Goal: Task Accomplishment & Management: Manage account settings

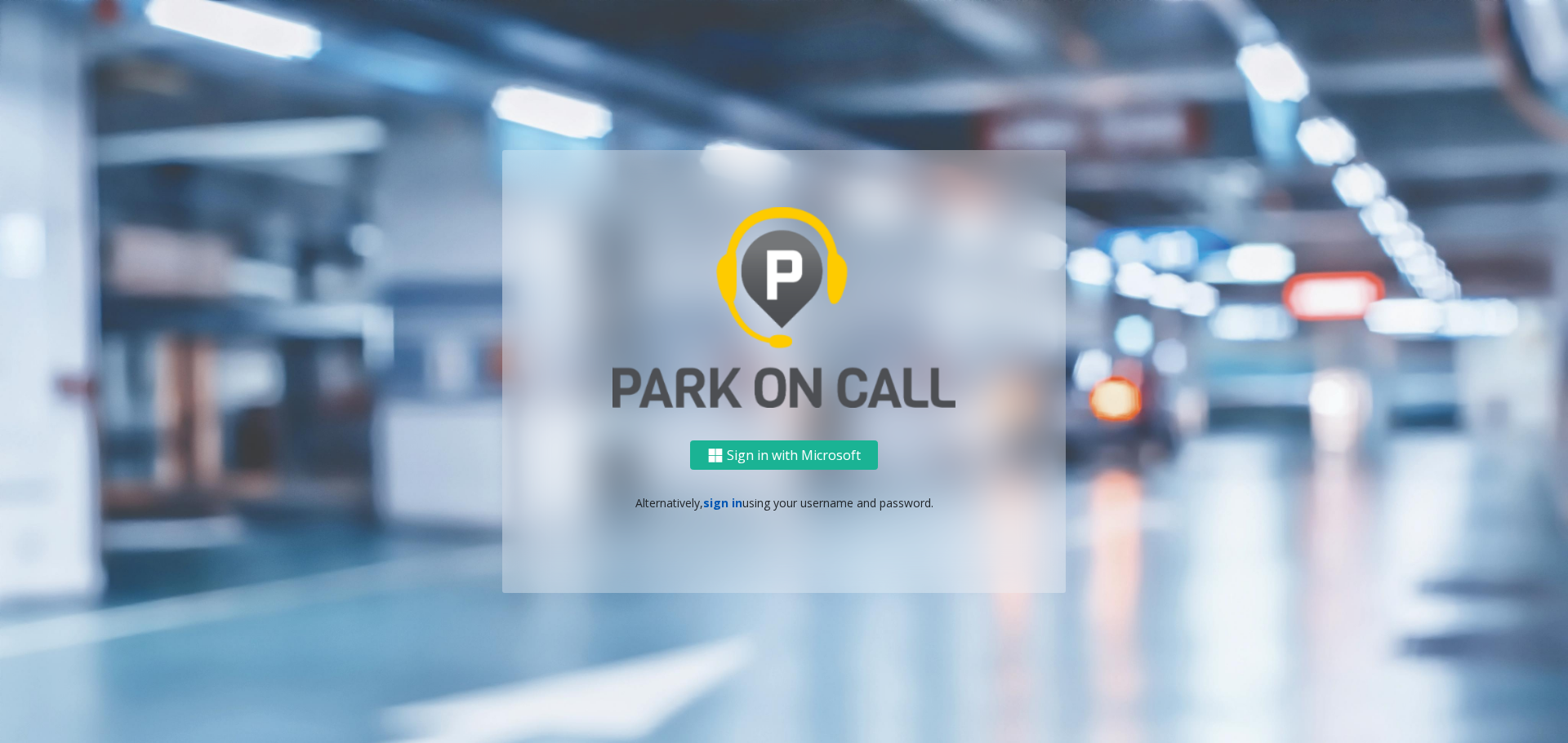
click at [724, 508] on link "sign in" at bounding box center [722, 503] width 39 height 15
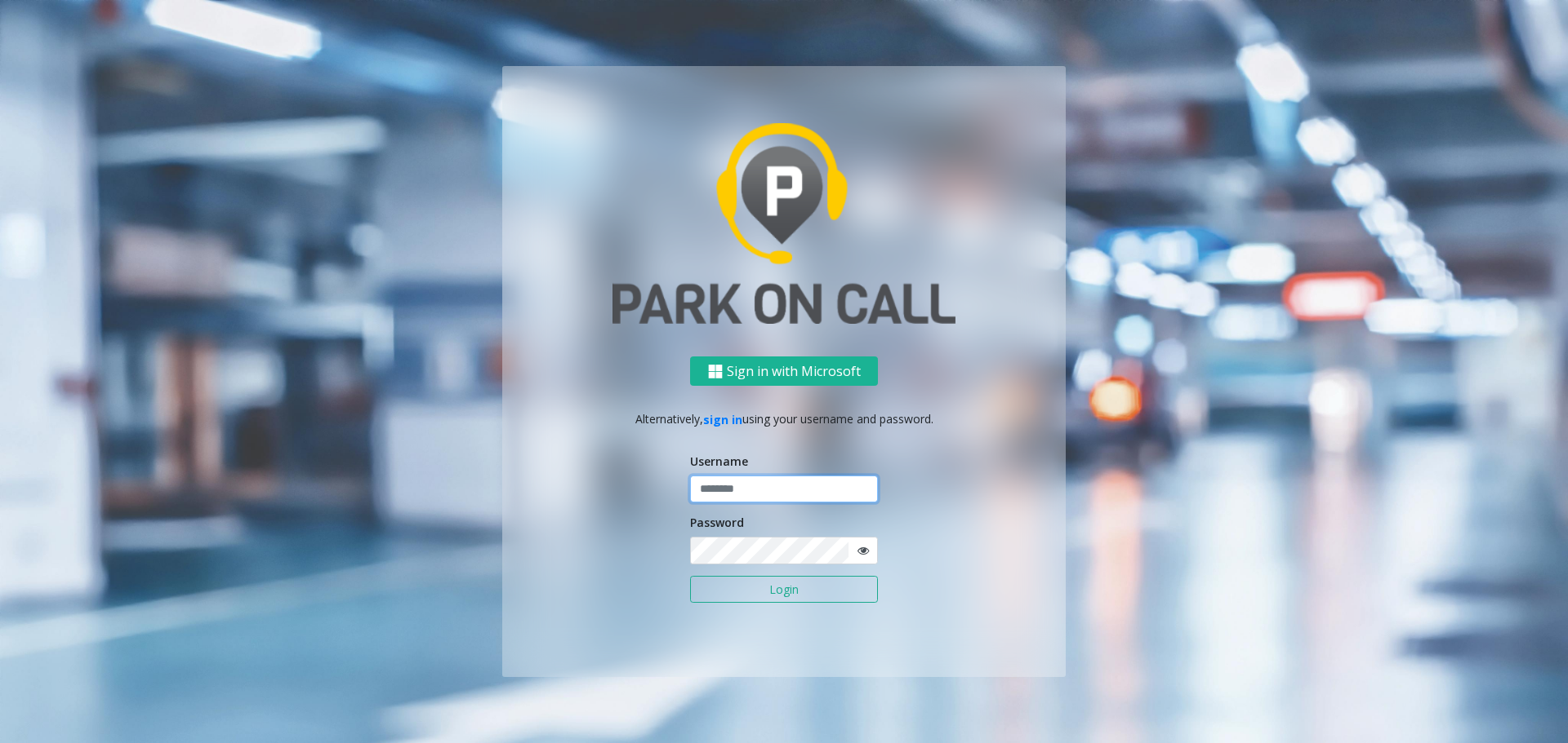
type input "**********"
click at [742, 580] on button "Login" at bounding box center [784, 590] width 187 height 28
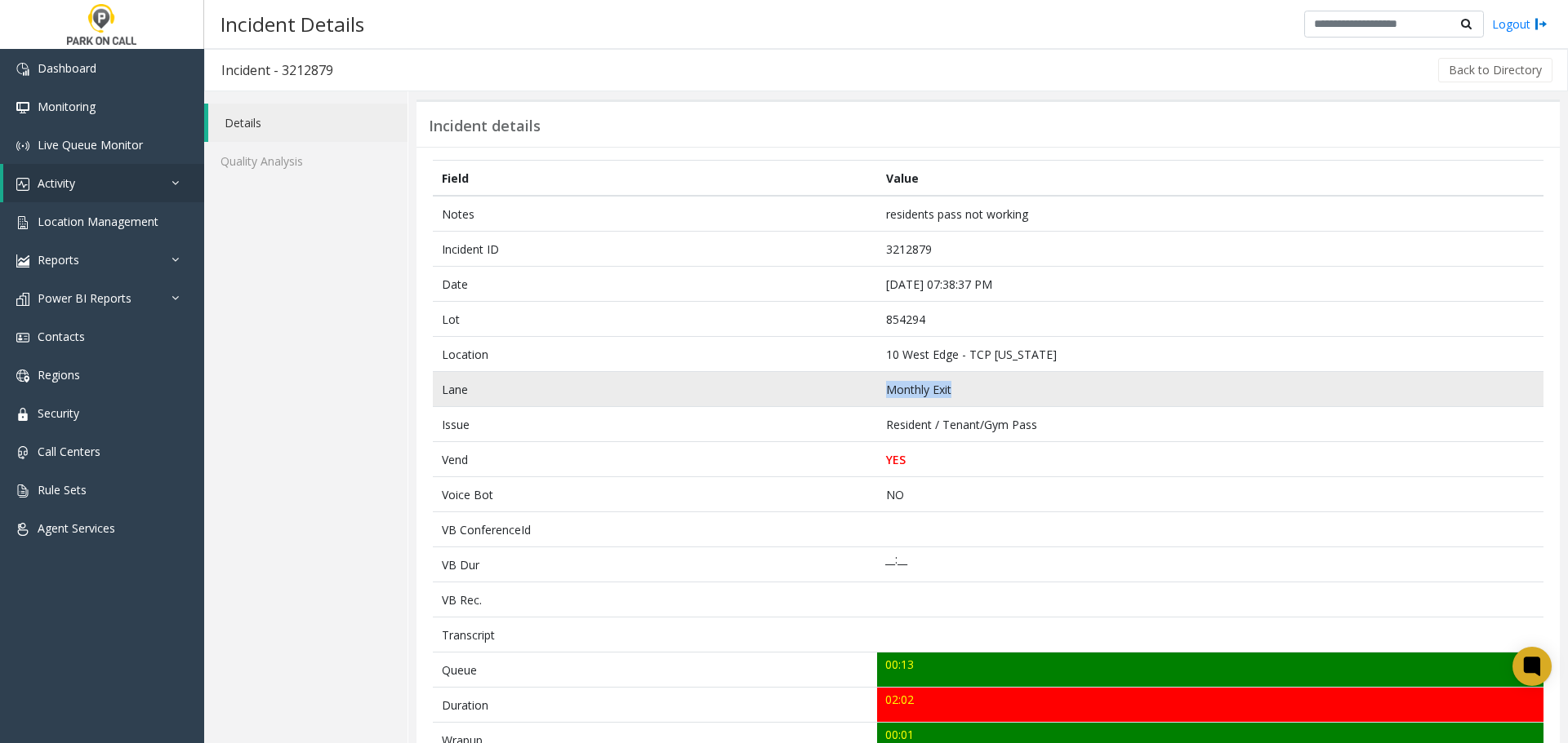
drag, startPoint x: 838, startPoint y: 401, endPoint x: 1016, endPoint y: 397, distance: 178.0
click at [1016, 397] on tr "Lane Monthly Exit" at bounding box center [988, 389] width 1110 height 35
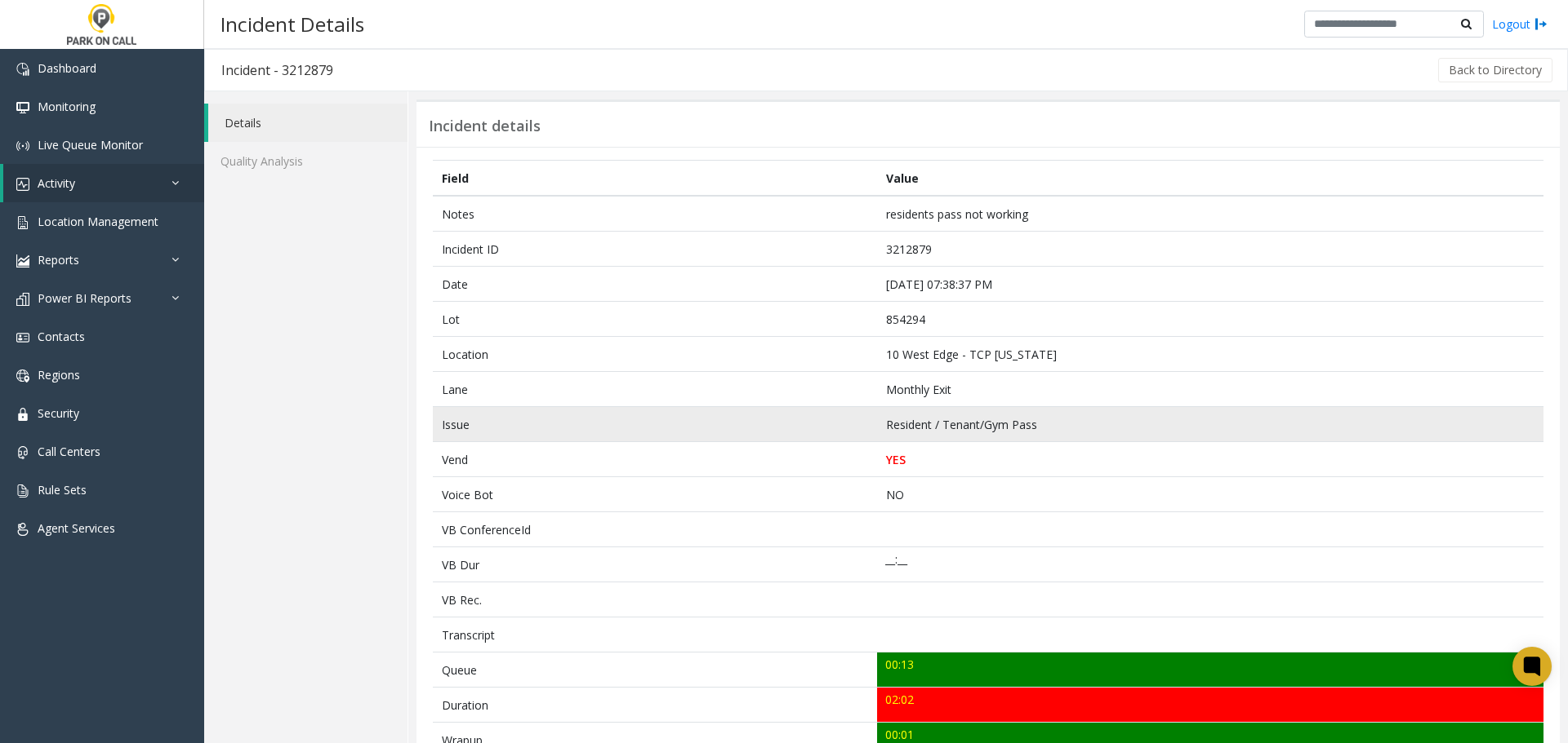
click at [1001, 407] on td "Resident / Tenant/Gym Pass" at bounding box center [1209, 424] width 666 height 35
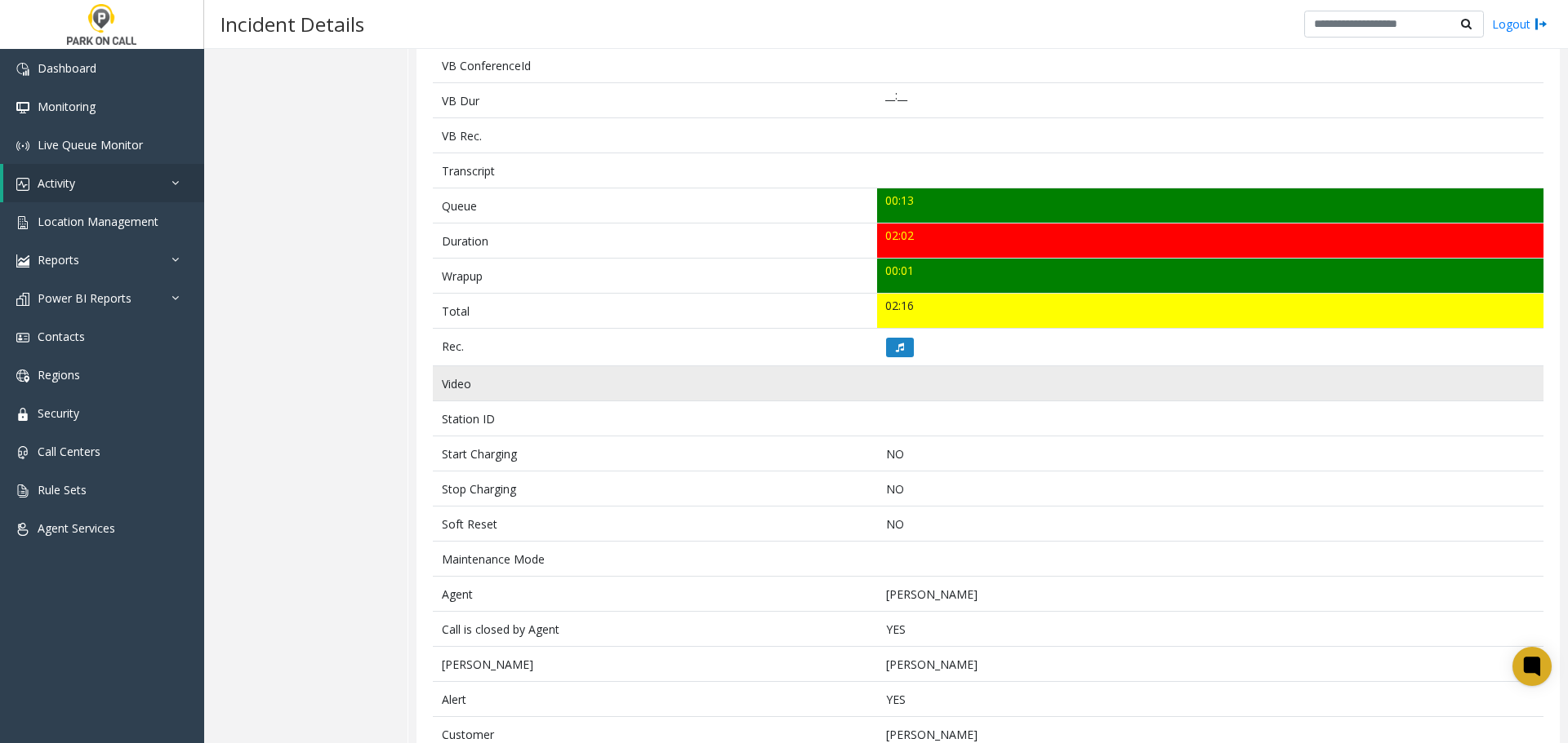
scroll to position [490, 0]
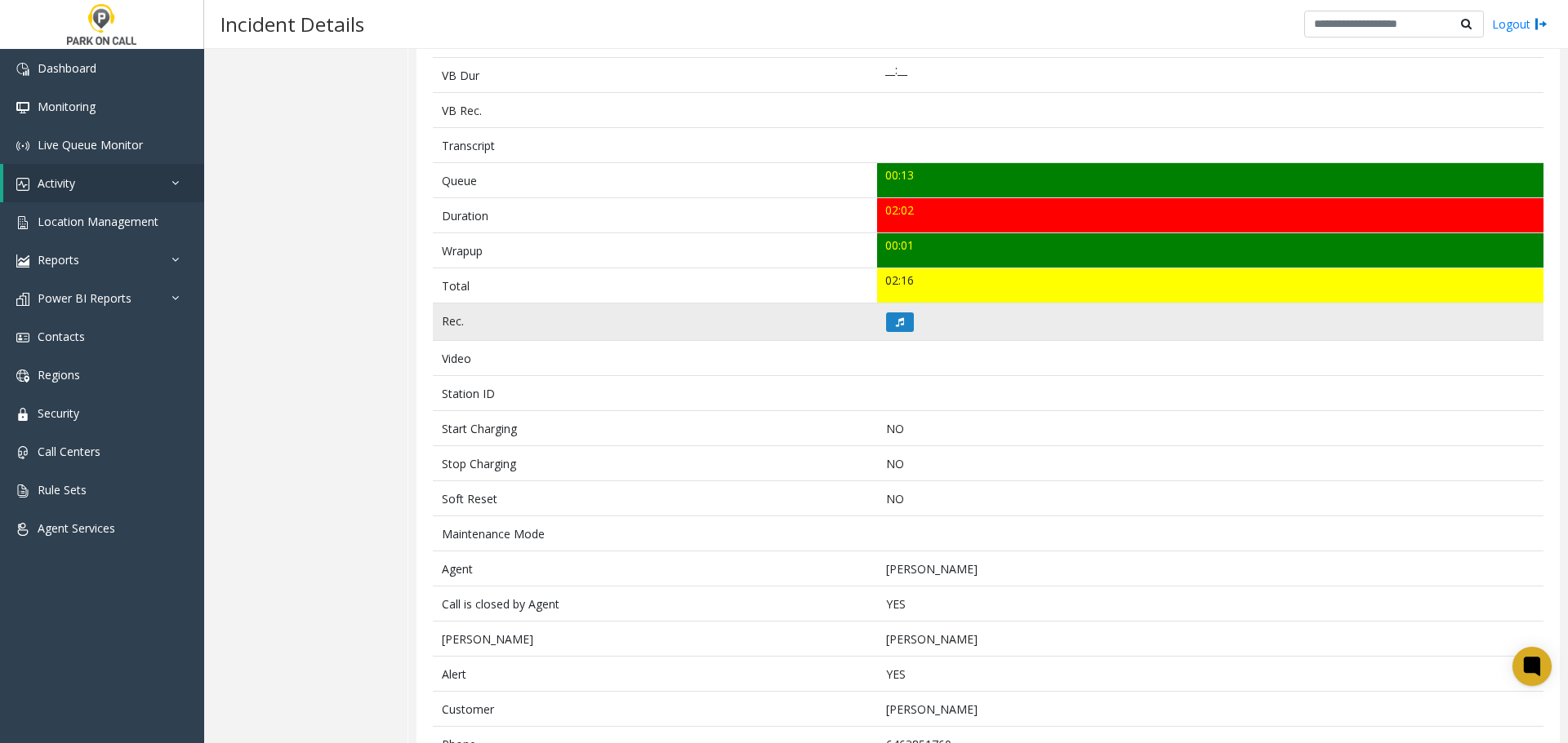
click at [895, 338] on td at bounding box center [1209, 322] width 666 height 38
click at [896, 325] on icon at bounding box center [899, 322] width 8 height 10
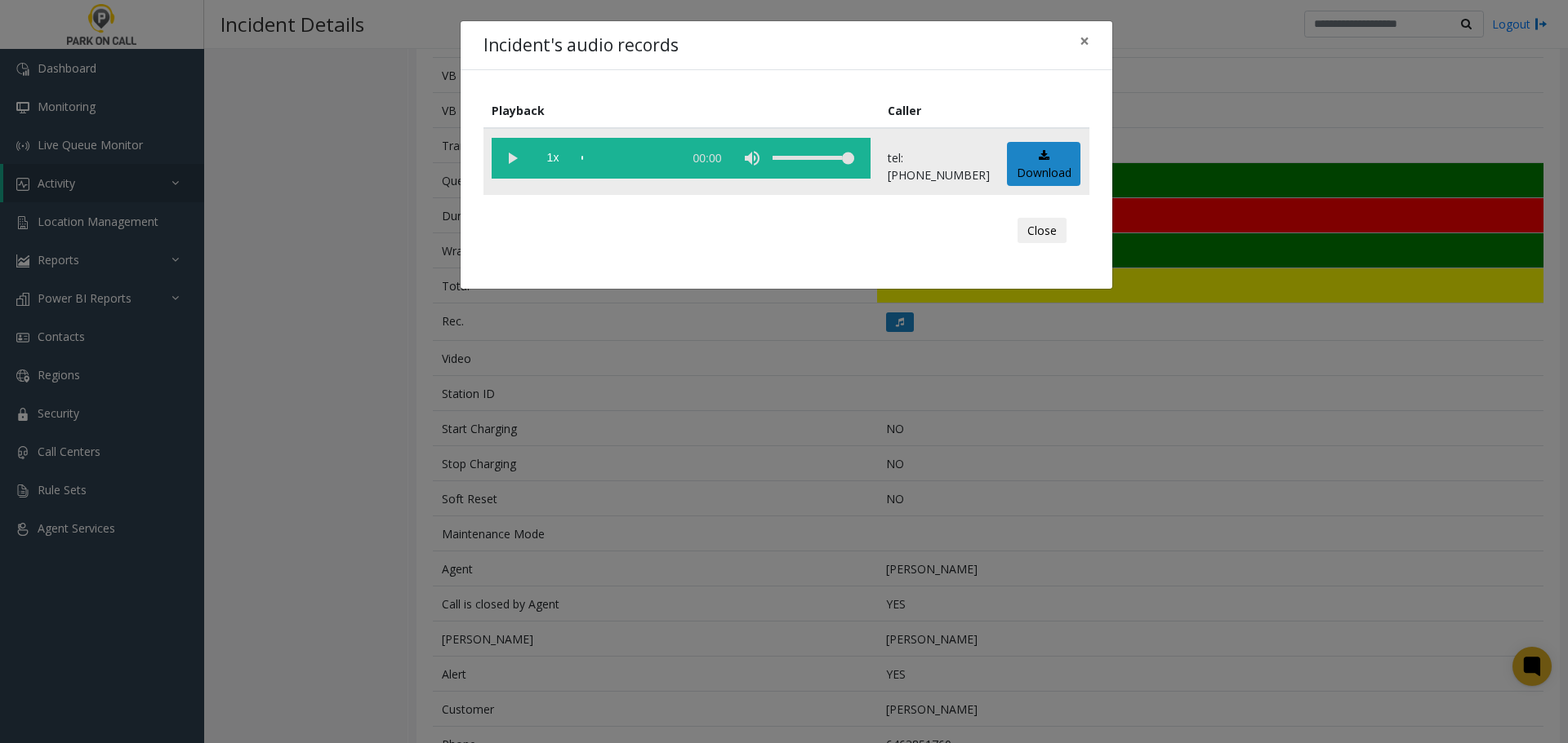
drag, startPoint x: 505, startPoint y: 146, endPoint x: 517, endPoint y: 154, distance: 14.4
click at [506, 147] on vg-play-pause at bounding box center [511, 158] width 41 height 41
click at [618, 517] on div "Incident's audio records × Playback Caller 1x 02:08 tel:8542949012 Download Clo…" at bounding box center [784, 371] width 1568 height 743
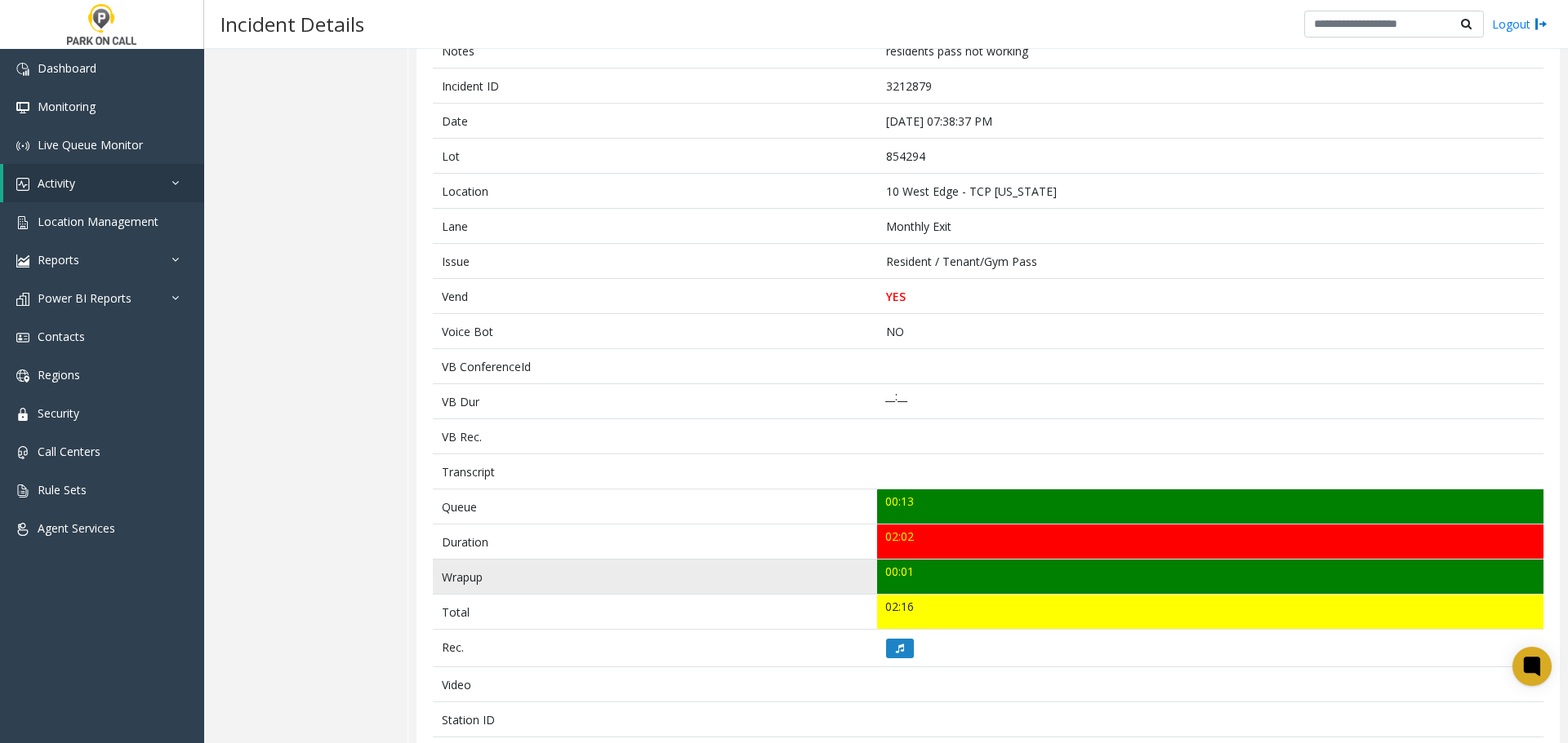
scroll to position [326, 0]
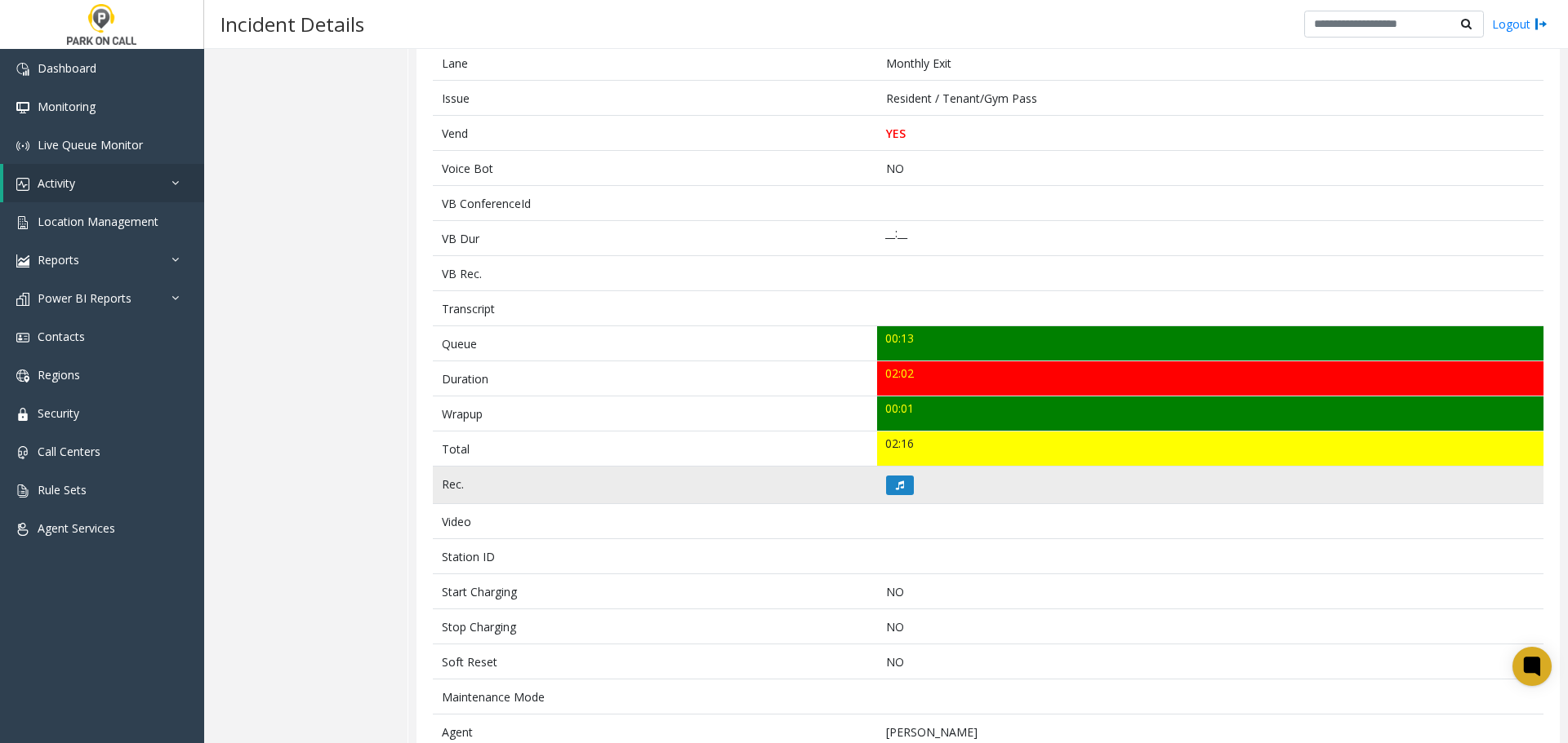
click at [910, 484] on td at bounding box center [1209, 485] width 666 height 38
drag, startPoint x: 890, startPoint y: 498, endPoint x: 887, endPoint y: 485, distance: 13.3
click at [890, 497] on td at bounding box center [1209, 485] width 666 height 38
click at [895, 478] on button at bounding box center [899, 485] width 28 height 20
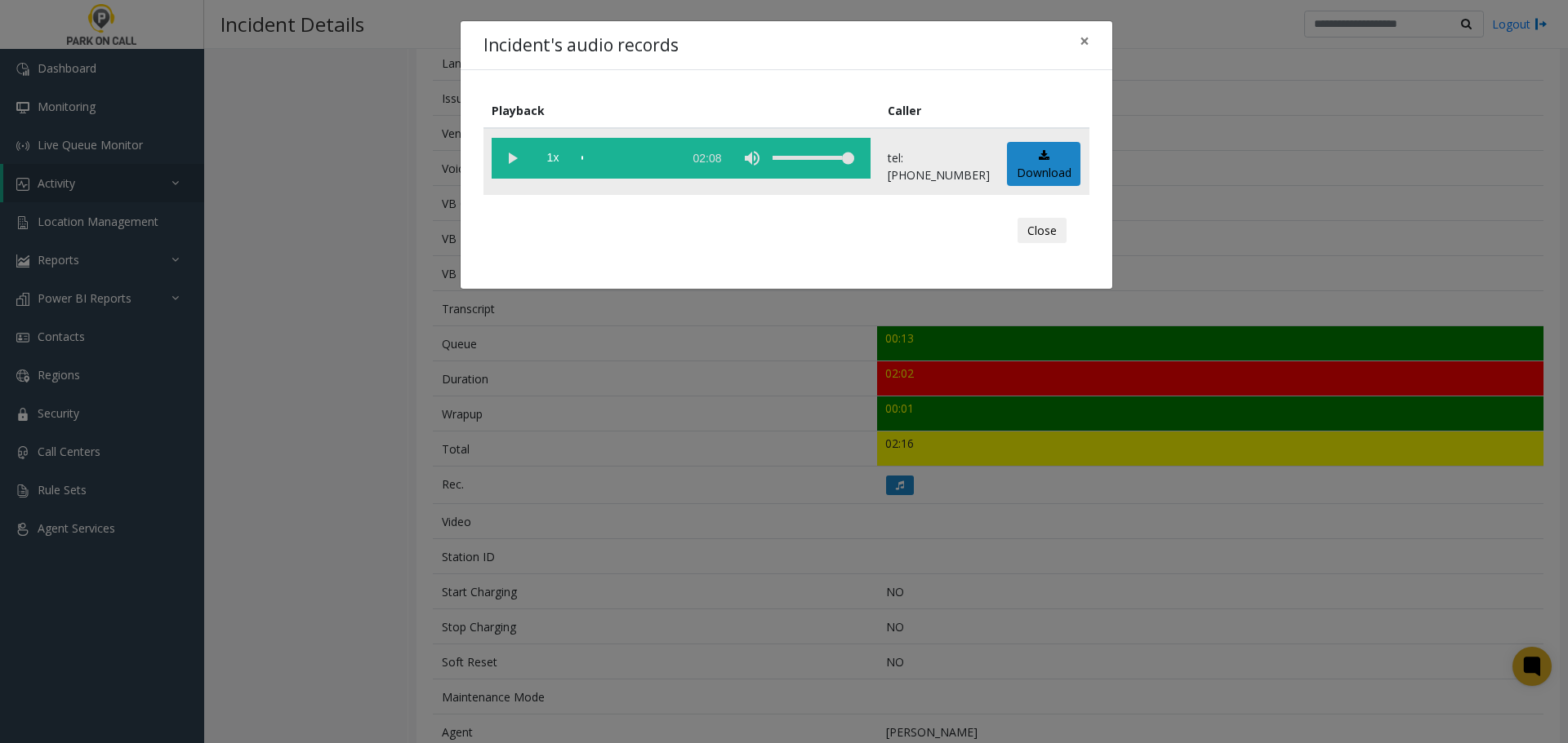
click at [500, 144] on vg-play-pause at bounding box center [511, 158] width 41 height 41
click at [602, 162] on div "scrub bar" at bounding box center [627, 158] width 93 height 41
click at [597, 159] on div "scrub bar" at bounding box center [627, 158] width 93 height 41
click at [590, 156] on div "scrub bar" at bounding box center [627, 158] width 93 height 41
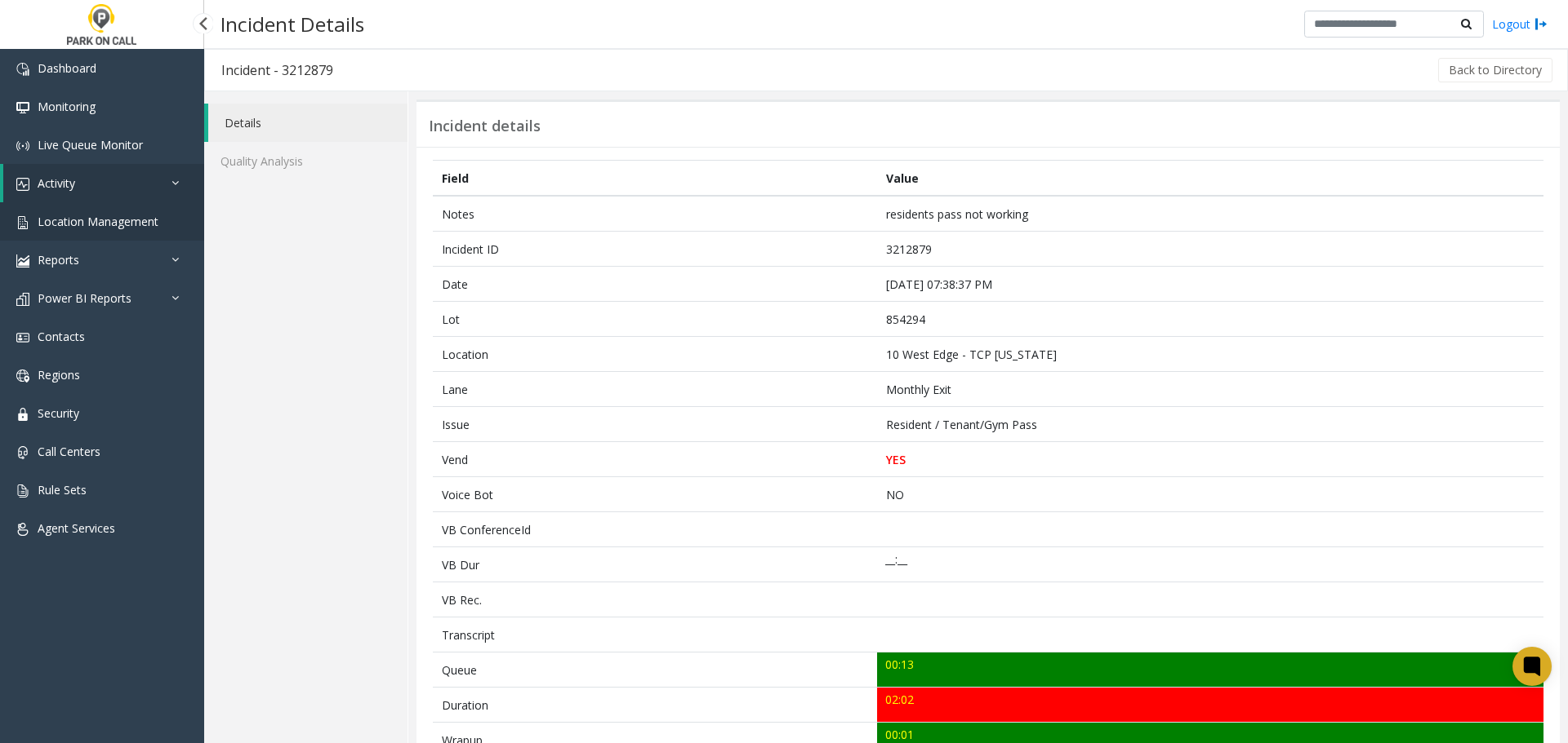
click at [136, 217] on span "Location Management" at bounding box center [98, 221] width 121 height 15
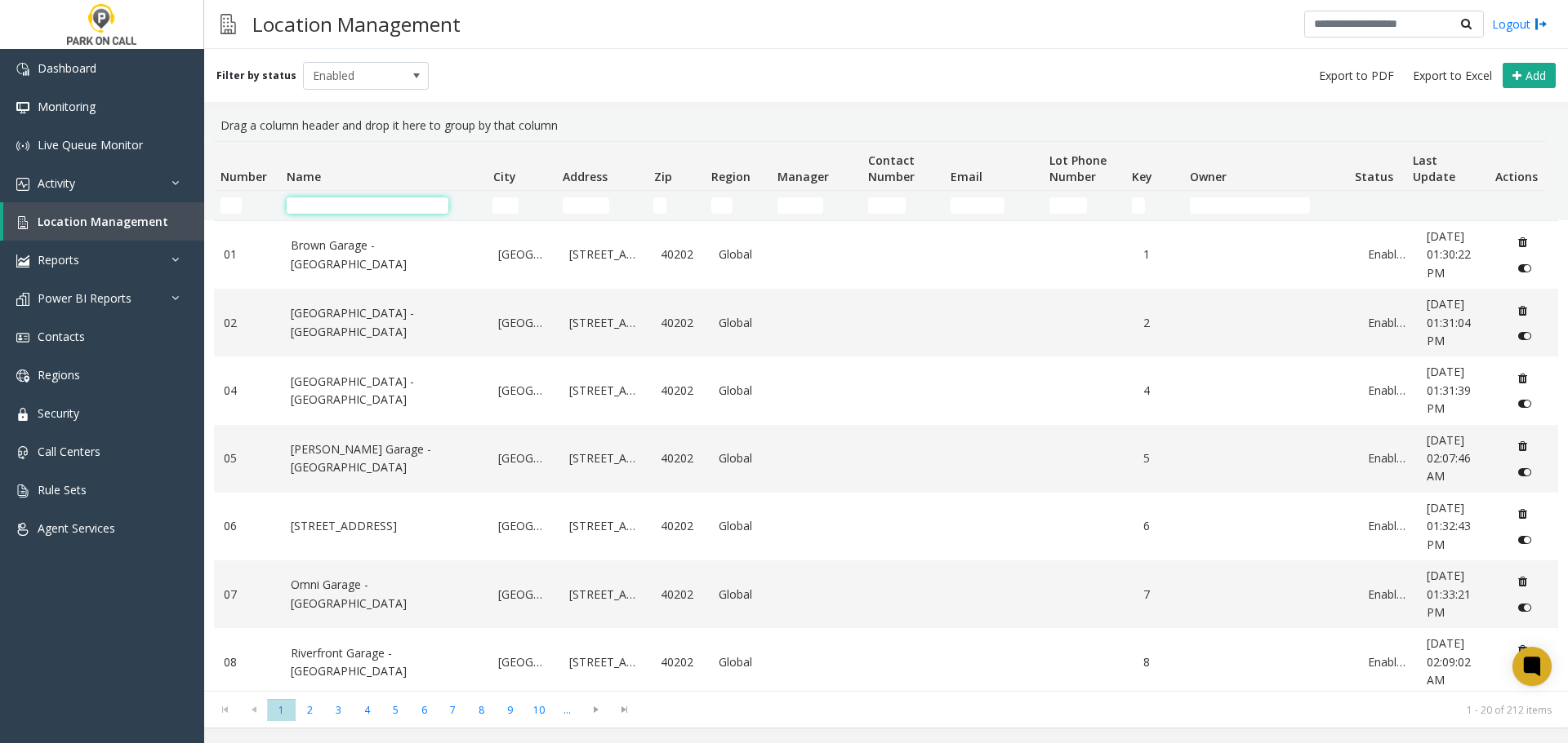
click at [332, 207] on input "Name Filter" at bounding box center [367, 205] width 161 height 16
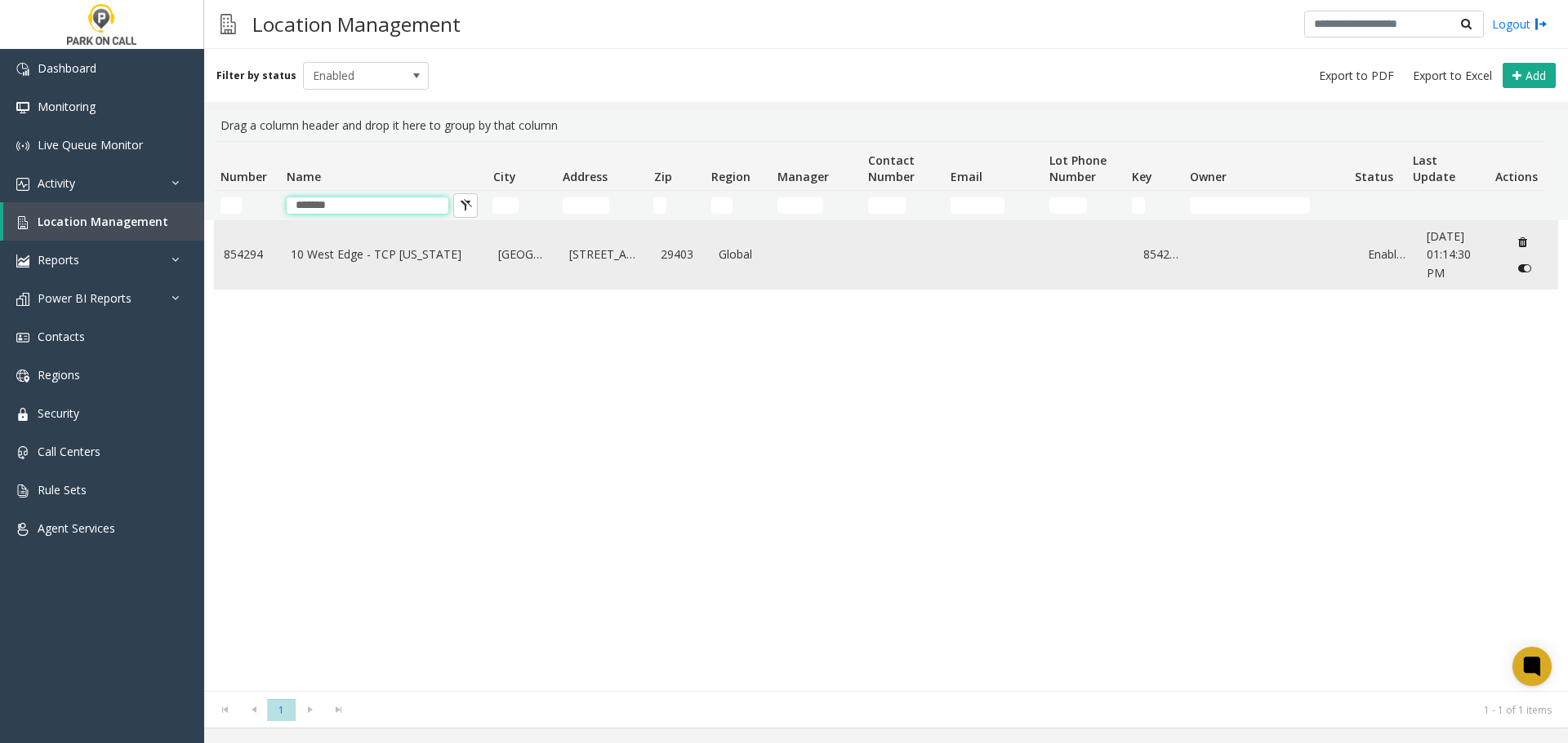
type input "*******"
click at [364, 281] on td "10 West Edge - TCP South Carolina" at bounding box center [385, 255] width 208 height 68
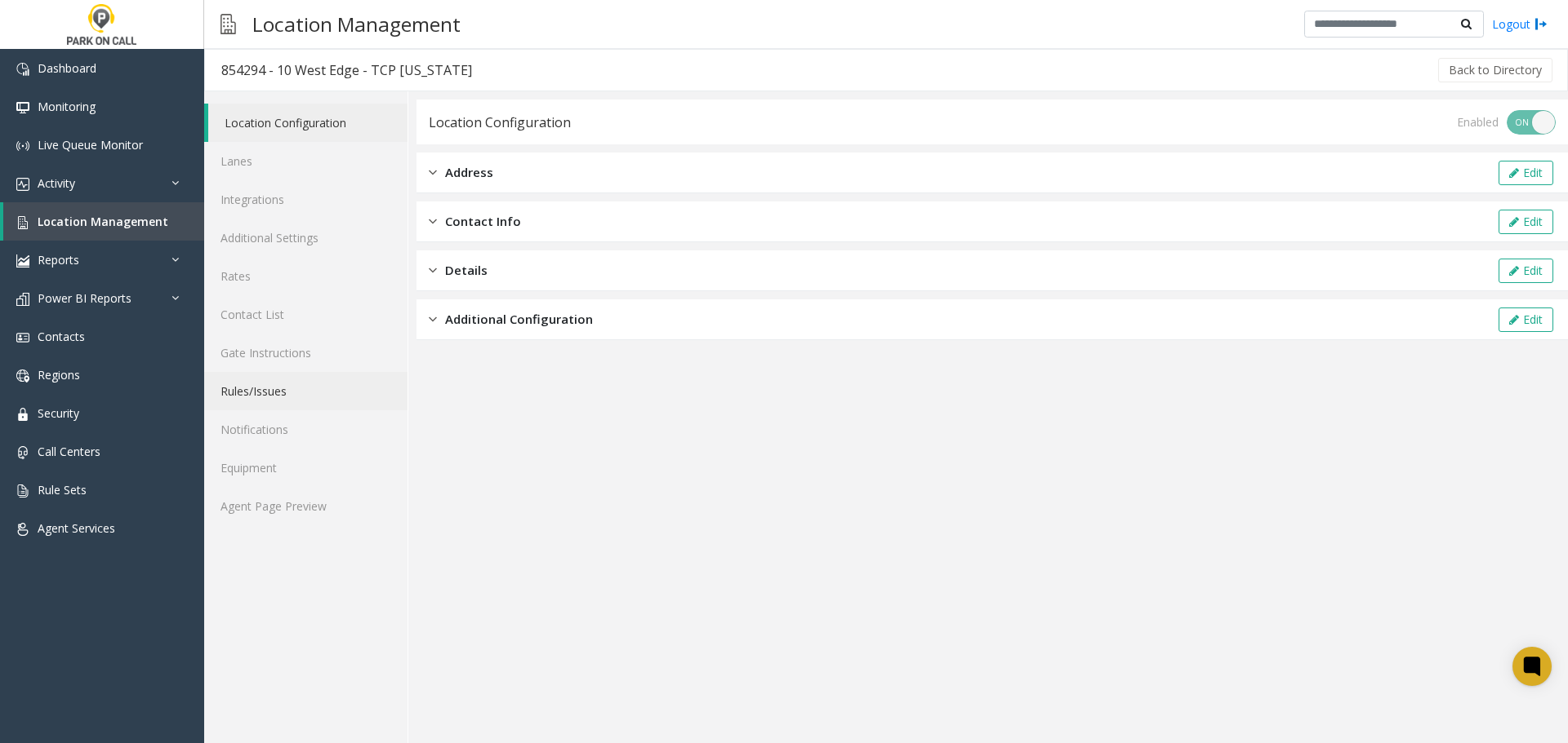
click at [266, 400] on link "Rules/Issues" at bounding box center [306, 391] width 204 height 39
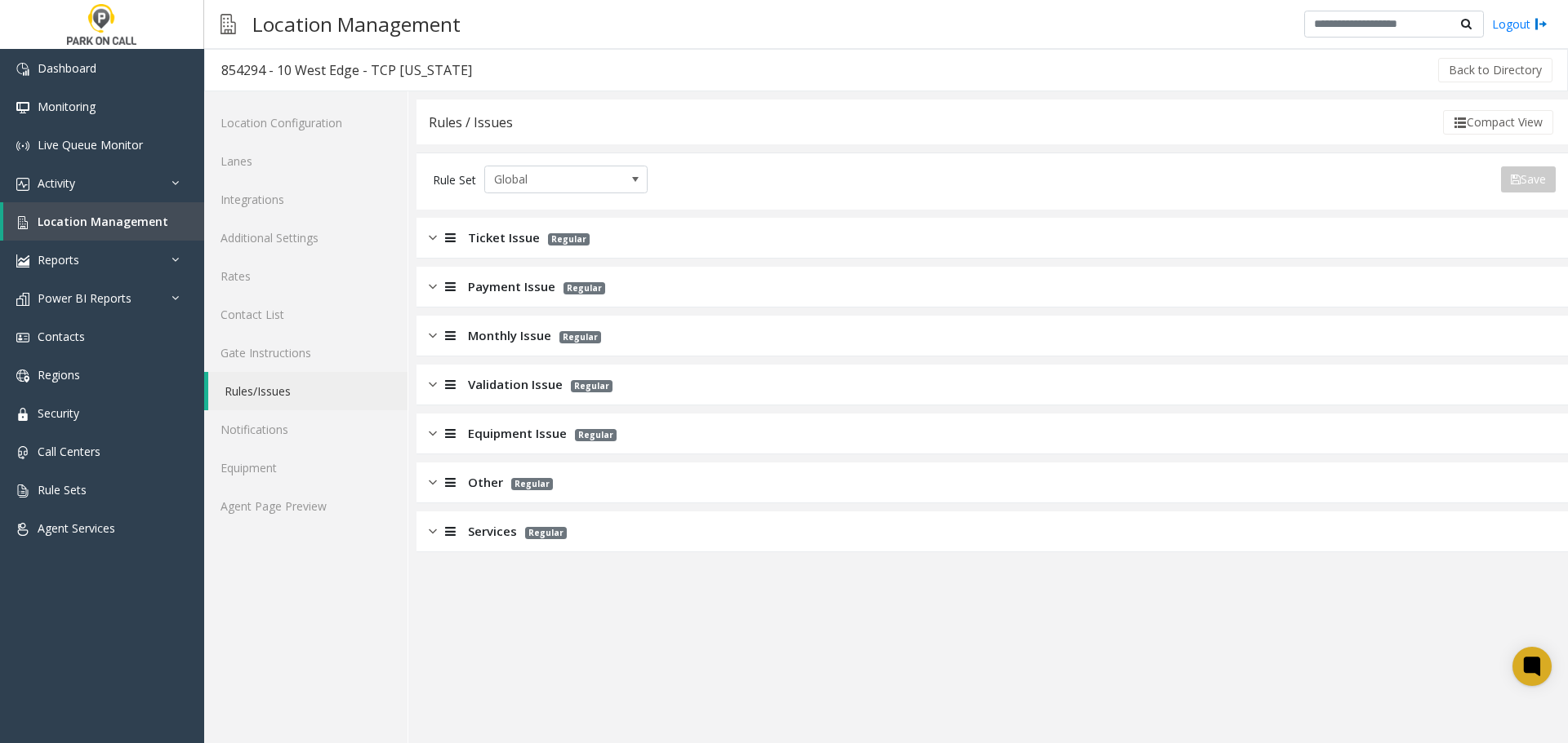
click at [534, 341] on span "Monthly Issue" at bounding box center [509, 335] width 83 height 19
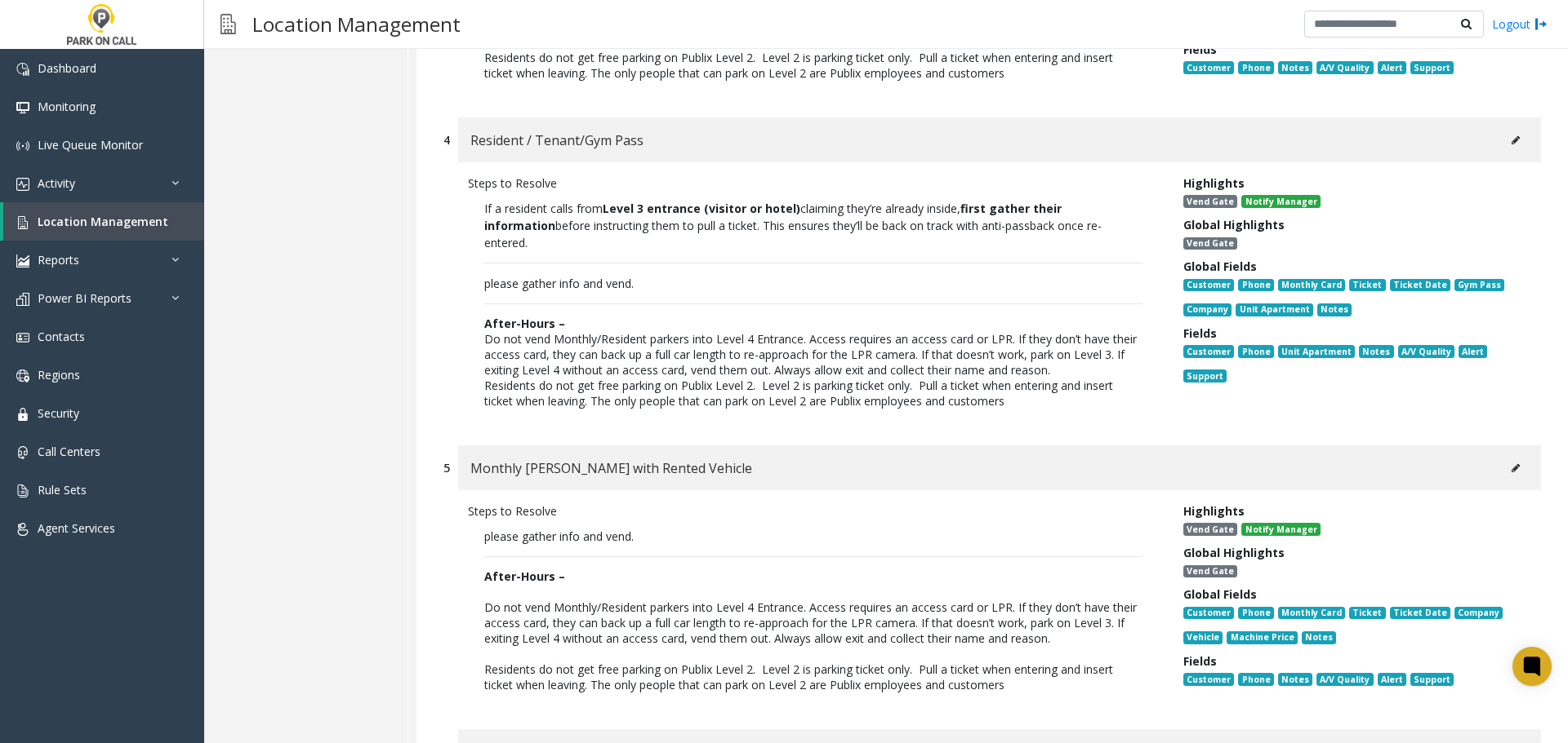
scroll to position [1224, 0]
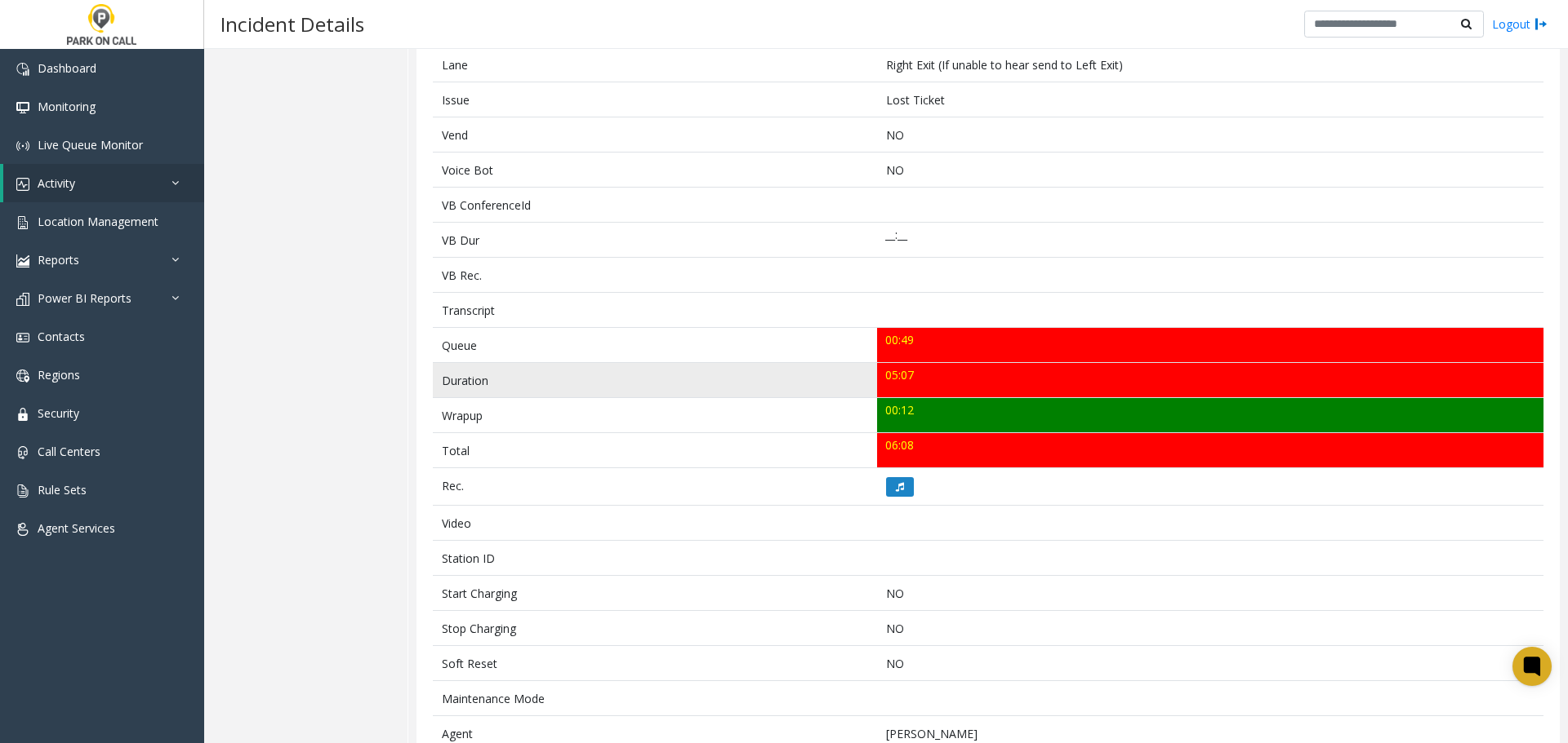
scroll to position [326, 0]
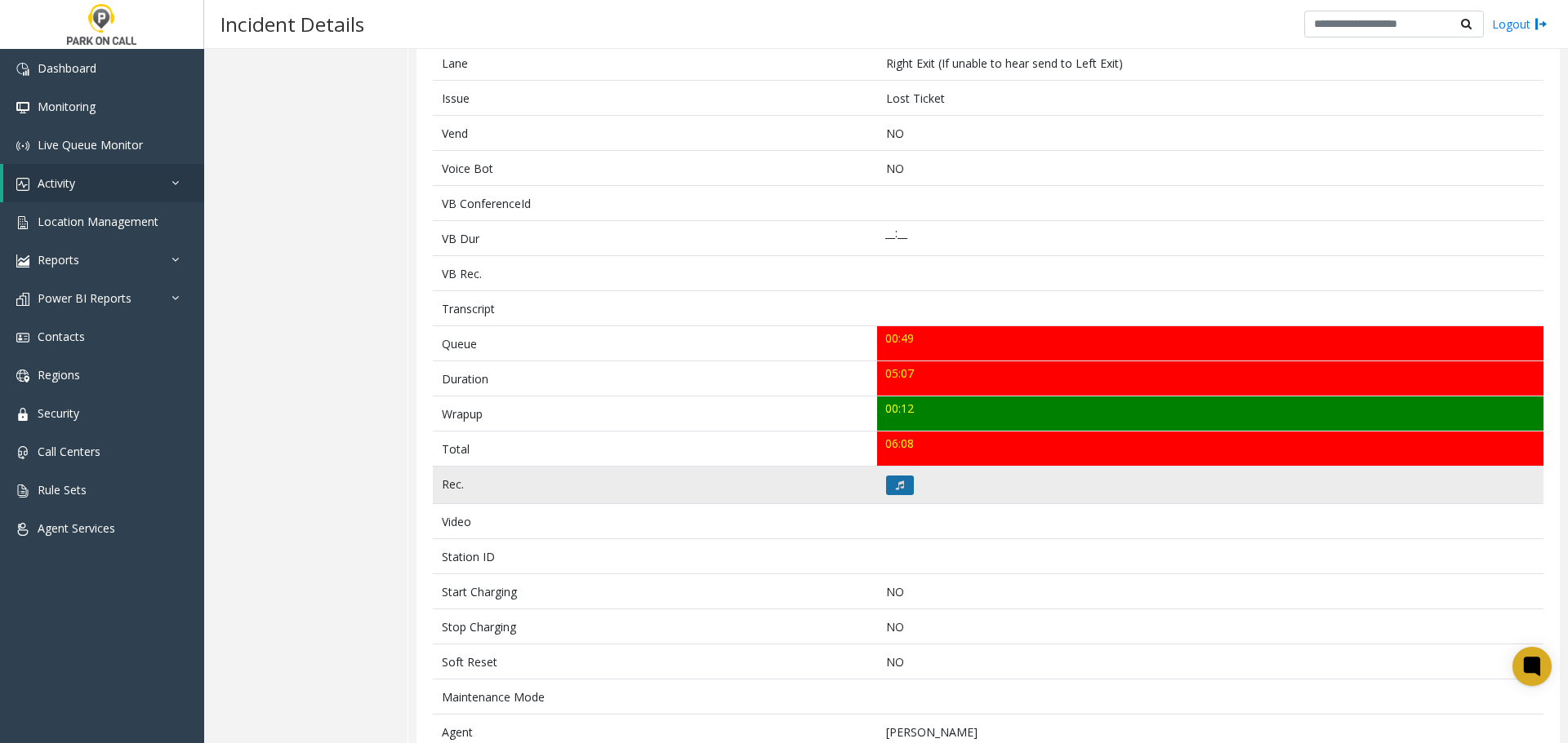
click at [898, 482] on icon at bounding box center [899, 485] width 8 height 10
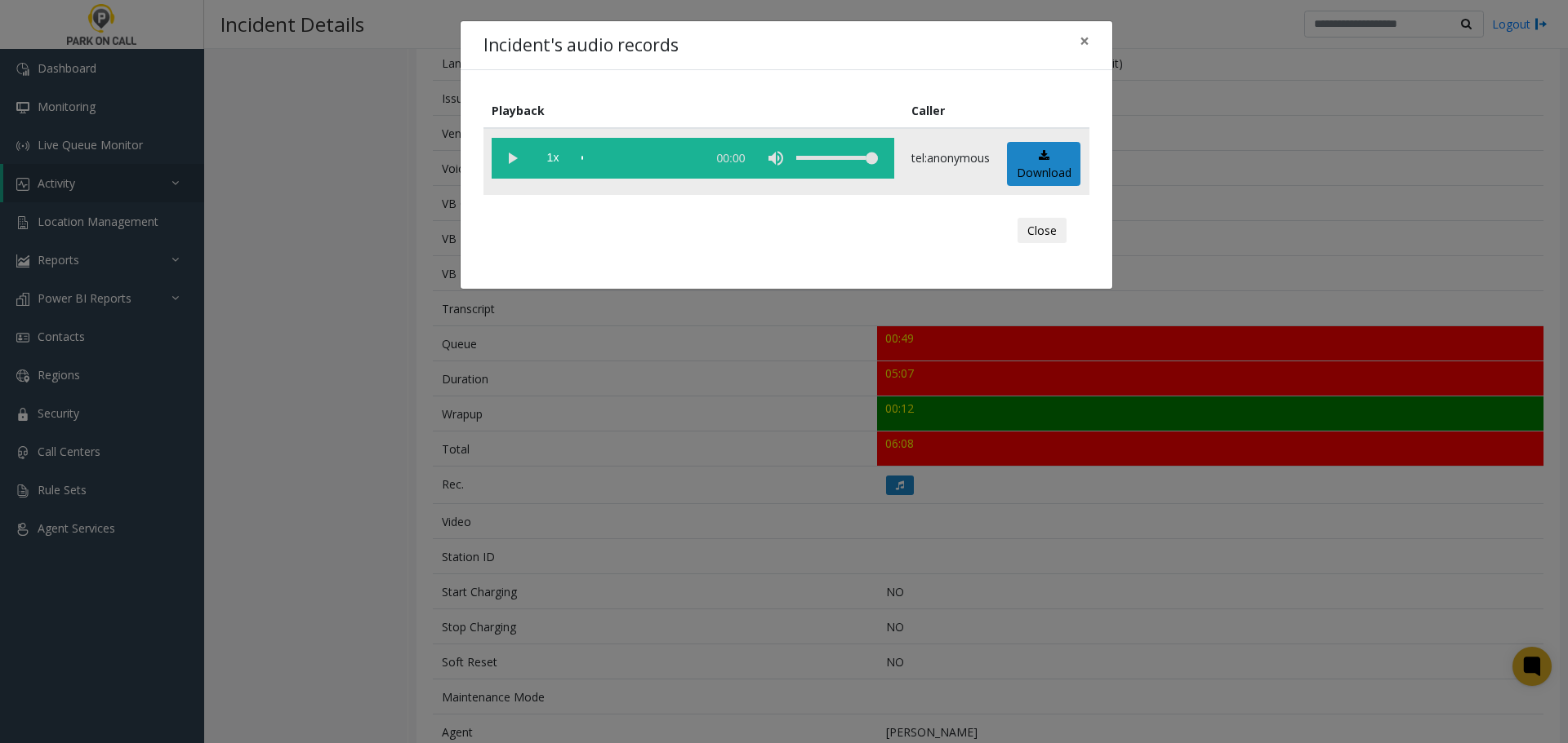
click at [507, 155] on vg-play-pause at bounding box center [511, 158] width 41 height 41
click at [572, 619] on div "Incident's audio records × Playback Caller 1x 05:08 tel:anonymous Download Close" at bounding box center [784, 371] width 1568 height 743
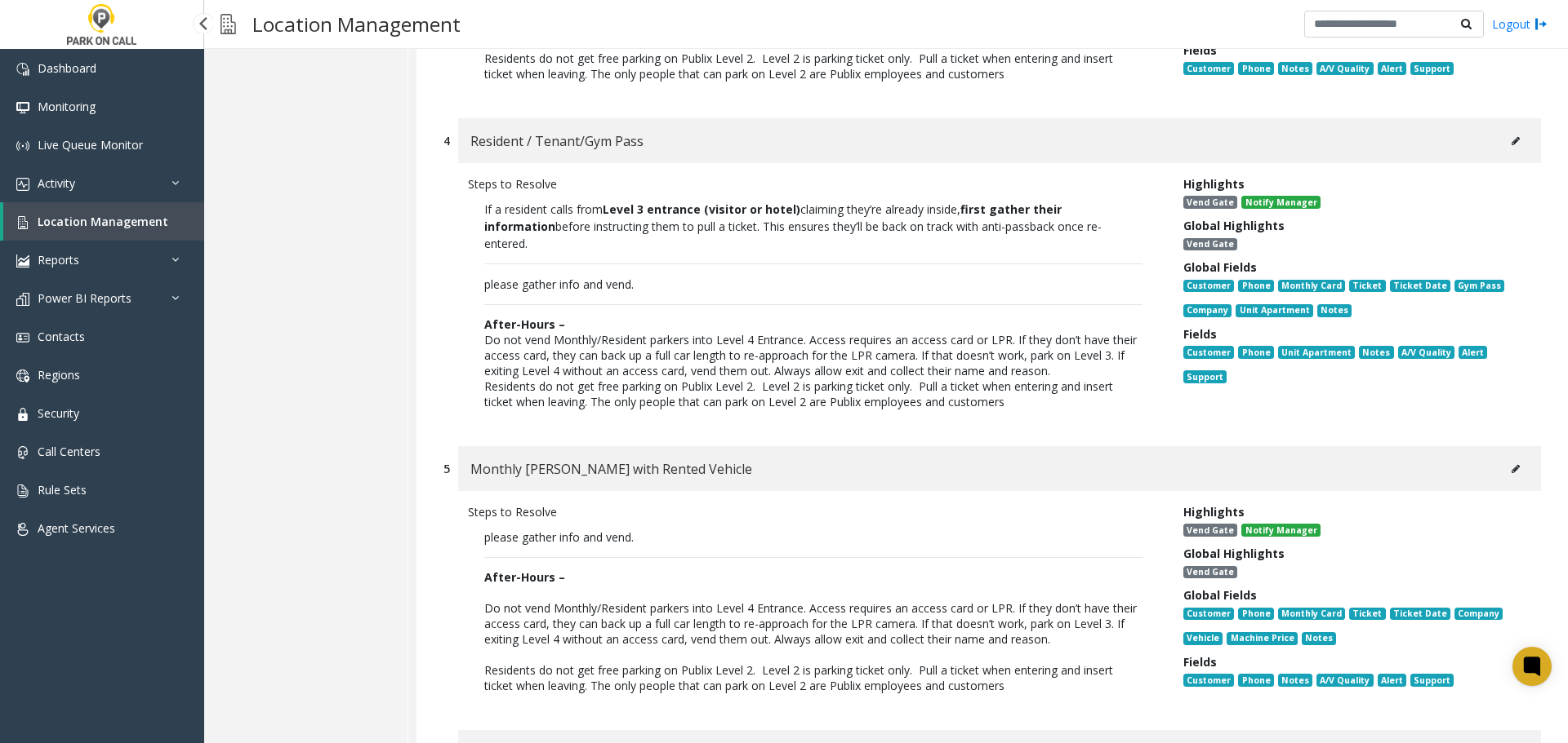
drag, startPoint x: 0, startPoint y: 0, endPoint x: 126, endPoint y: 220, distance: 253.5
click at [126, 220] on span "Location Management" at bounding box center [103, 221] width 131 height 15
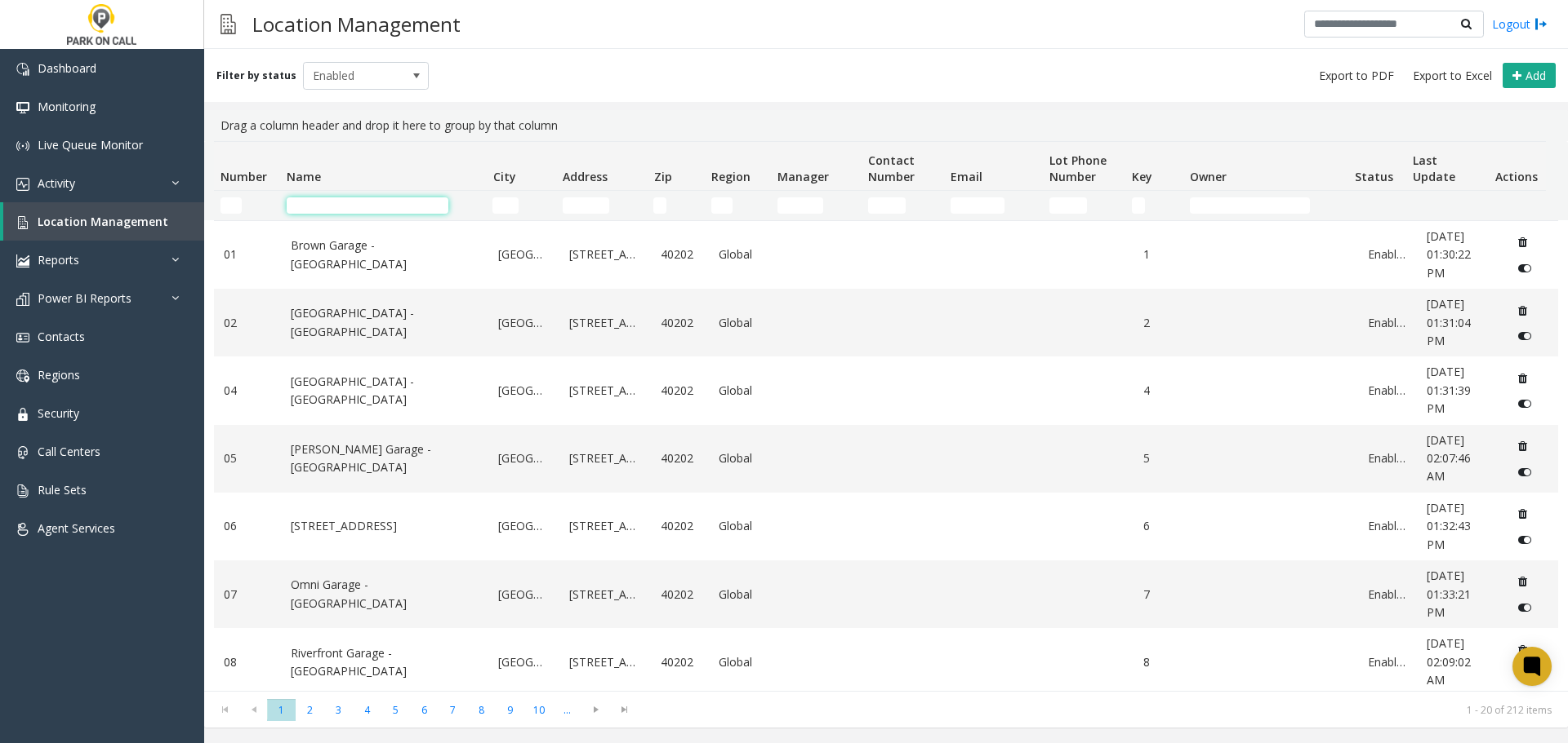
click at [387, 212] on input "Name Filter" at bounding box center [367, 205] width 161 height 16
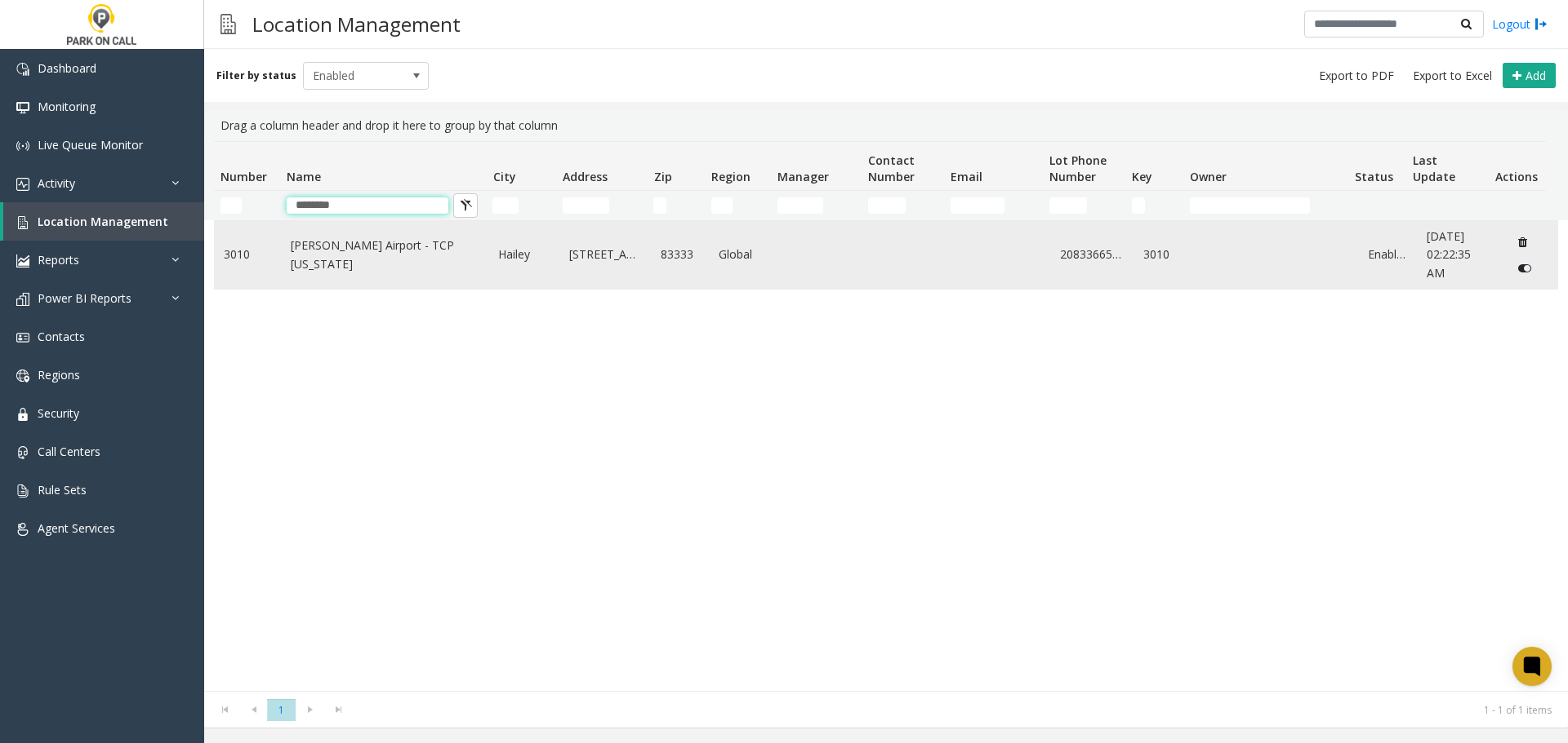
type input "********"
click at [356, 254] on link "Friedman Airport - TCP Idaho" at bounding box center [385, 255] width 188 height 37
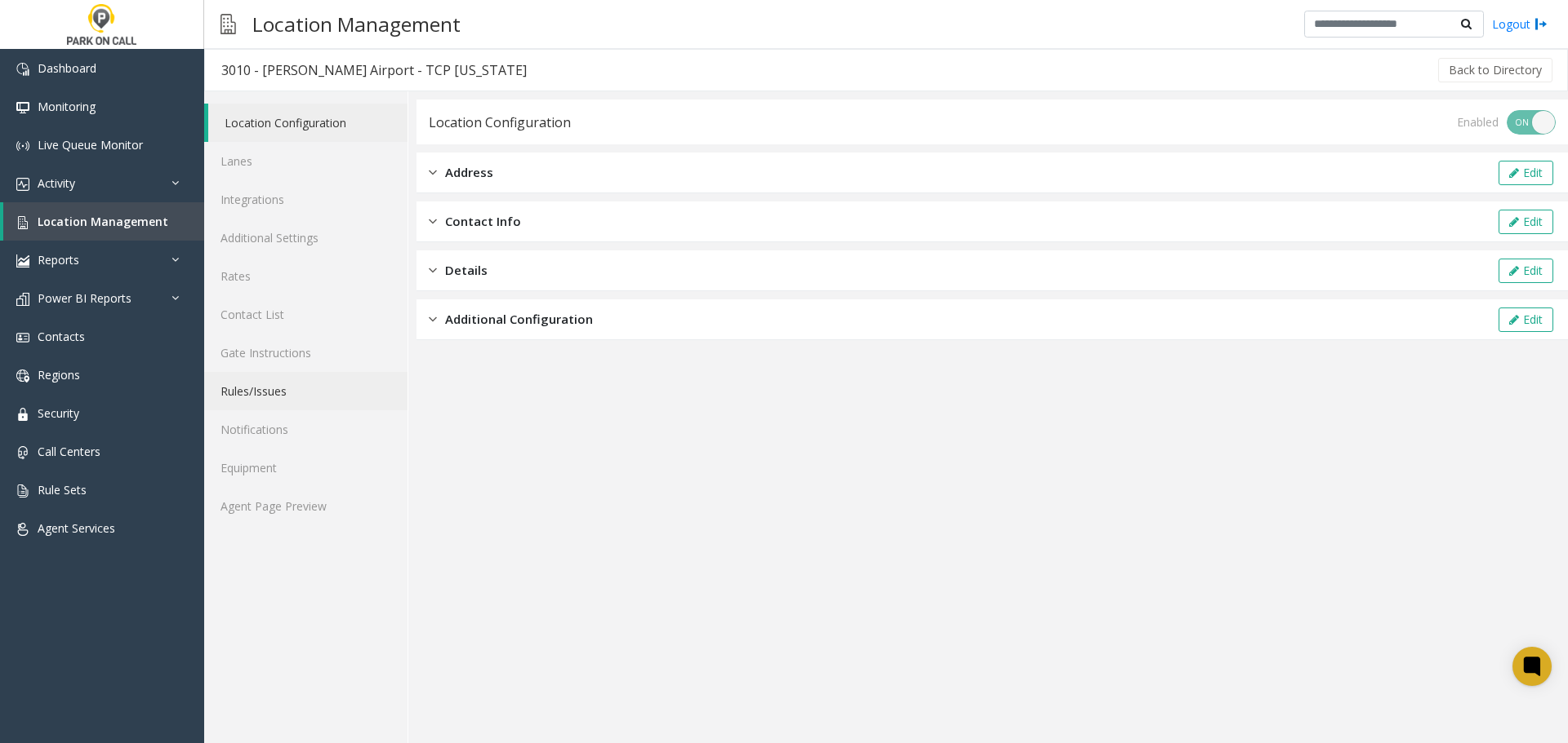
click at [299, 392] on link "Rules/Issues" at bounding box center [306, 391] width 204 height 39
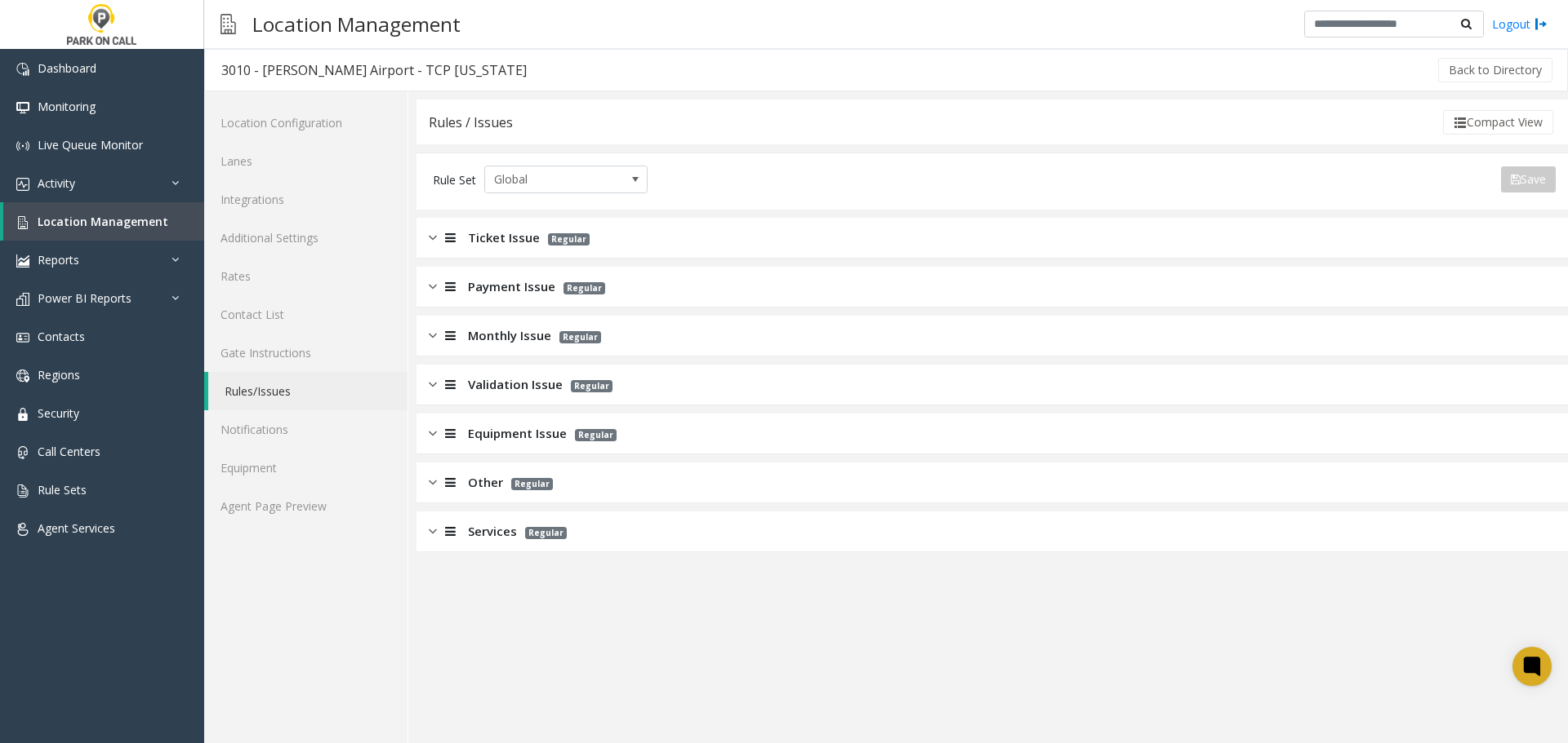
click at [688, 213] on div "Rules / Issues Compact View Rule Set Global Save Export to PDF Export to Excel …" at bounding box center [991, 326] width 1151 height 453
click at [681, 237] on div "Ticket Issue Regular" at bounding box center [991, 238] width 1151 height 41
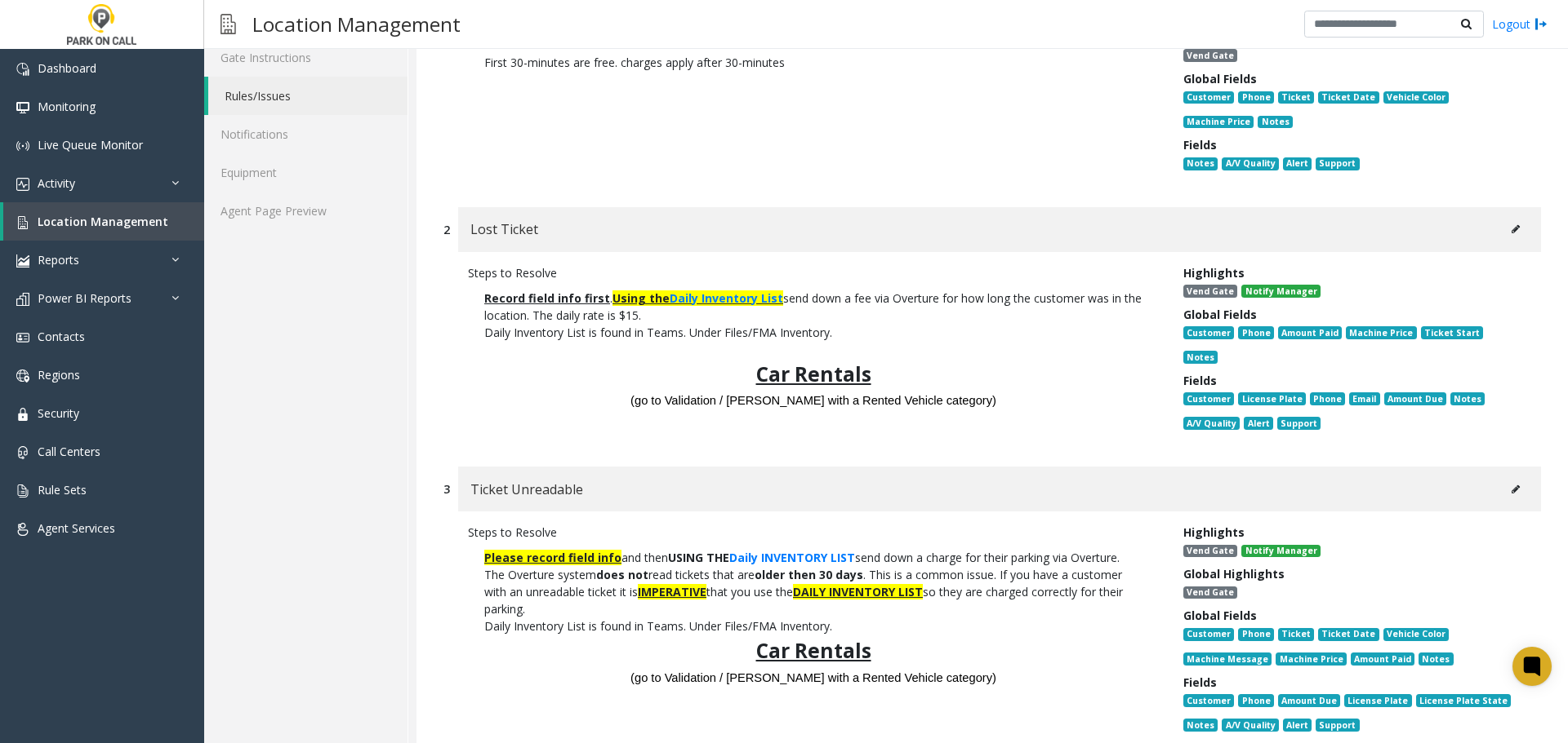
scroll to position [326, 0]
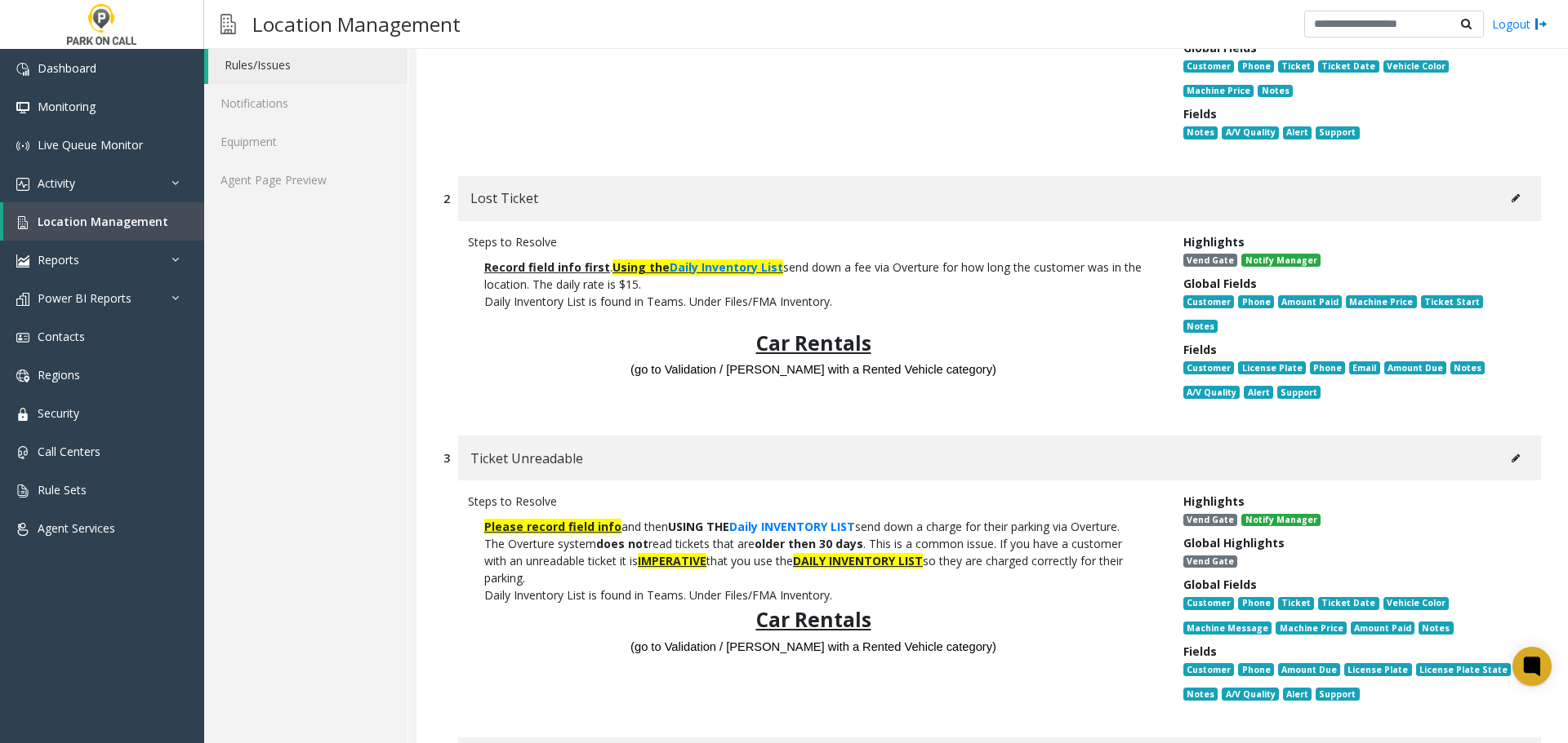
click at [1511, 199] on icon at bounding box center [1515, 198] width 8 height 10
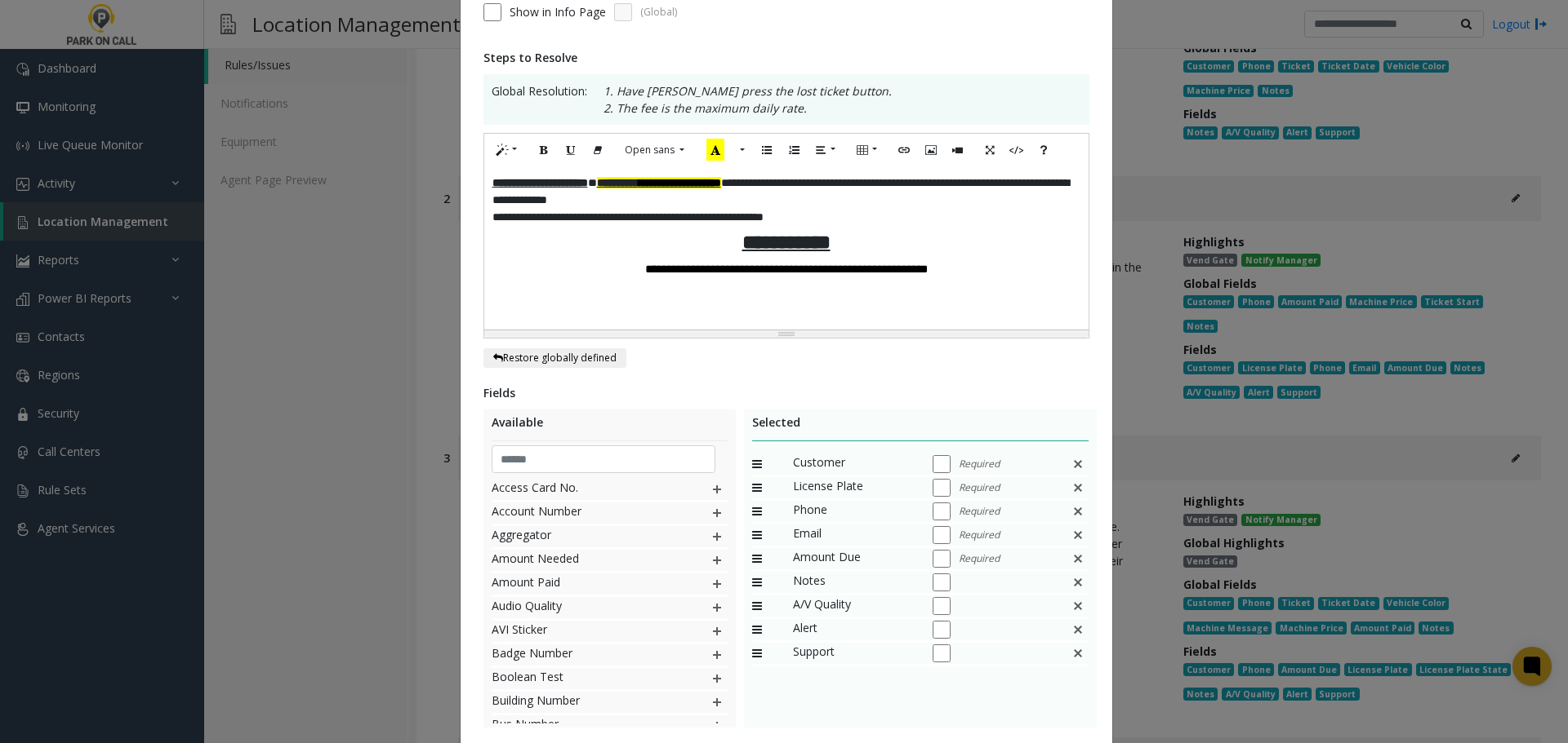
scroll to position [266, 0]
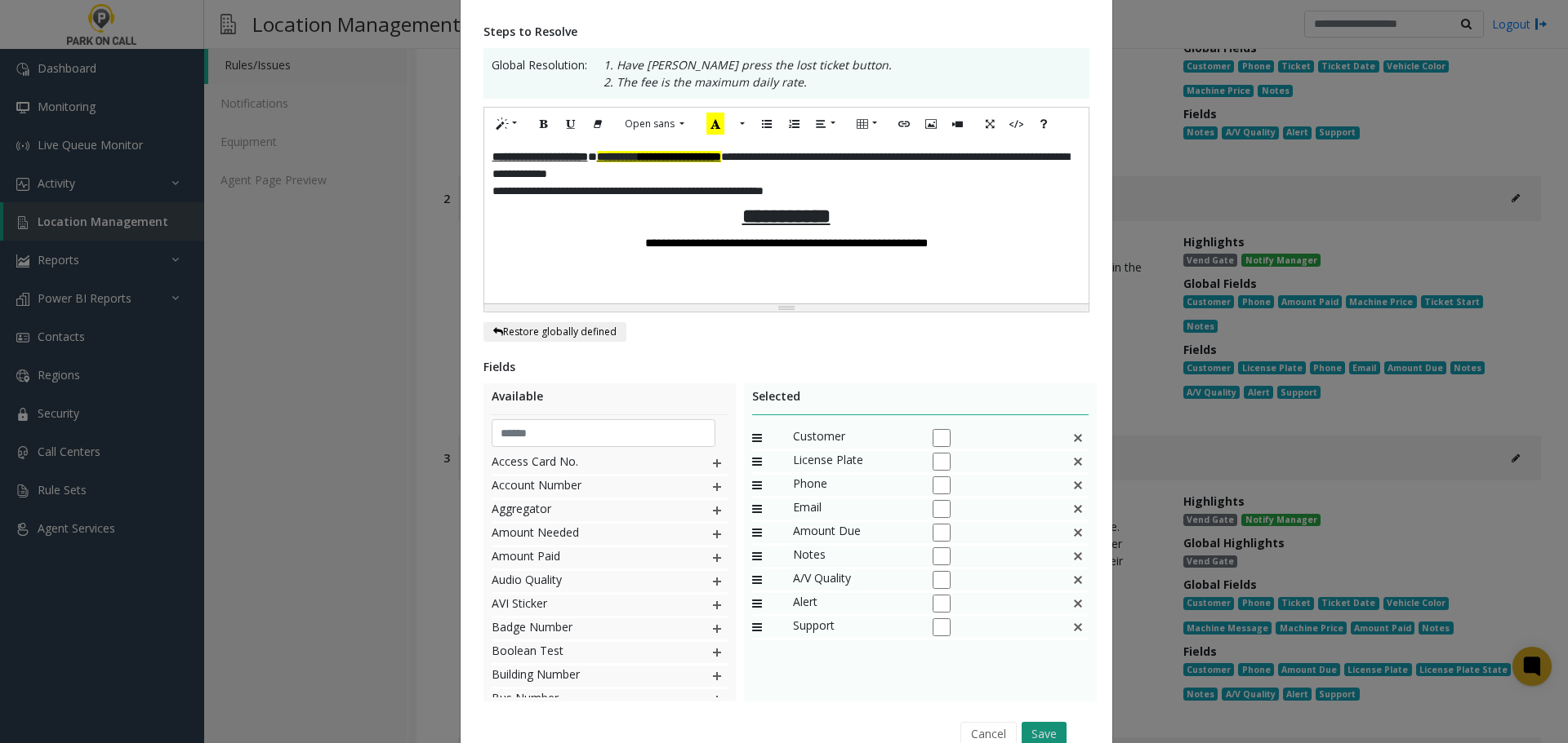
click at [1041, 725] on button "Save" at bounding box center [1044, 734] width 45 height 24
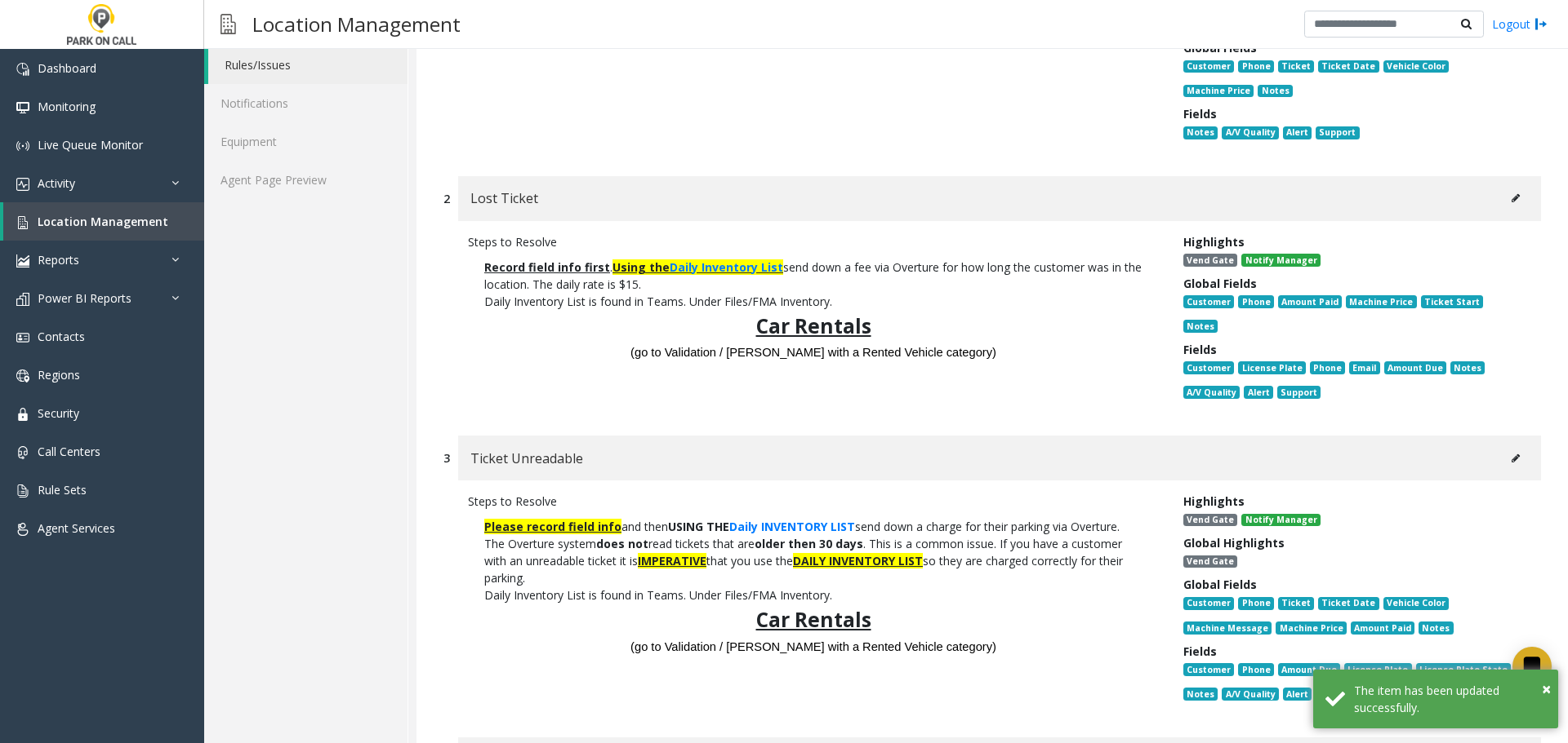
click at [1511, 454] on icon at bounding box center [1515, 458] width 8 height 10
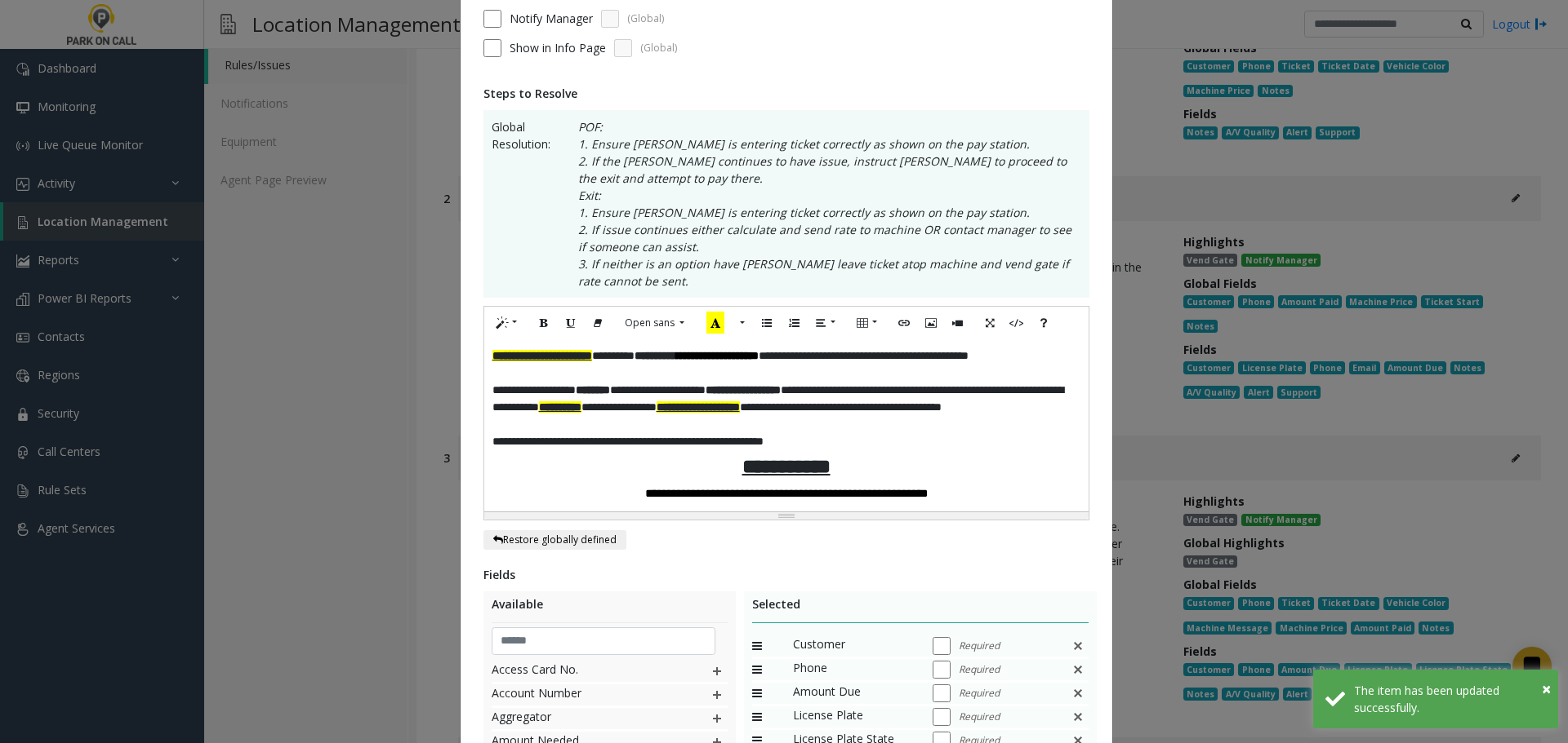
scroll to position [492, 0]
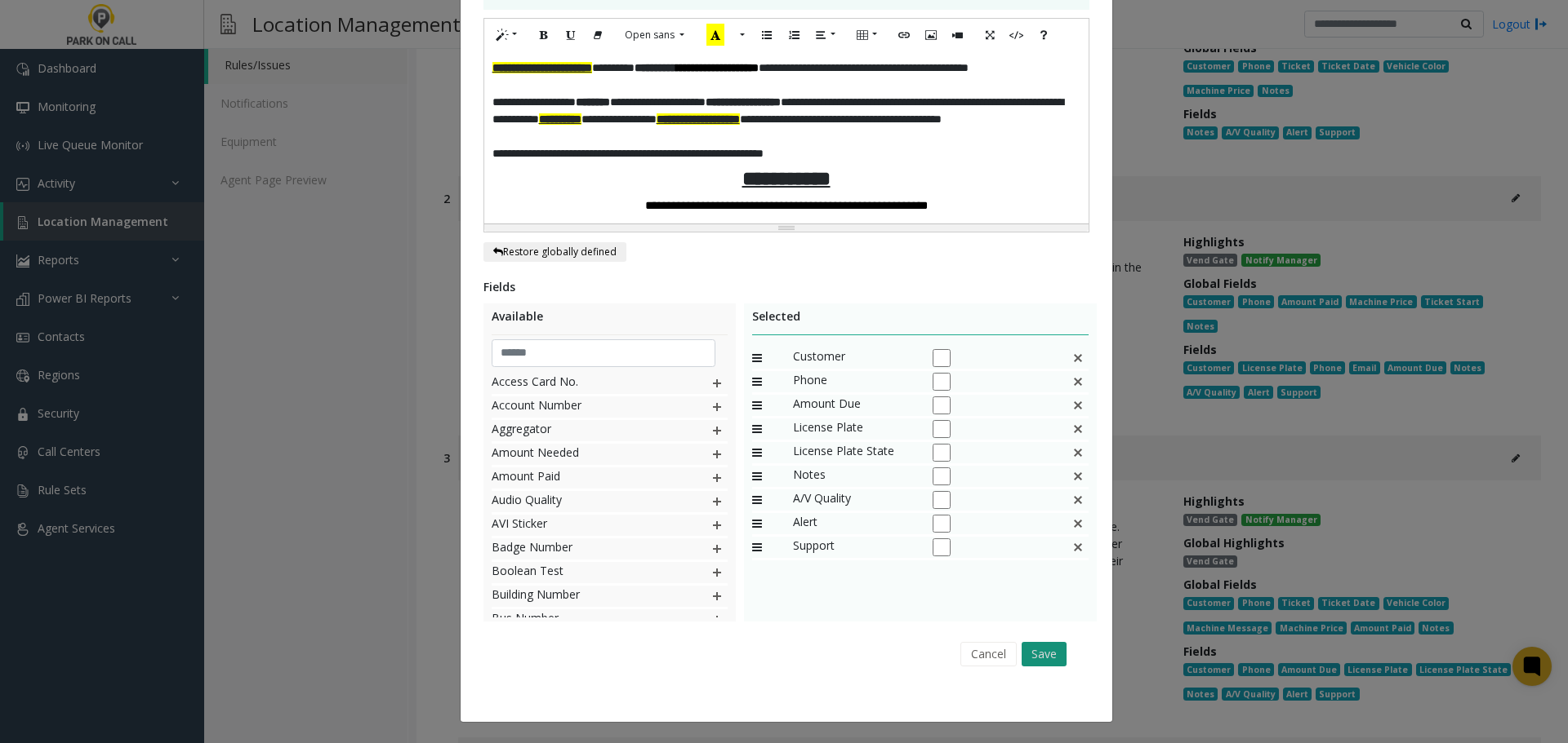
click at [1051, 656] on button "Save" at bounding box center [1044, 654] width 45 height 24
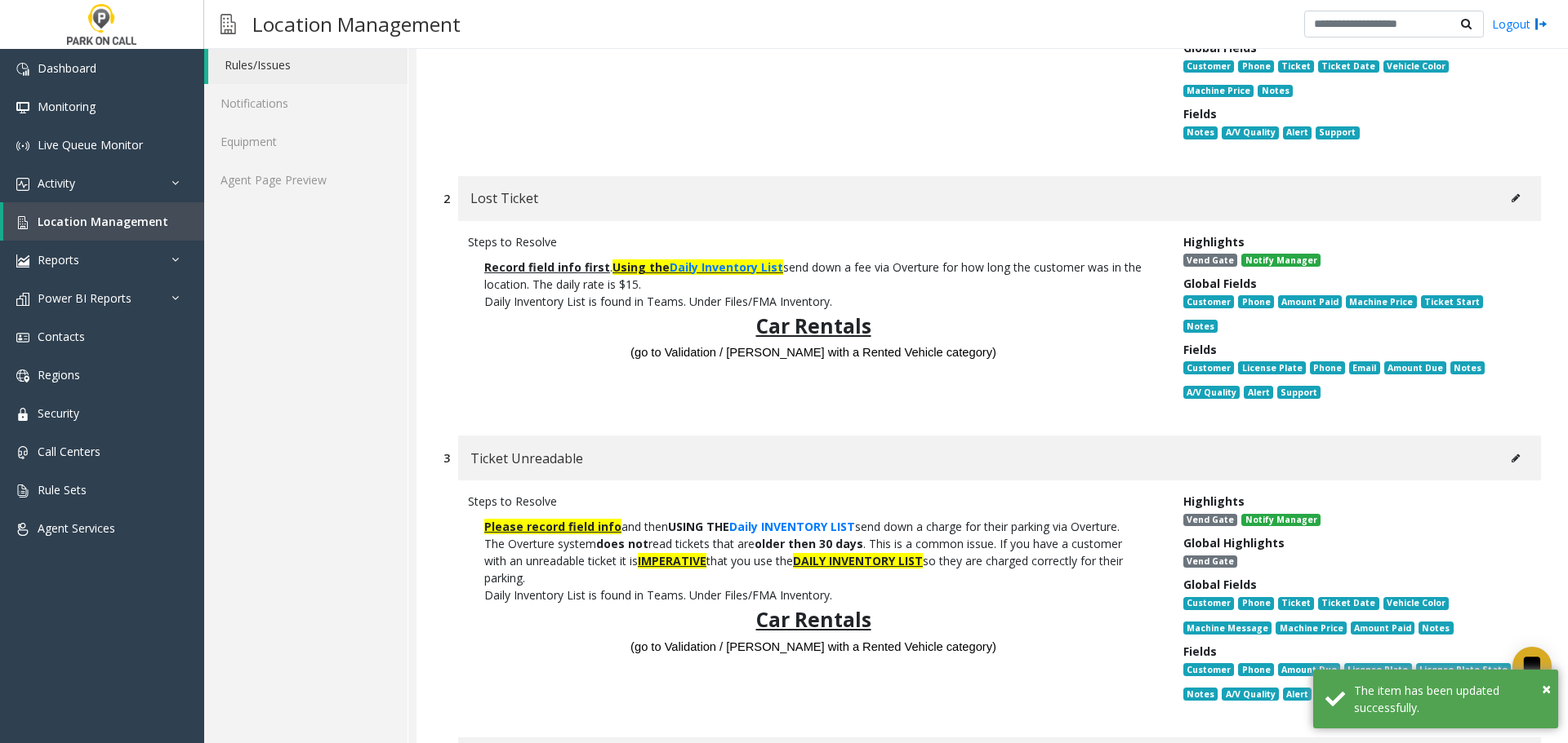
scroll to position [653, 0]
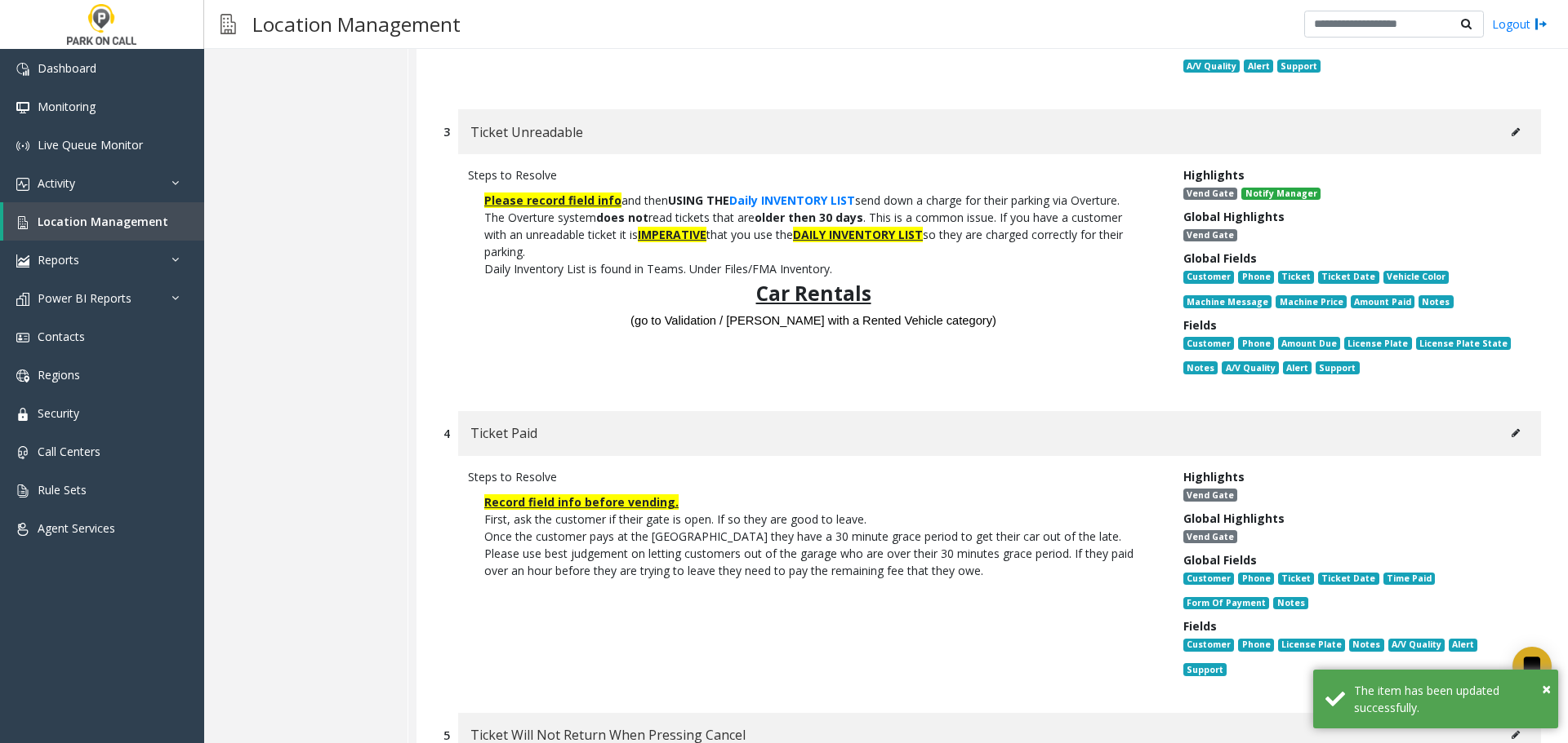
click at [1511, 421] on button at bounding box center [1515, 432] width 26 height 24
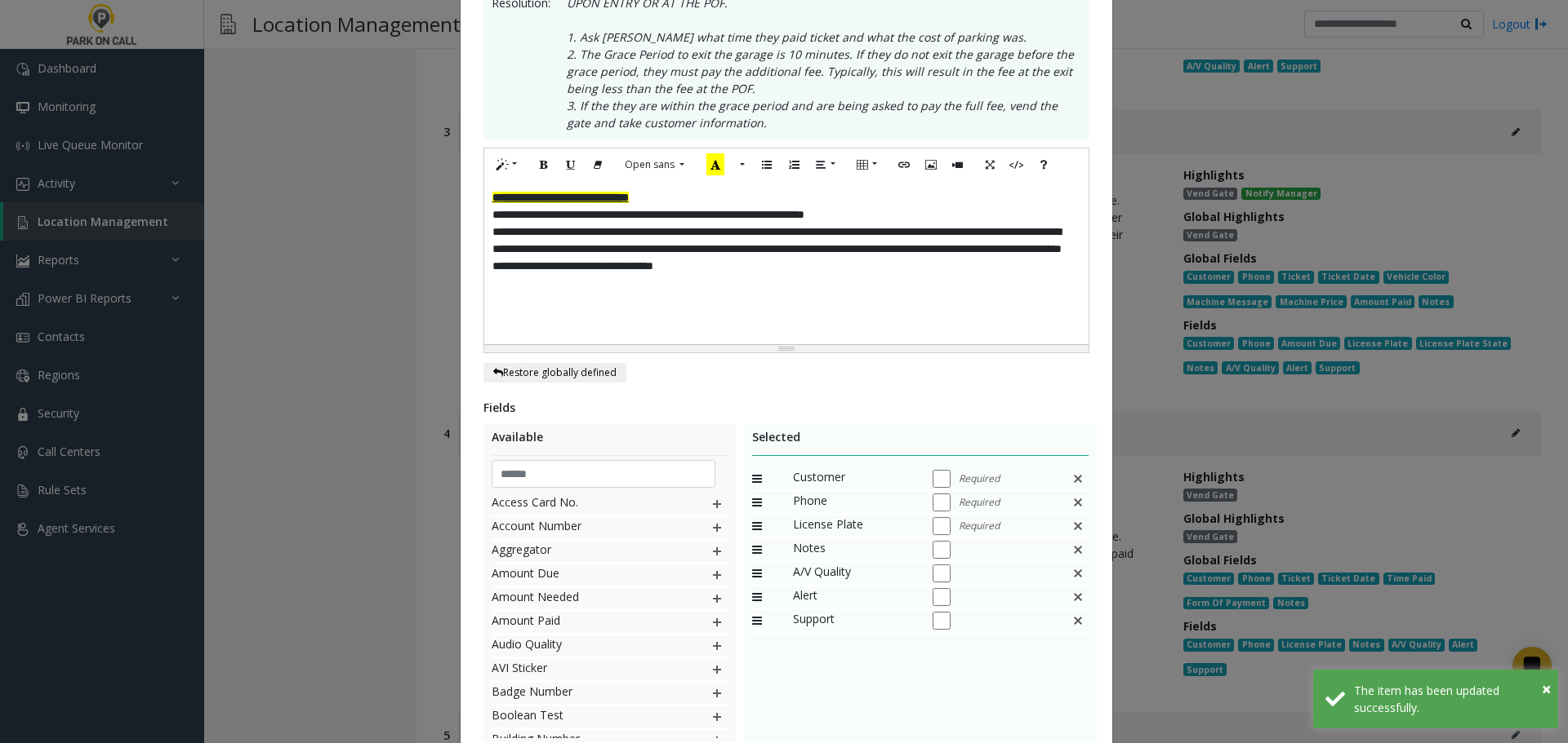
scroll to position [408, 0]
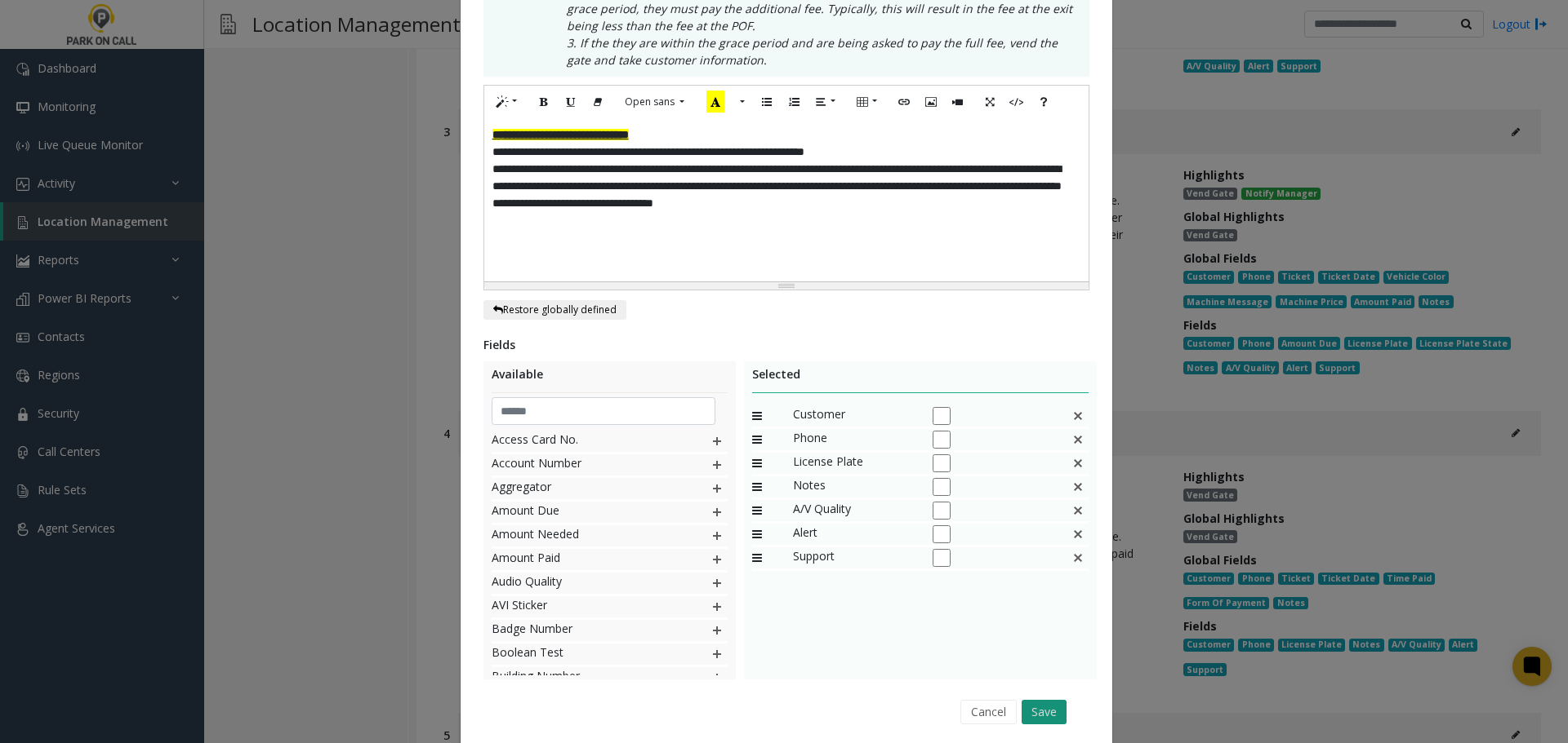
click at [1046, 718] on button "Save" at bounding box center [1044, 711] width 45 height 24
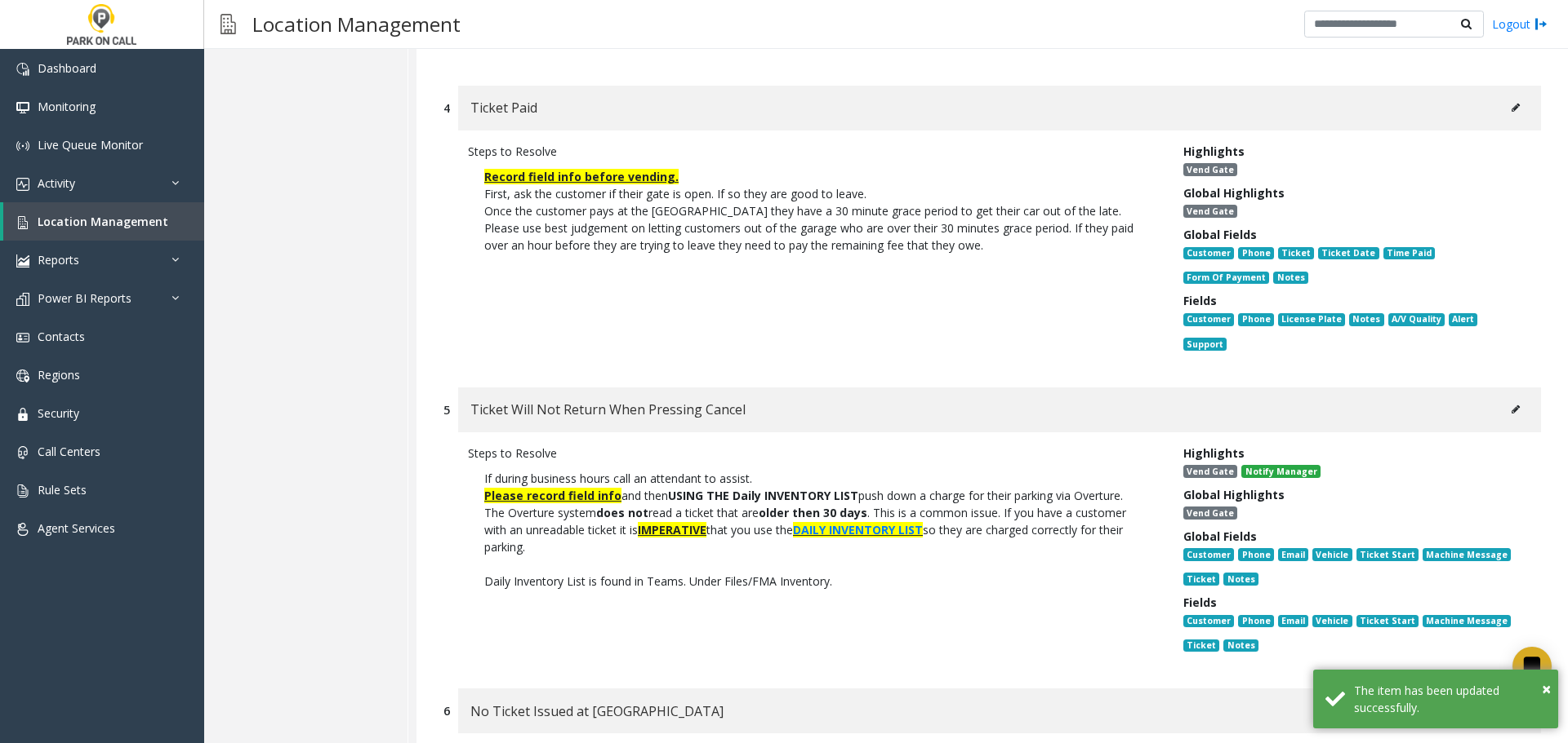
scroll to position [979, 0]
click at [1511, 102] on icon at bounding box center [1515, 106] width 8 height 10
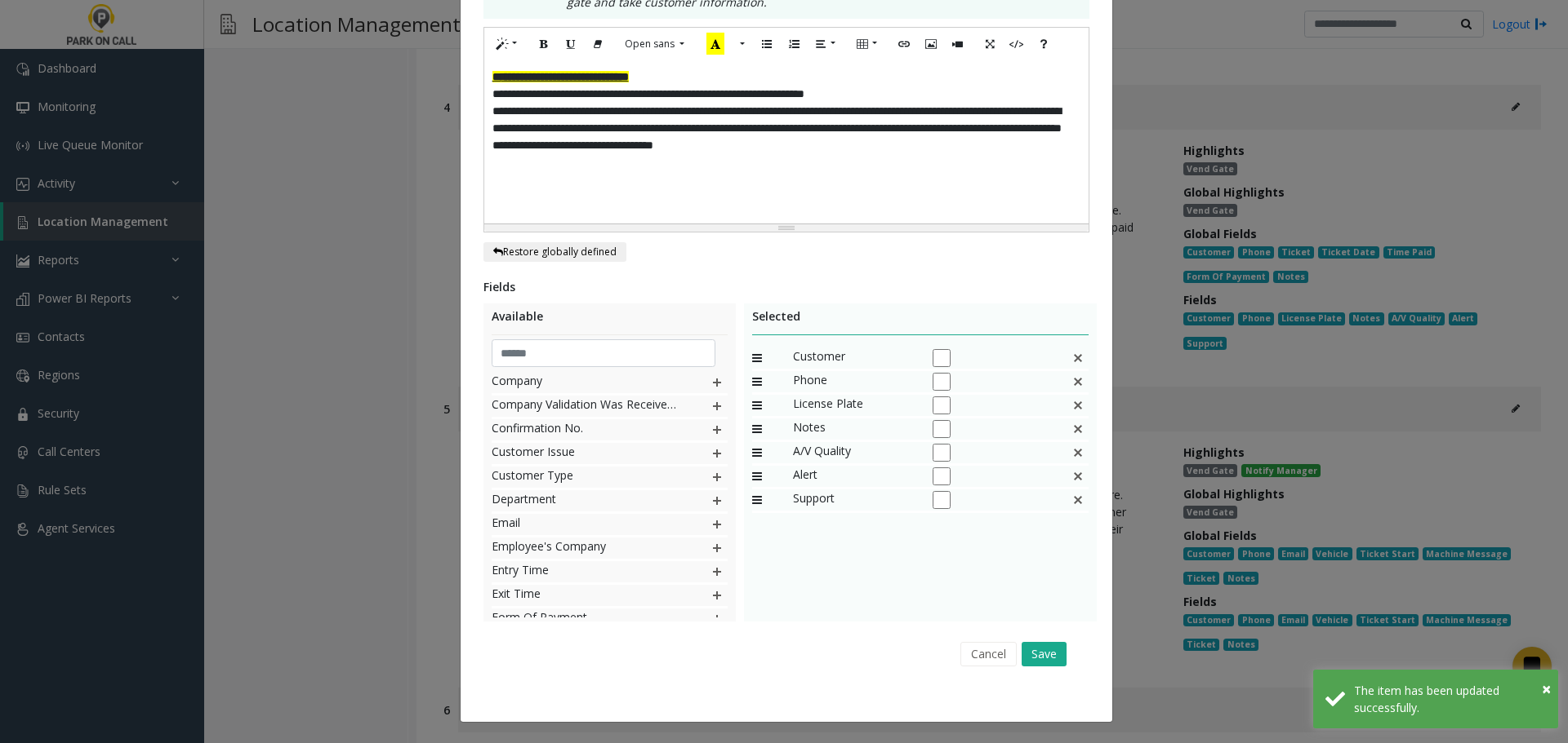
scroll to position [653, 0]
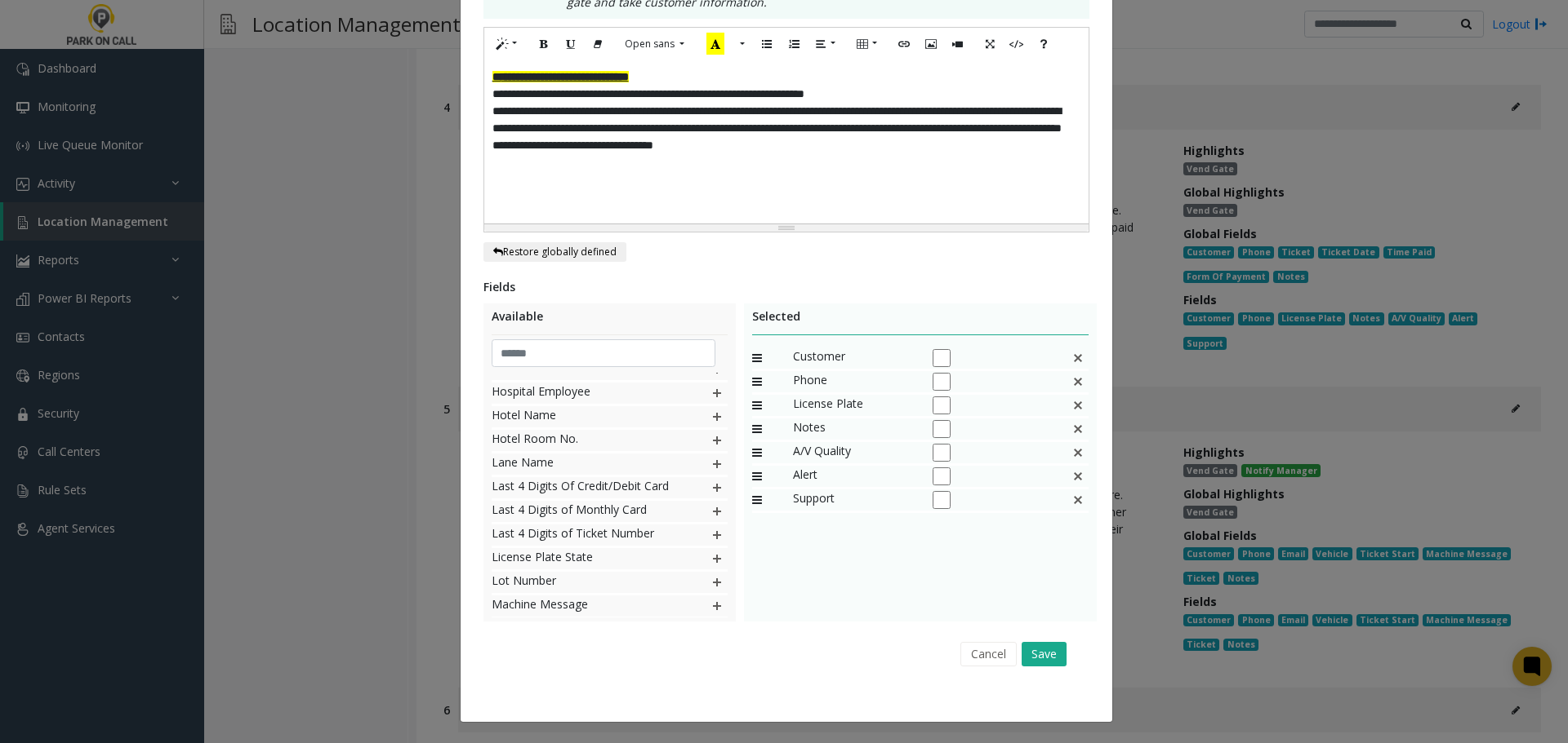
click at [690, 562] on div "License Plate State" at bounding box center [609, 560] width 236 height 23
click at [710, 555] on img at bounding box center [716, 559] width 13 height 22
drag, startPoint x: 747, startPoint y: 528, endPoint x: 755, endPoint y: 418, distance: 110.3
drag, startPoint x: 747, startPoint y: 403, endPoint x: 750, endPoint y: 423, distance: 20.2
click at [752, 423] on icon at bounding box center [763, 430] width 24 height 22
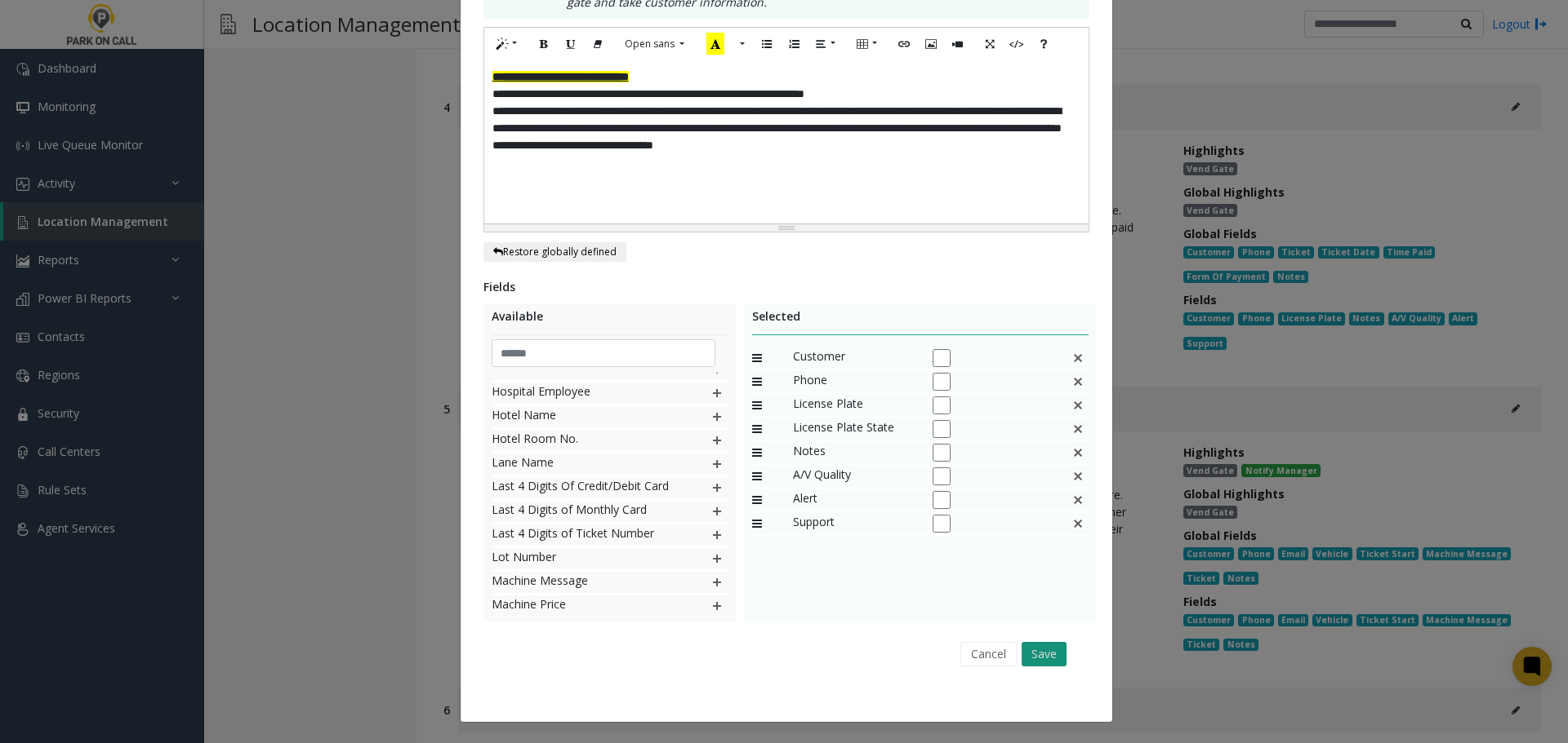
click at [1044, 650] on button "Save" at bounding box center [1044, 654] width 45 height 24
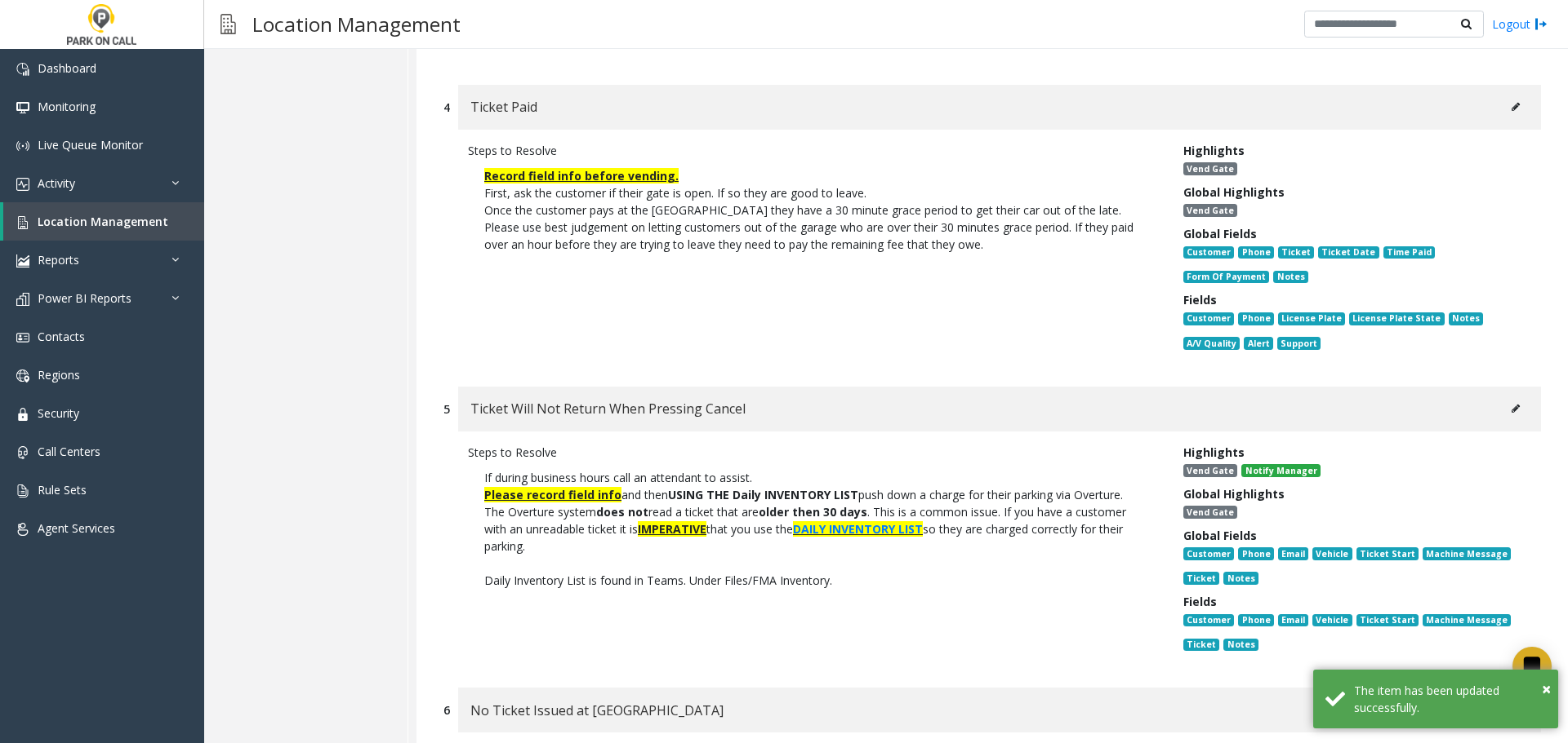
click at [1511, 403] on icon at bounding box center [1515, 408] width 8 height 10
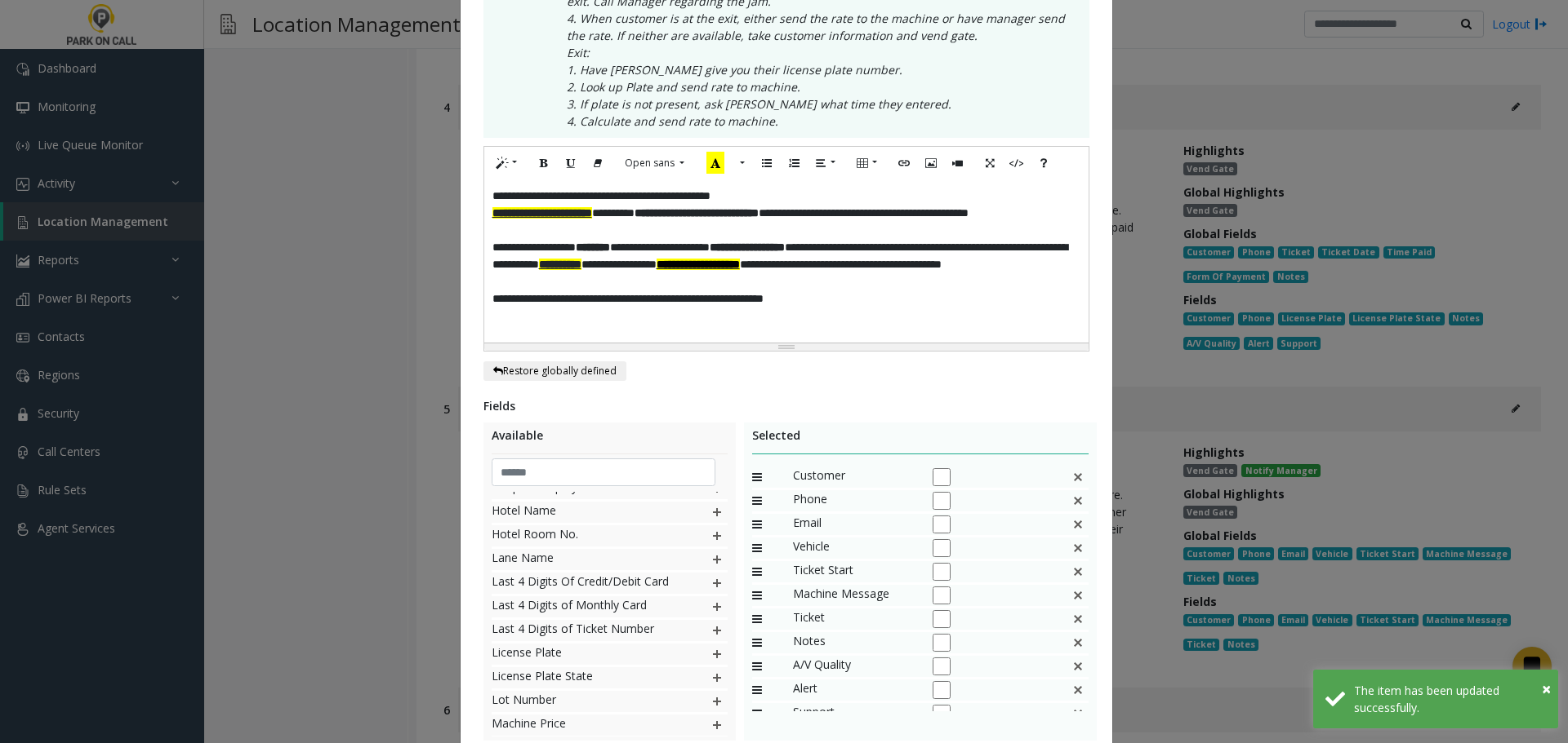
scroll to position [0, 0]
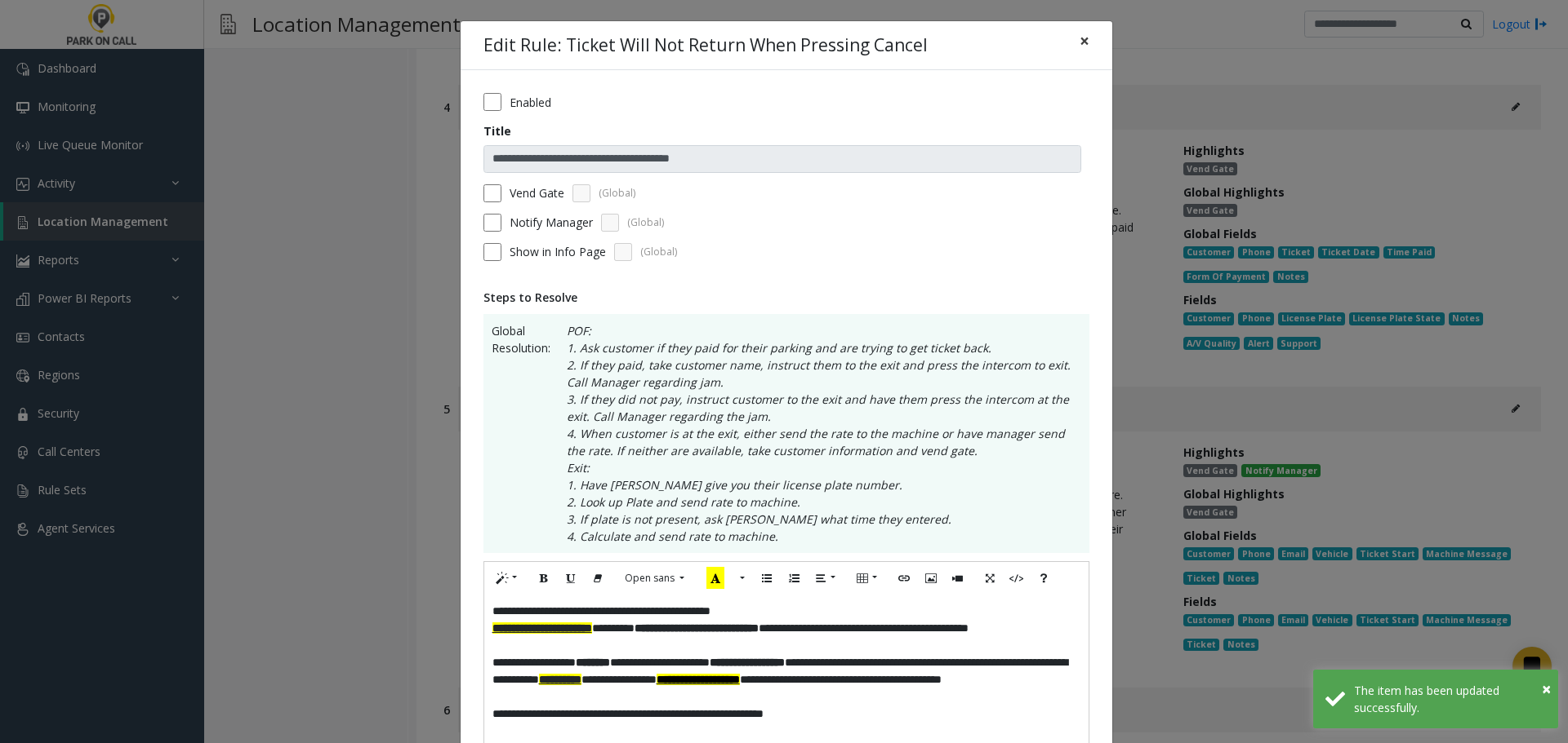
click at [1080, 46] on span "×" at bounding box center [1084, 41] width 10 height 23
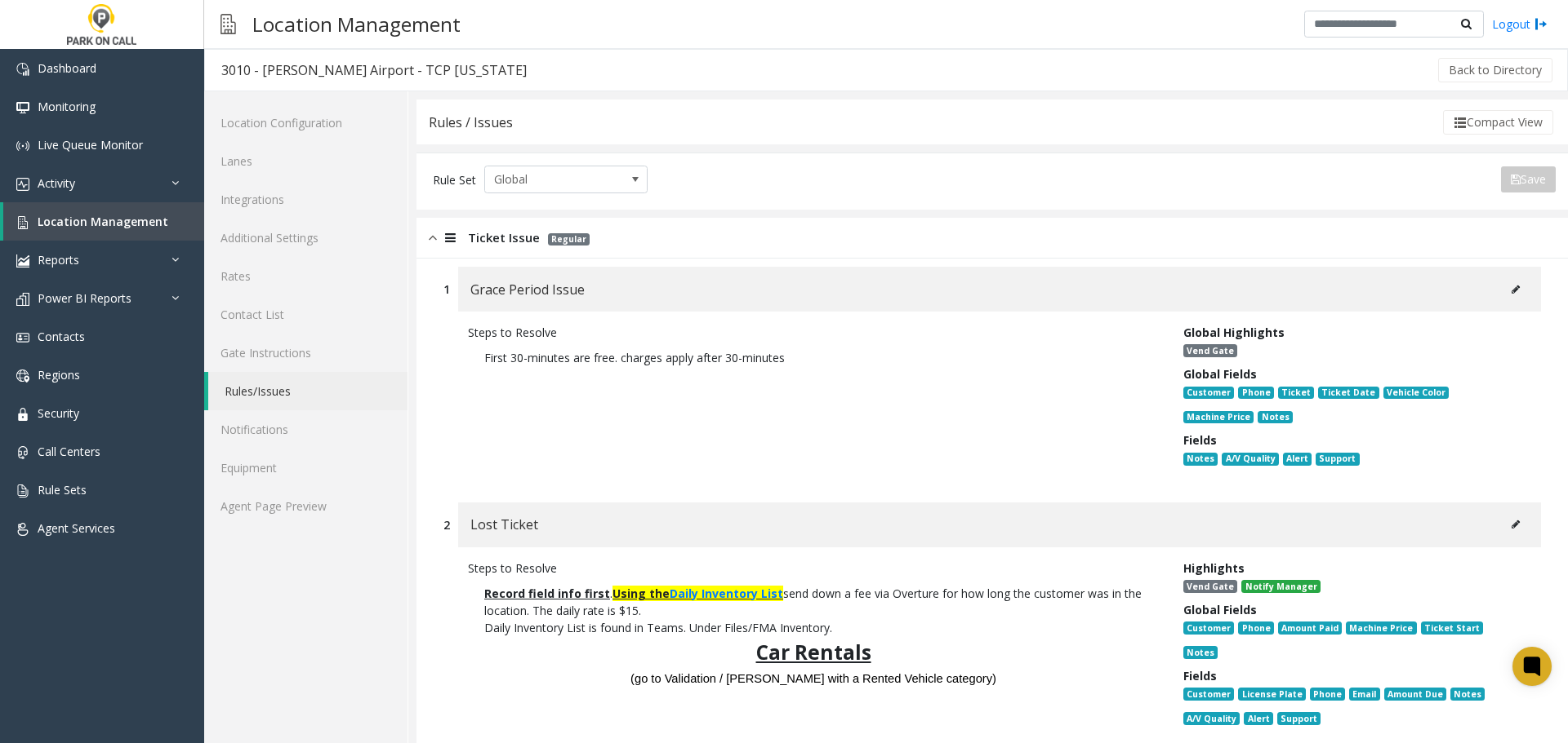
click at [1511, 290] on icon at bounding box center [1515, 289] width 8 height 10
type input "**********"
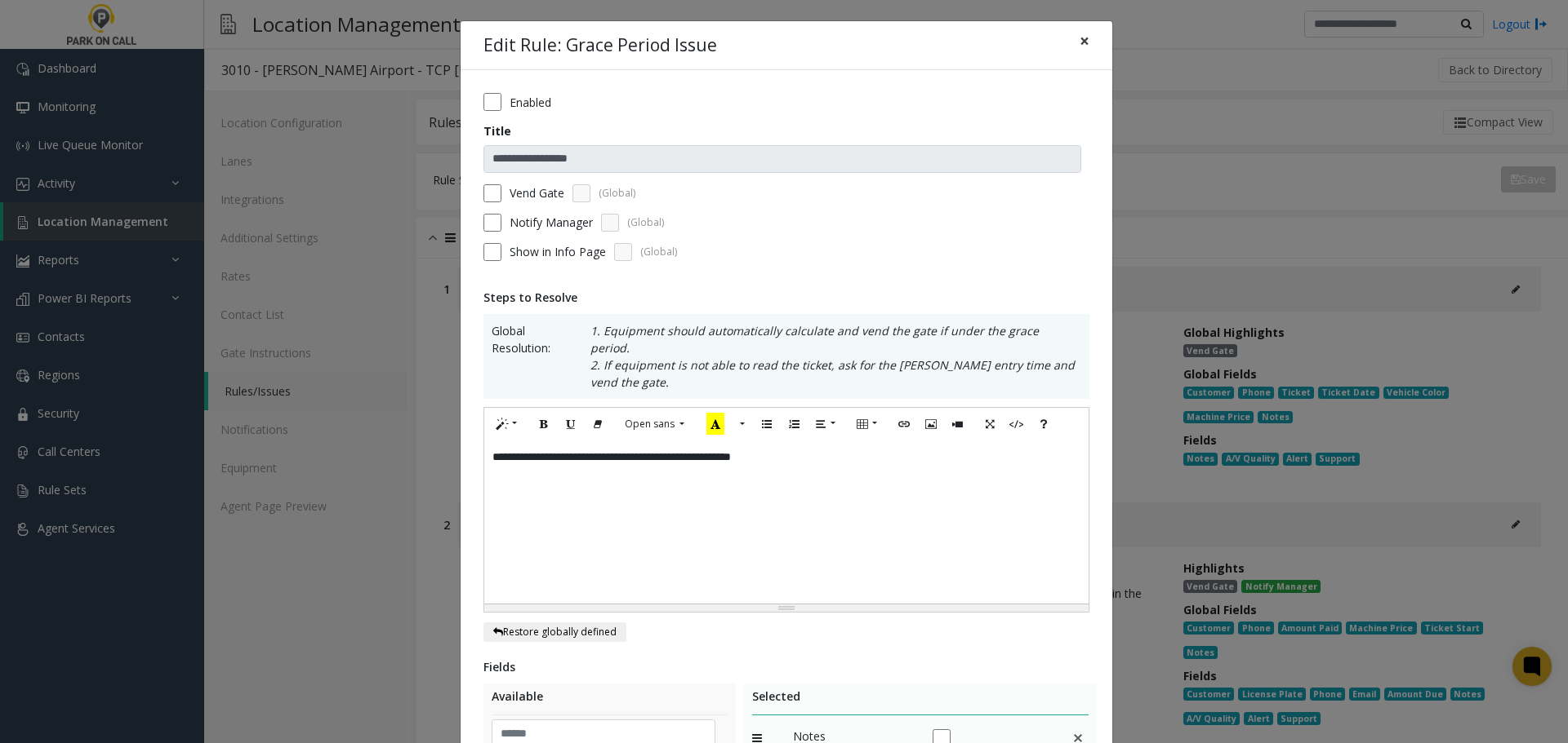
click at [1086, 43] on button "×" at bounding box center [1084, 41] width 32 height 40
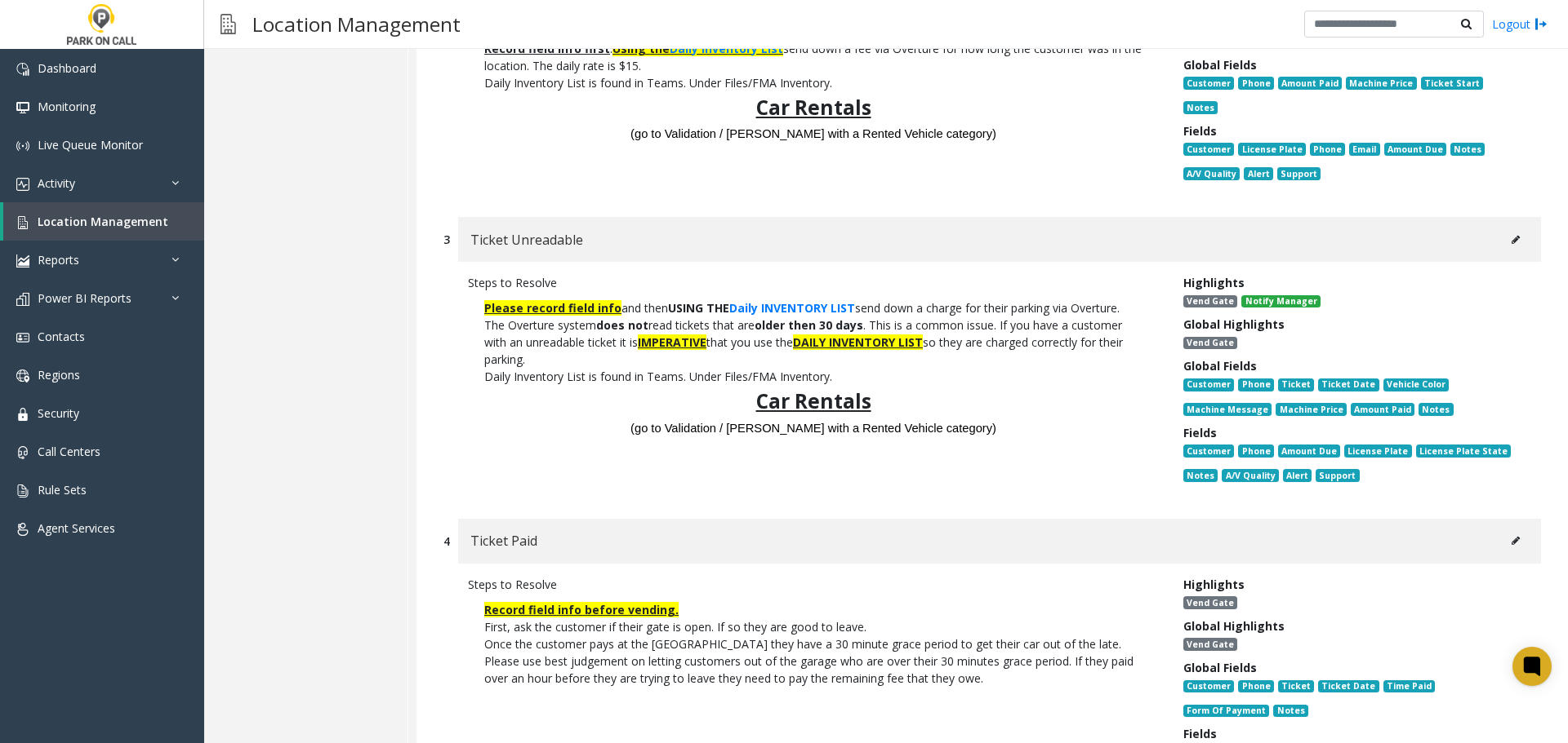
scroll to position [571, 0]
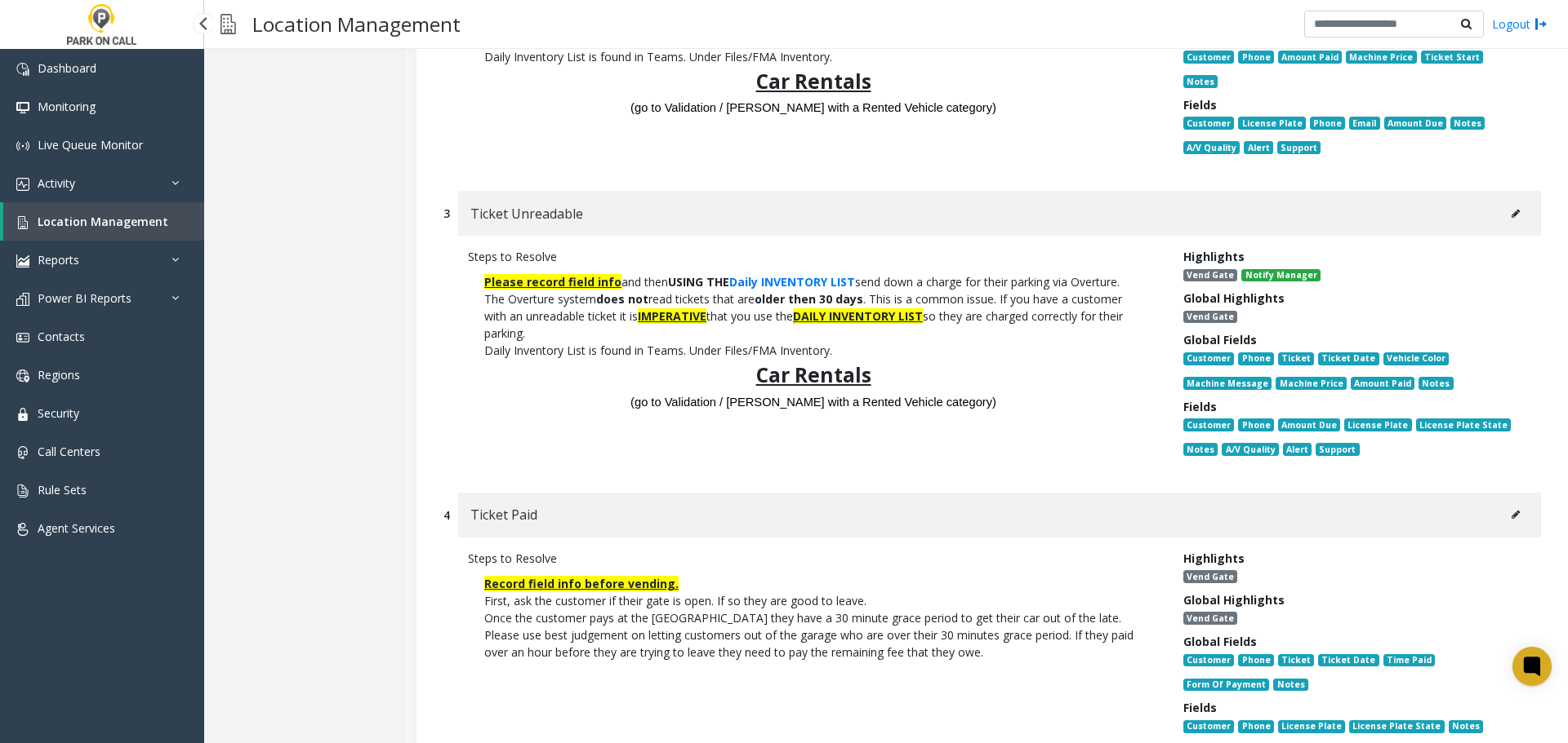
click at [138, 231] on link "Location Management" at bounding box center [104, 222] width 201 height 39
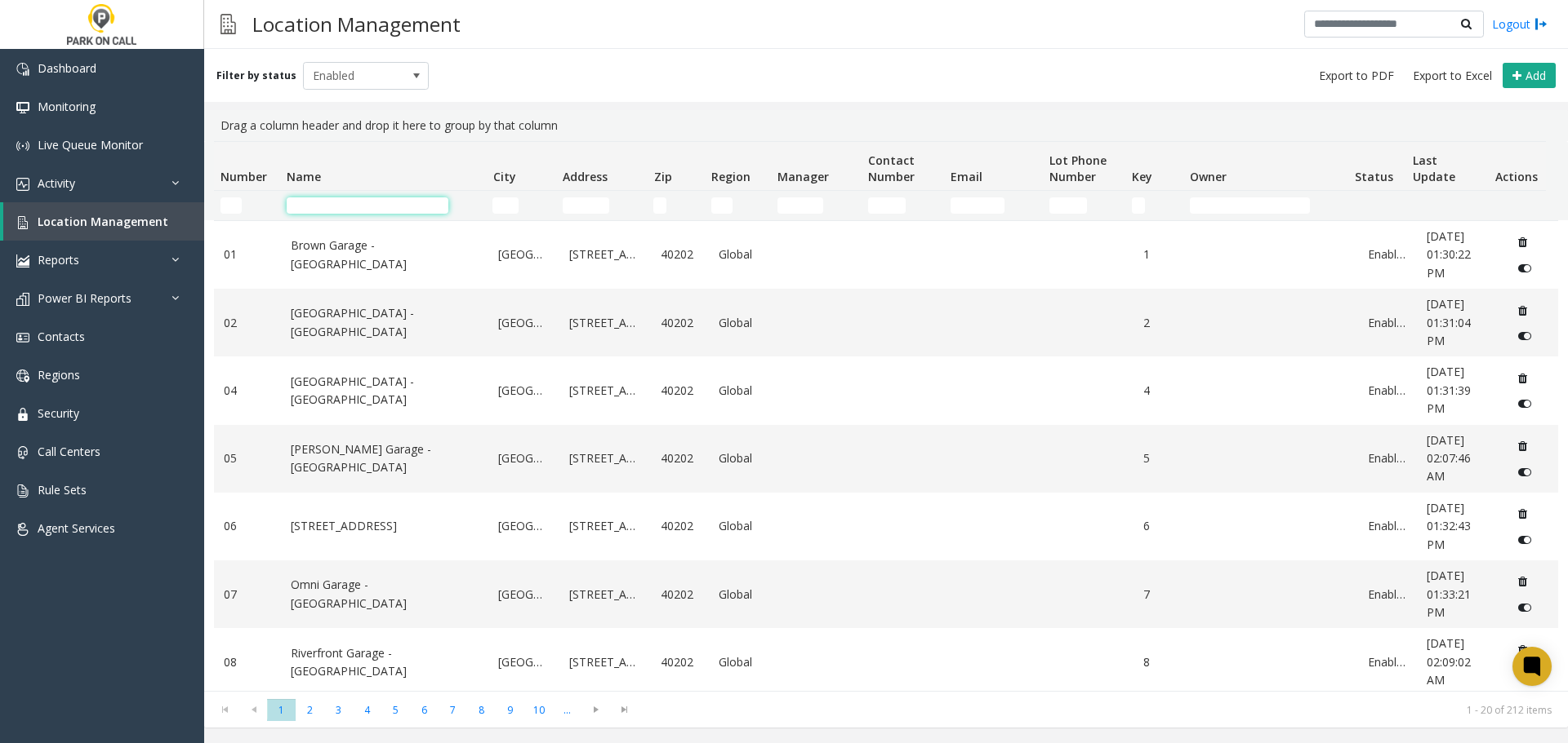
click at [359, 203] on input "Name Filter" at bounding box center [367, 205] width 161 height 16
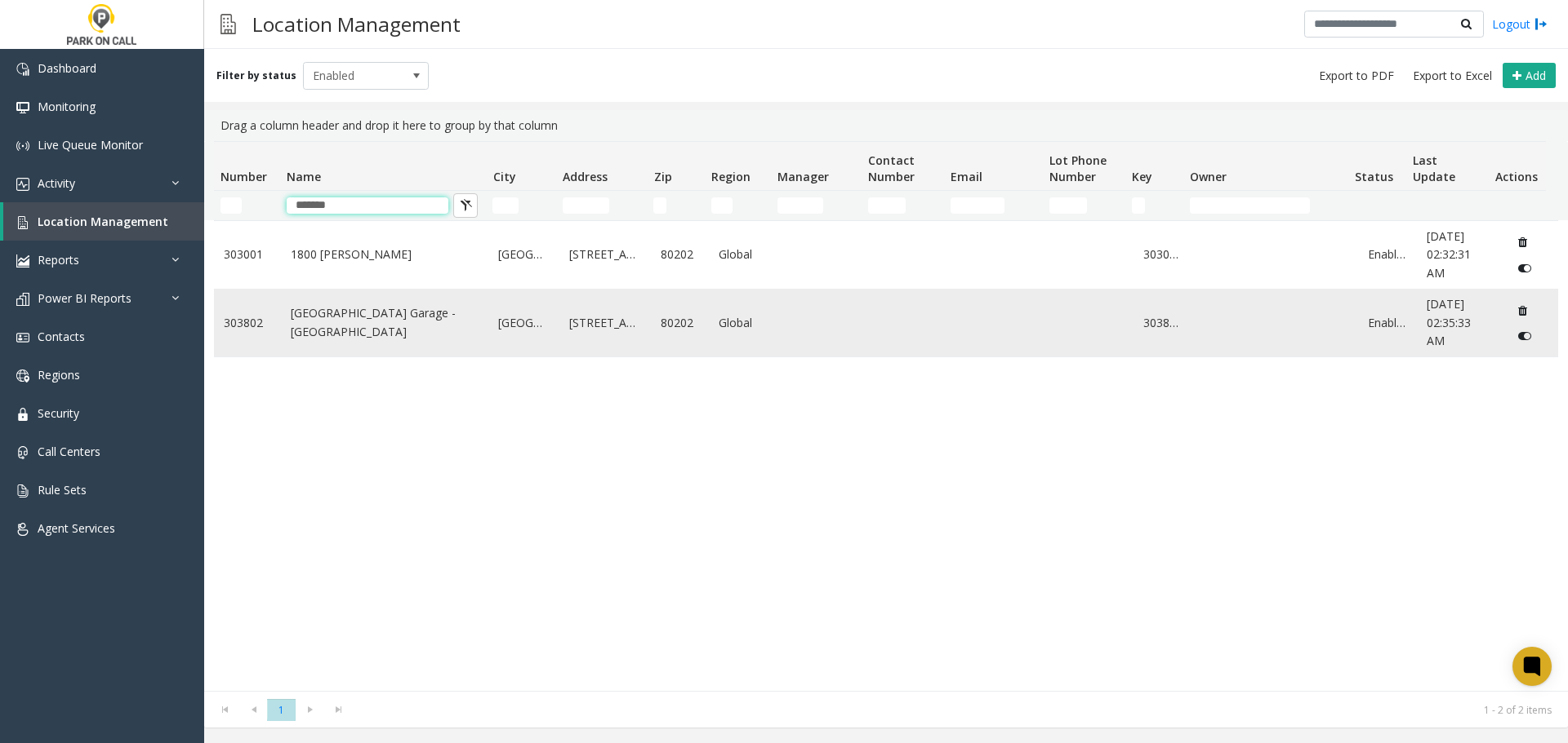
type input "*******"
click at [332, 332] on link "Larimer Square Parking Garage - Parkwell" at bounding box center [385, 322] width 188 height 37
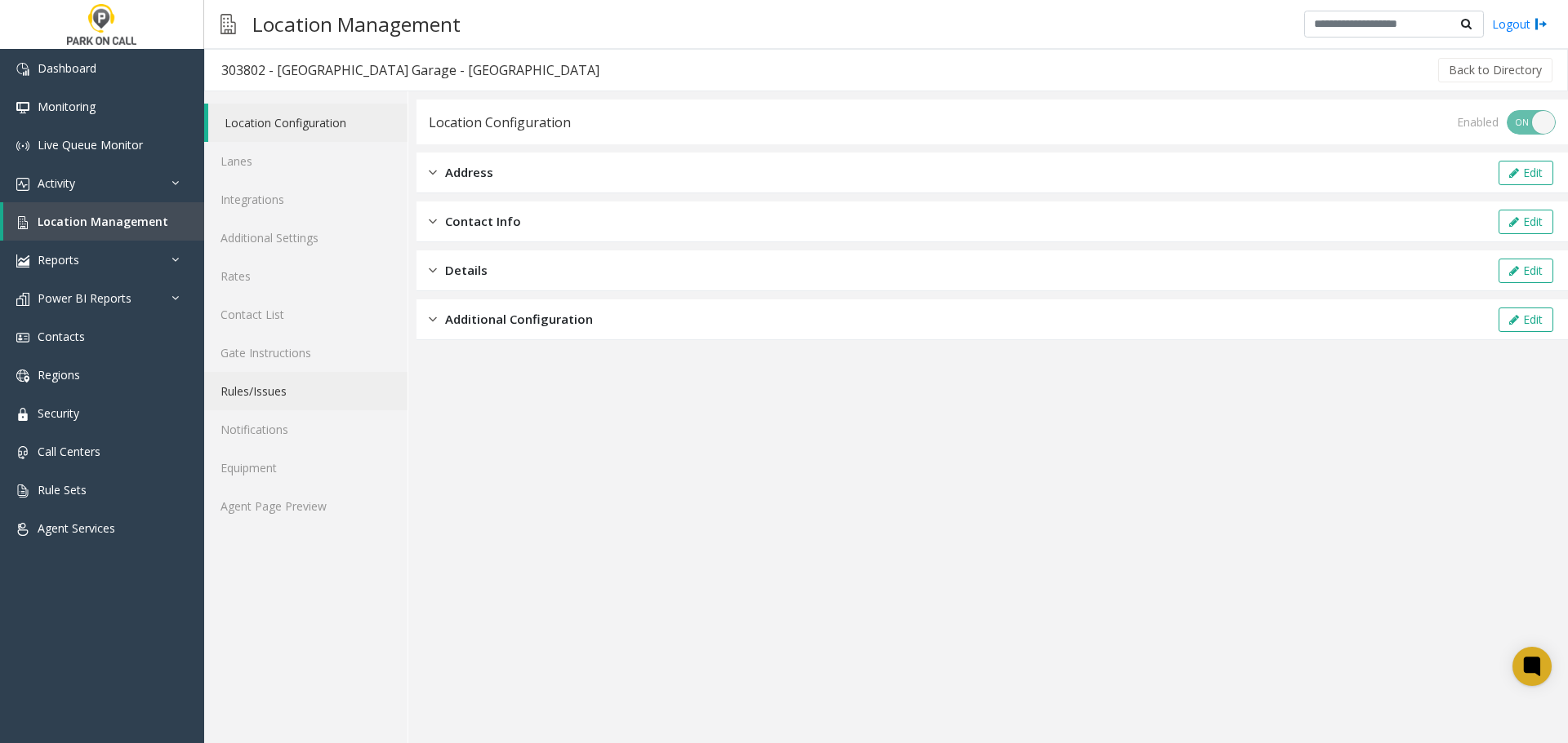
click at [270, 404] on link "Rules/Issues" at bounding box center [306, 391] width 204 height 39
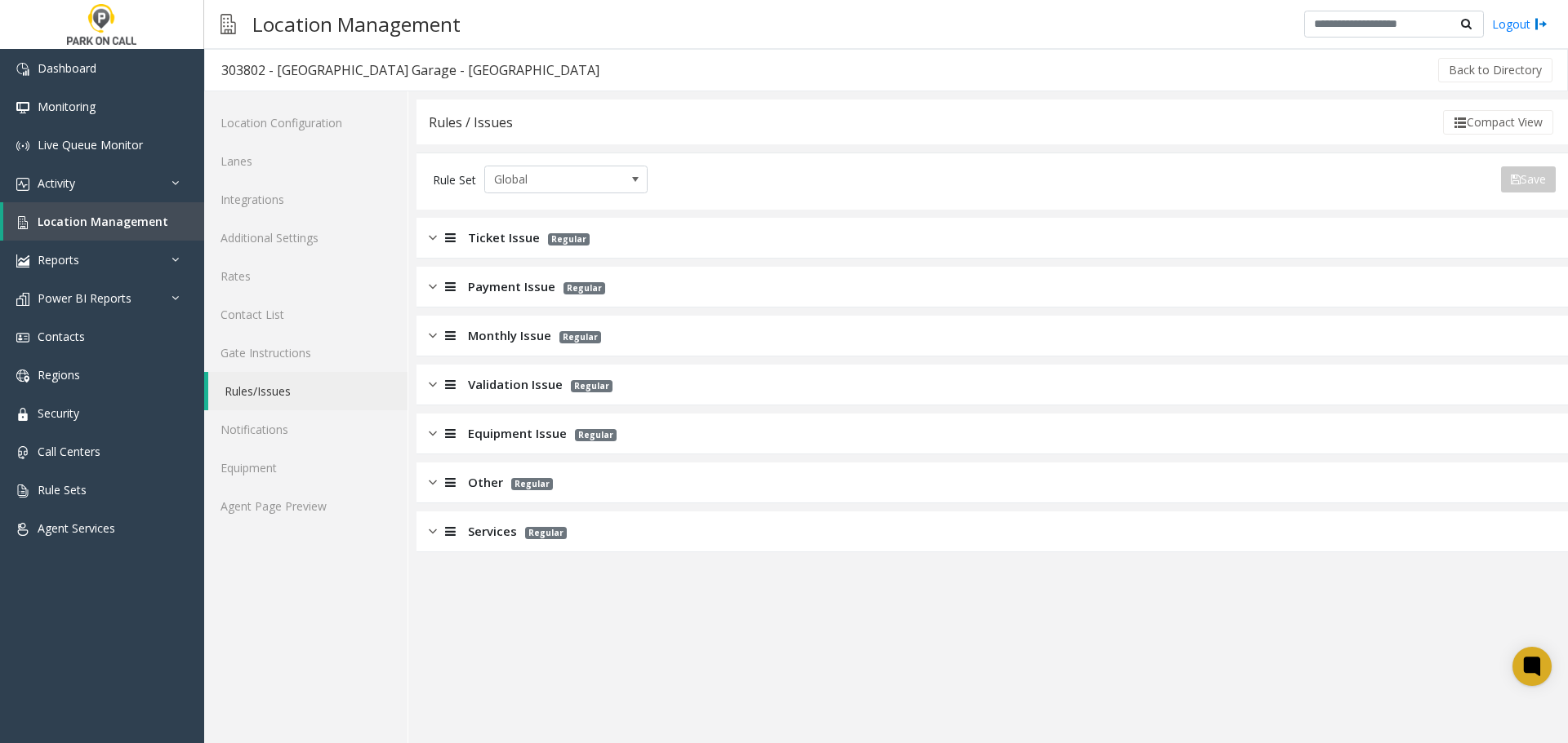
click at [530, 276] on div "Payment Issue Regular" at bounding box center [991, 286] width 1151 height 41
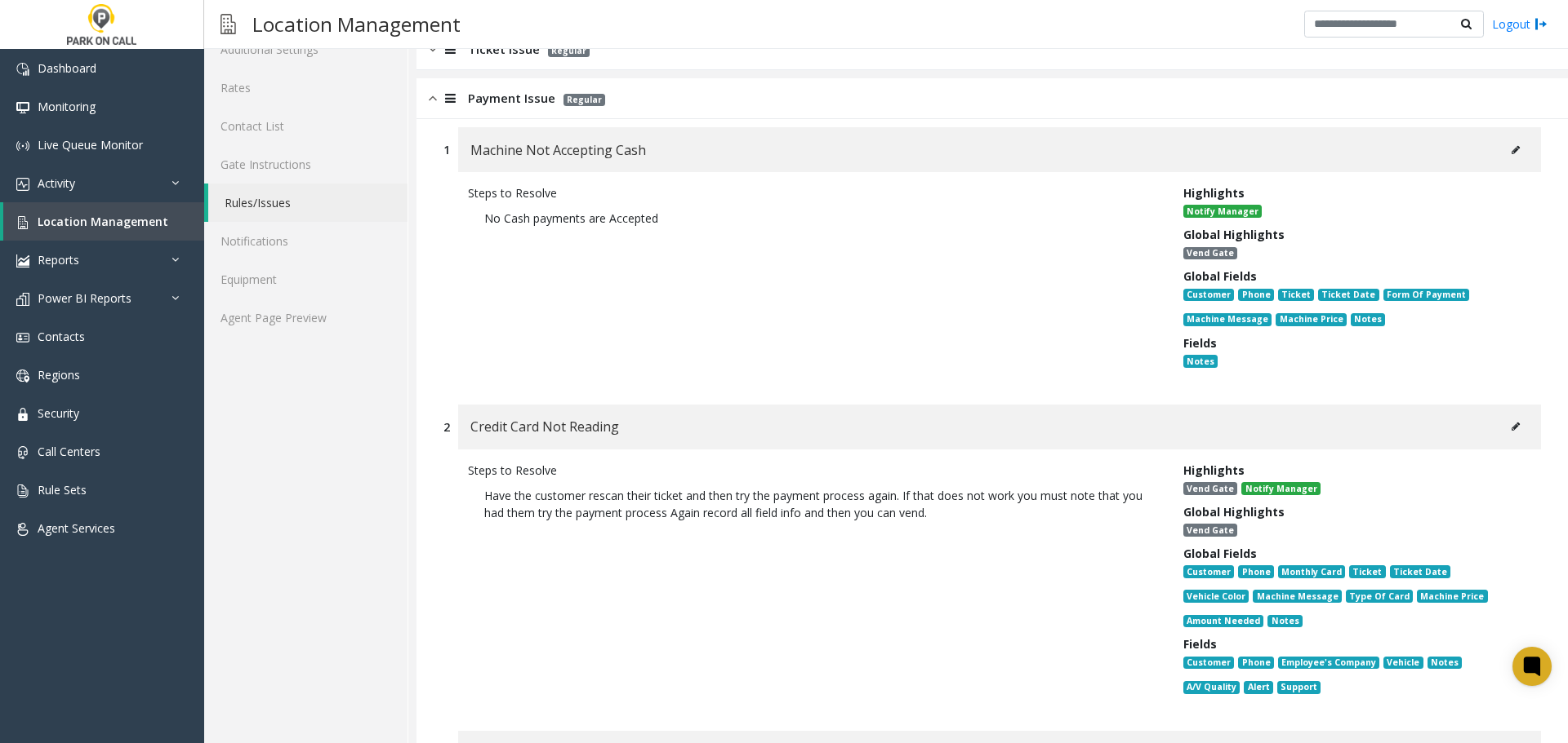
scroll to position [245, 0]
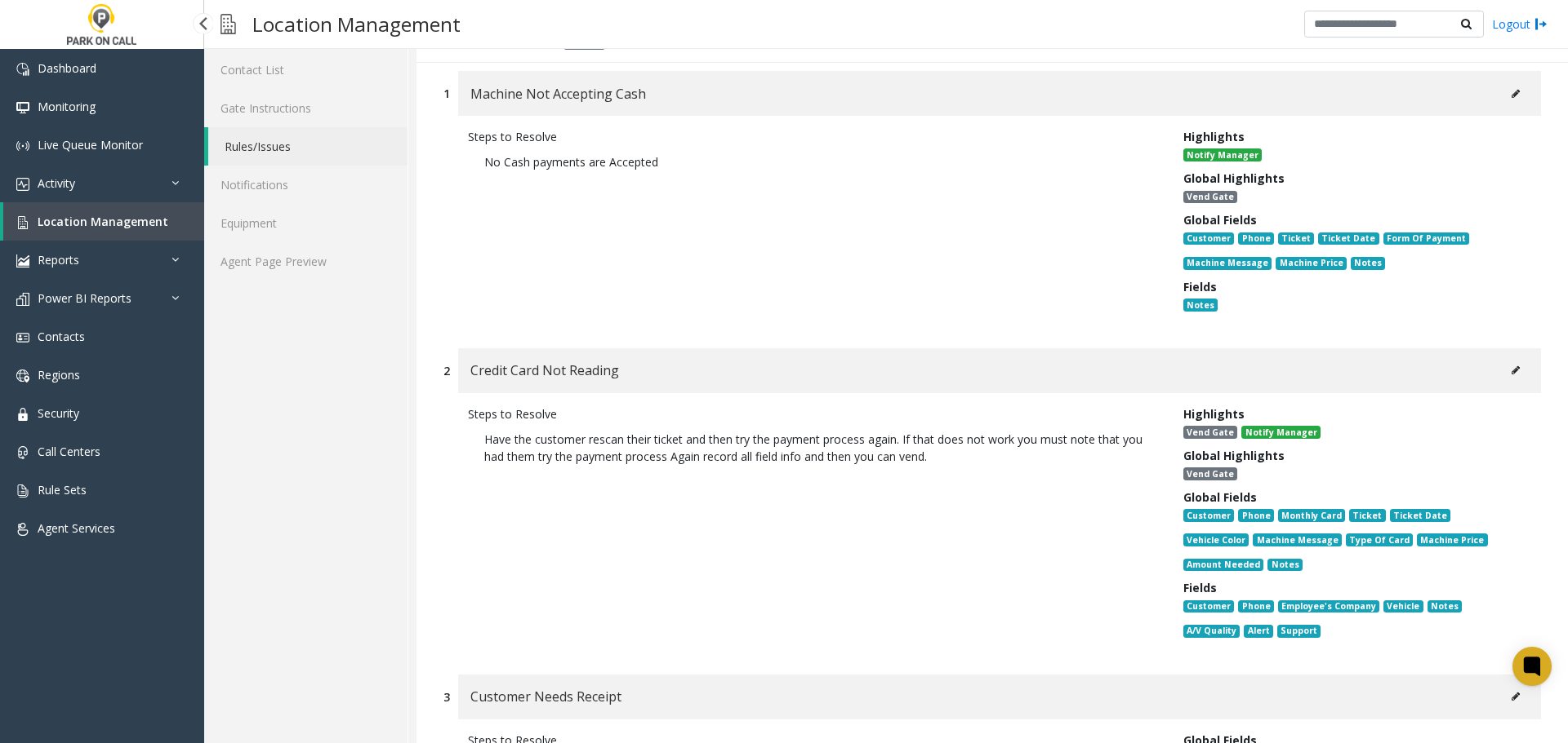
click at [90, 222] on span "Location Management" at bounding box center [103, 221] width 131 height 15
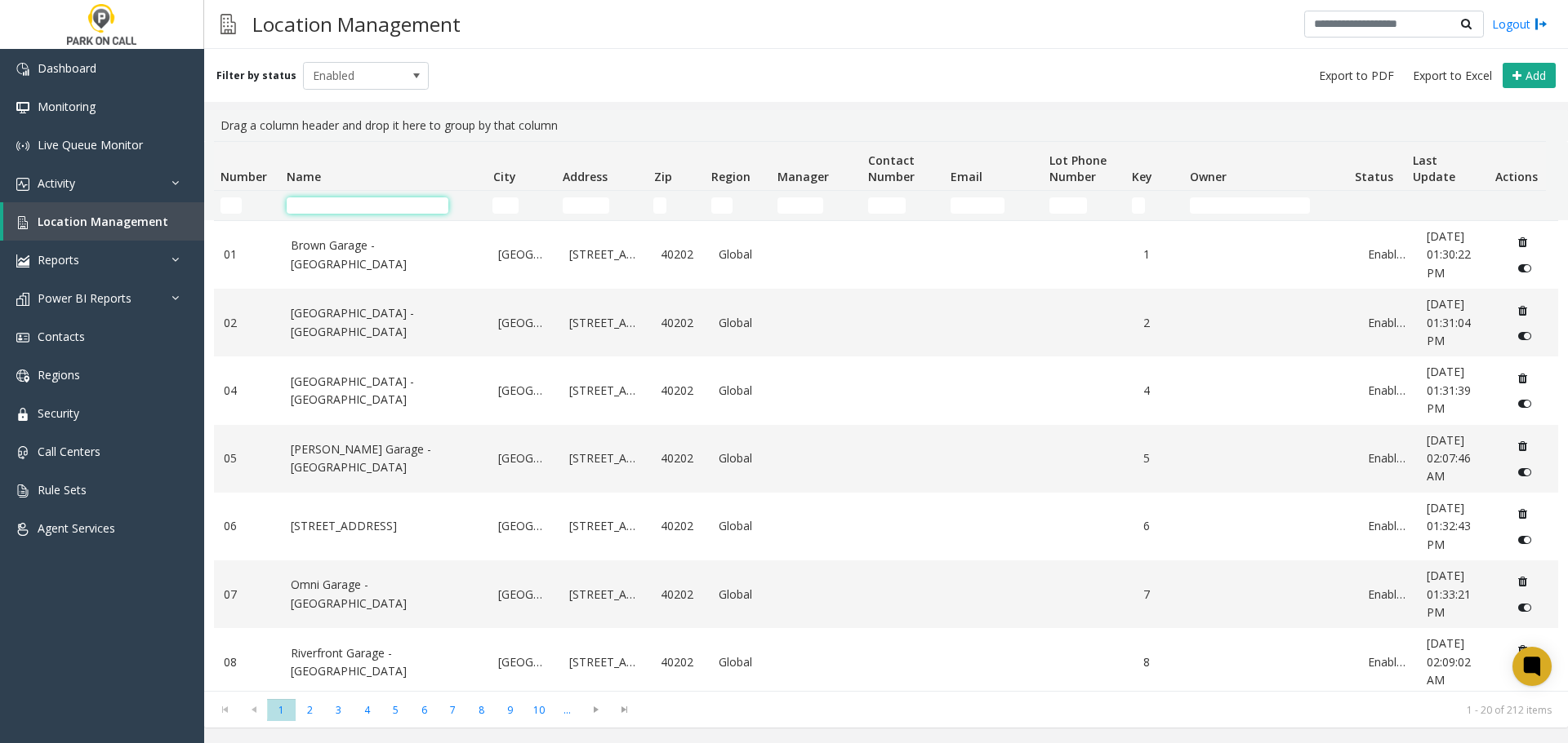
click at [356, 201] on input "Name Filter" at bounding box center [367, 205] width 161 height 16
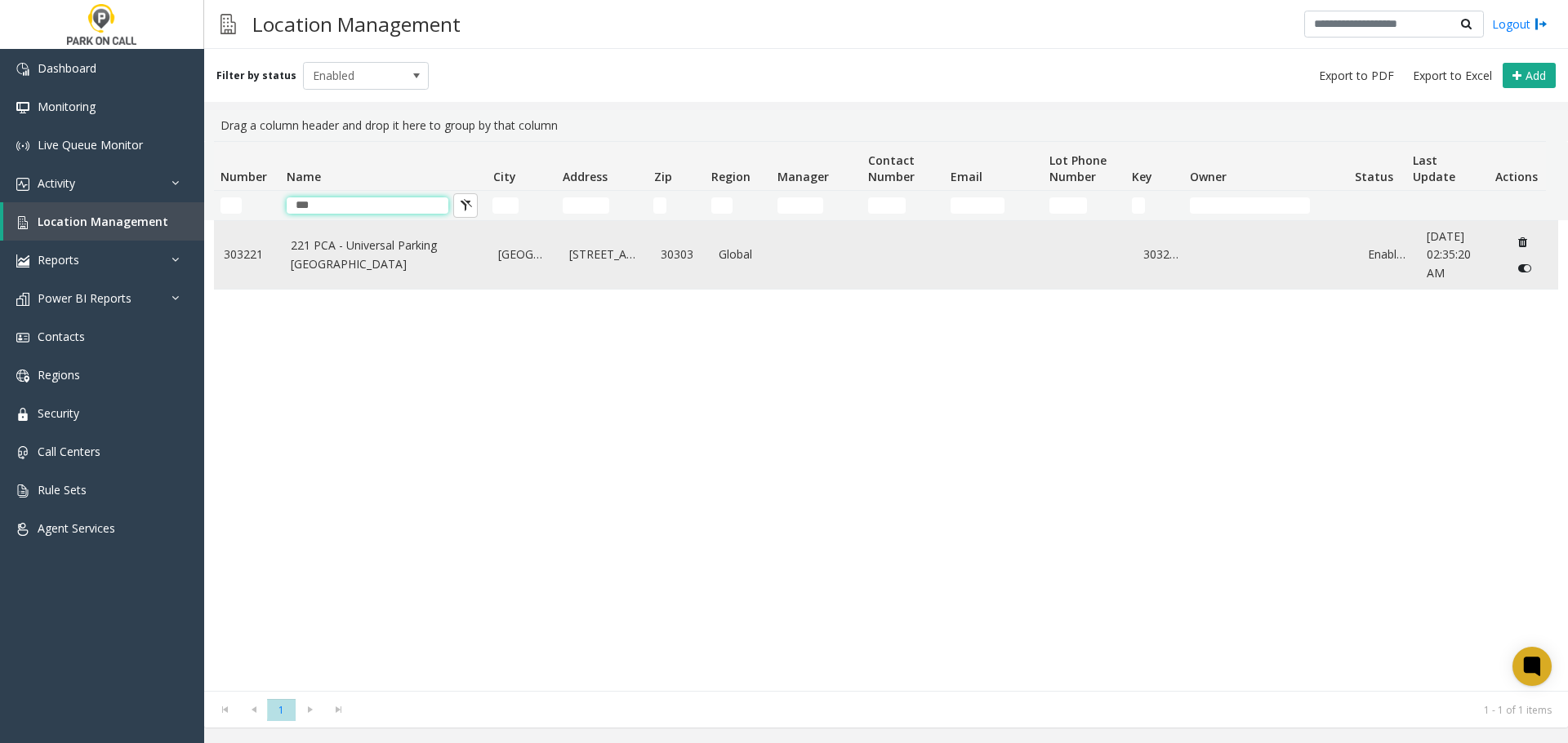
type input "***"
click at [380, 242] on td "221 PCA - Universal Parking Atlanta" at bounding box center [385, 255] width 208 height 68
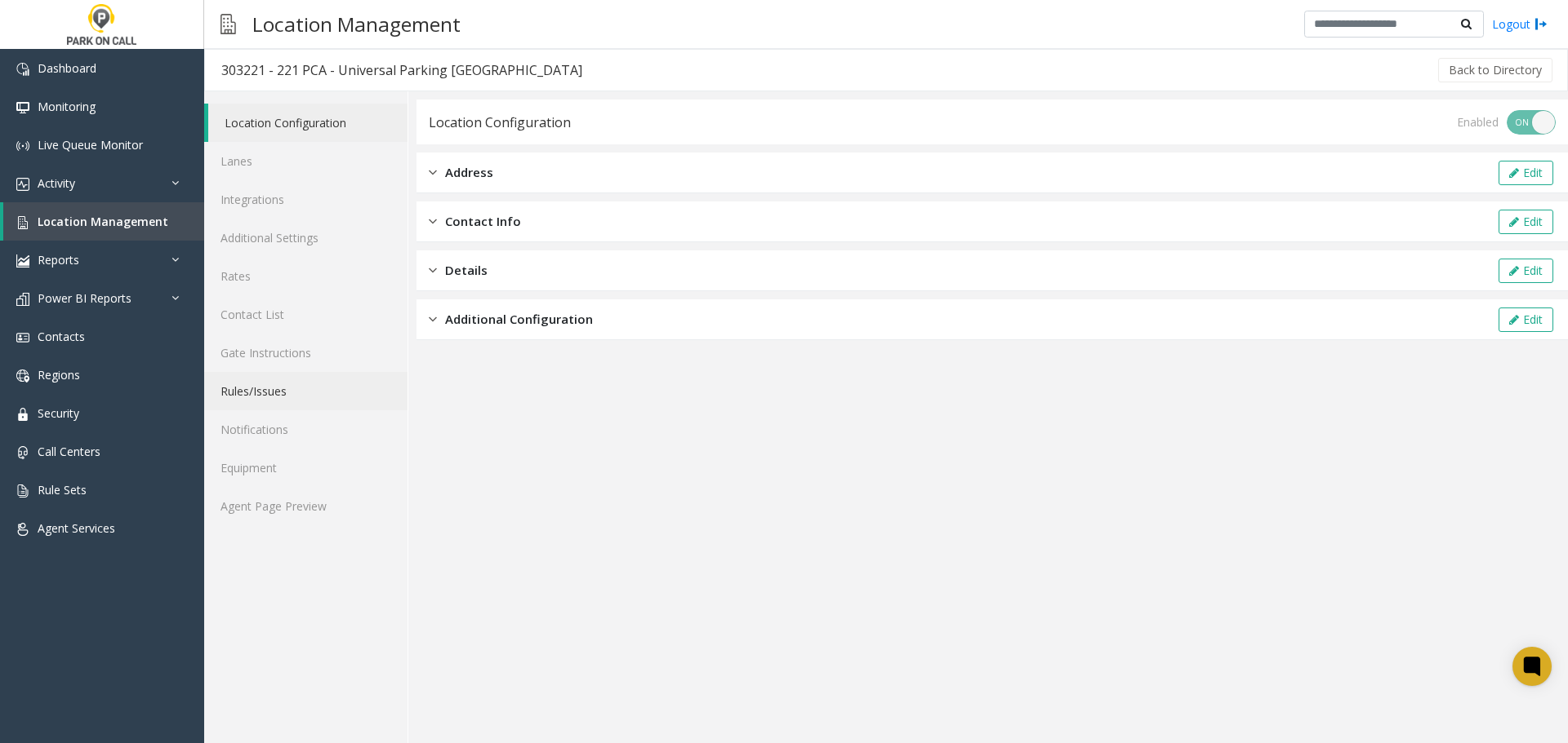
click at [317, 385] on link "Rules/Issues" at bounding box center [306, 391] width 204 height 39
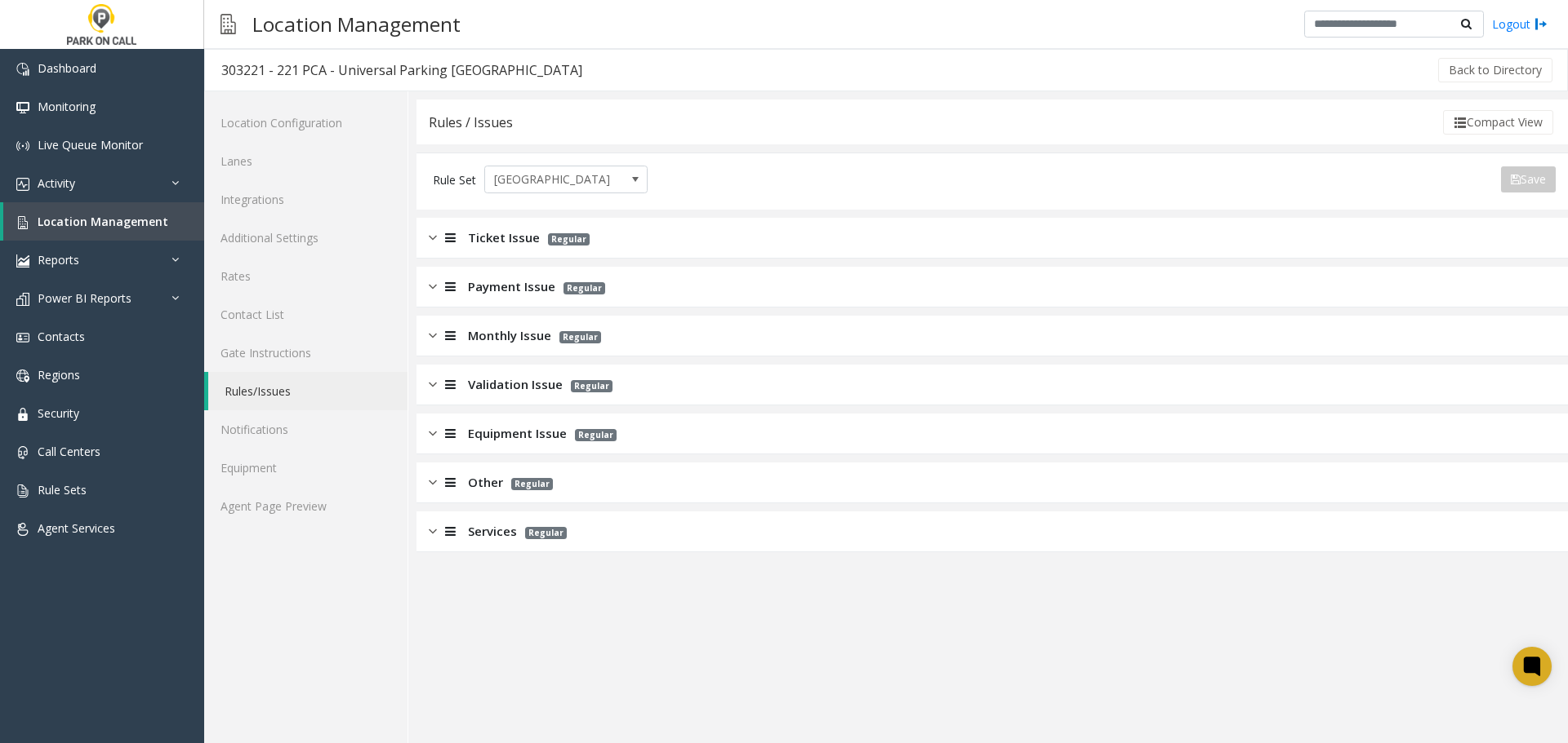
click at [611, 534] on div "Services Regular" at bounding box center [991, 531] width 1151 height 41
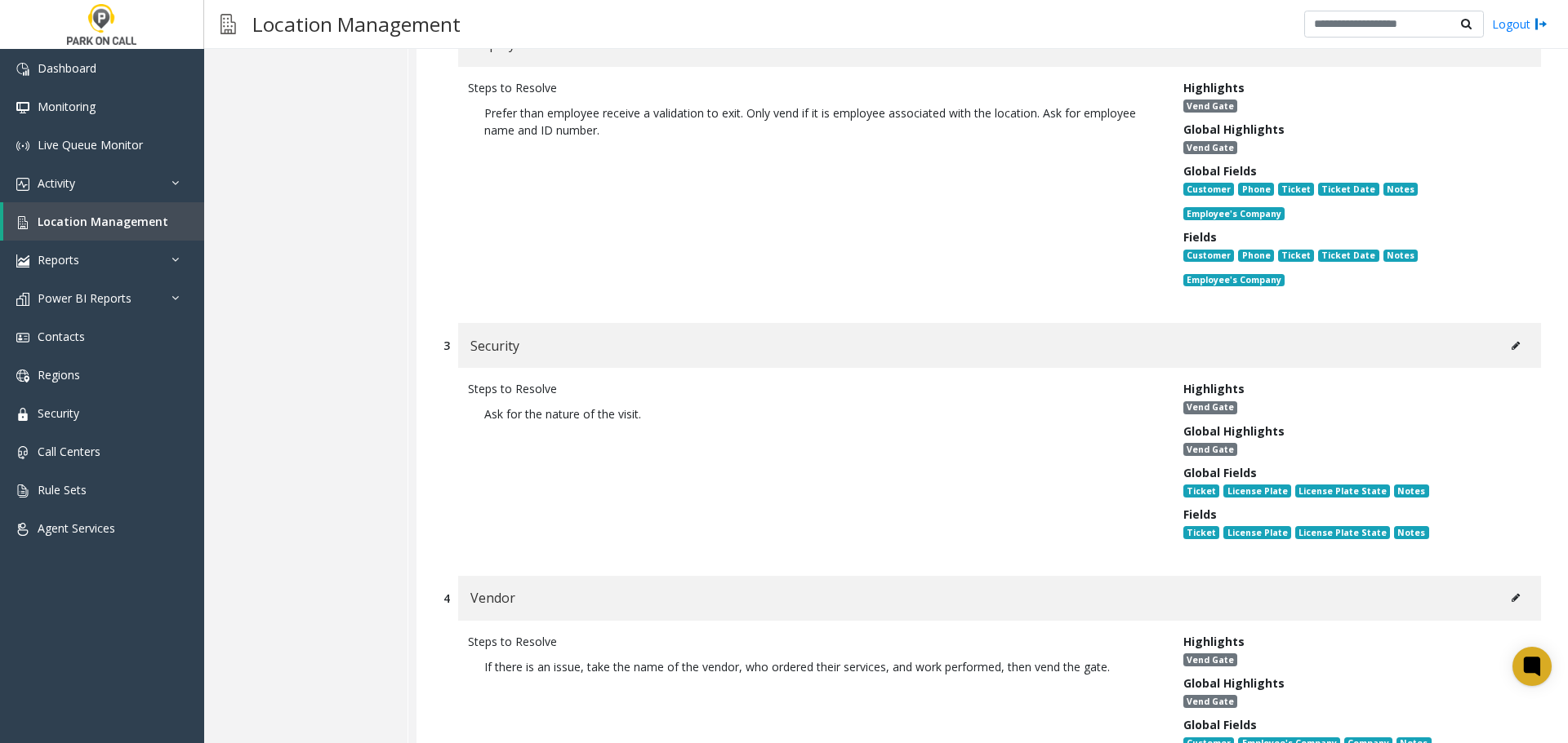
scroll to position [734, 0]
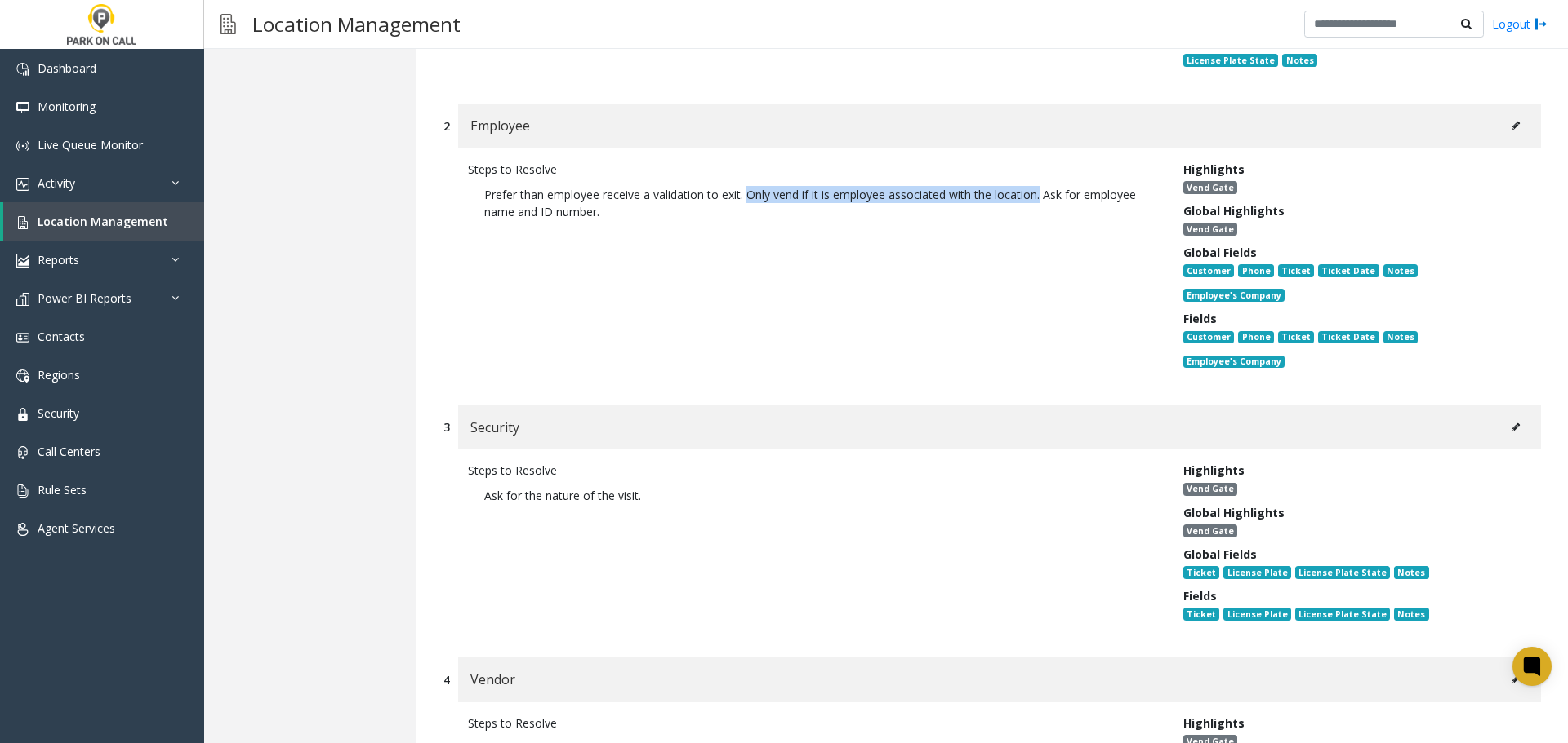
drag, startPoint x: 750, startPoint y: 196, endPoint x: 1041, endPoint y: 196, distance: 291.0
click at [1041, 196] on p "Prefer than employee receive a validation to exit. Only vend if it is employee …" at bounding box center [813, 204] width 690 height 50
copy p "Only vend if it is employee associated with the location."
click at [134, 213] on link "Location Management" at bounding box center [104, 222] width 201 height 39
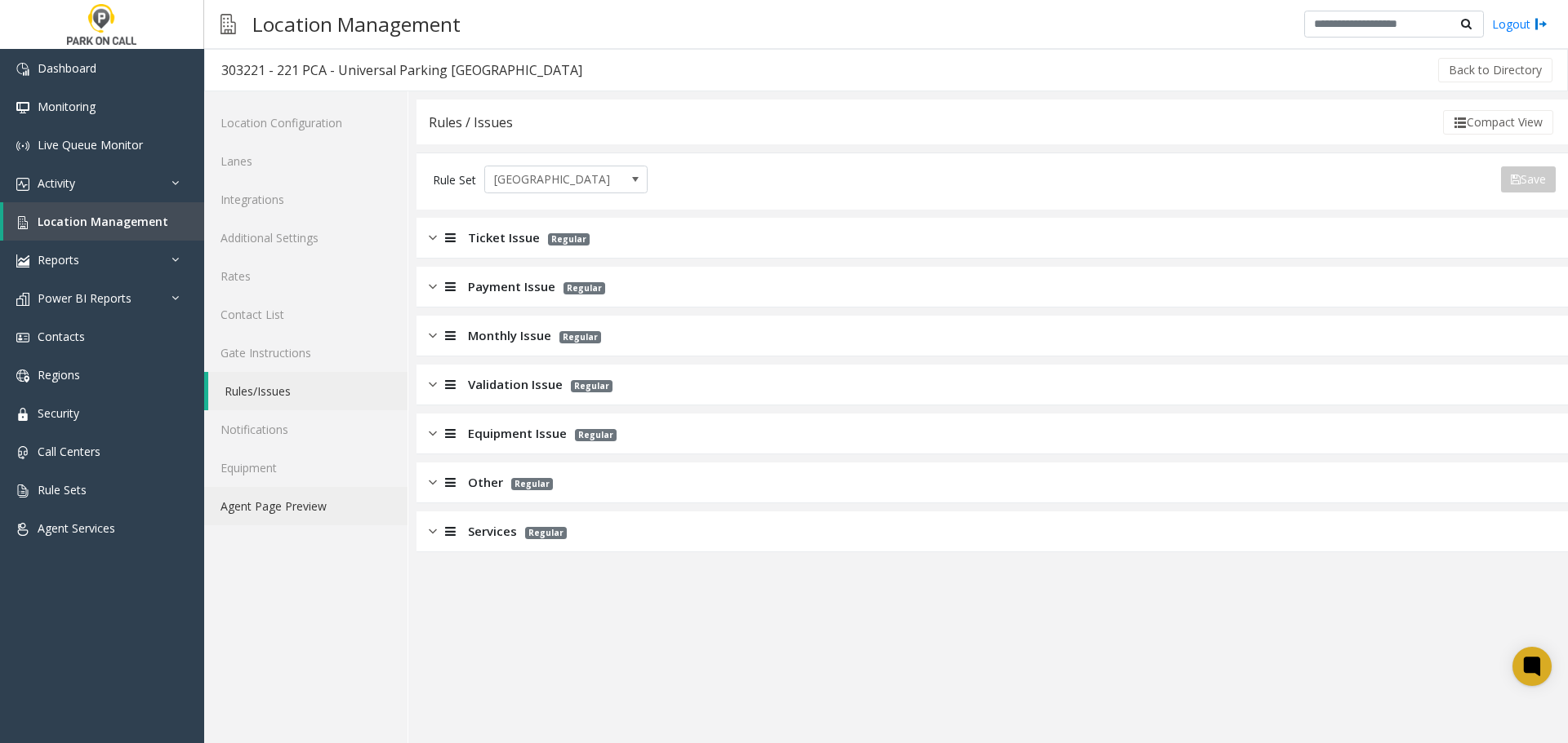
click at [312, 502] on link "Agent Page Preview" at bounding box center [306, 506] width 204 height 39
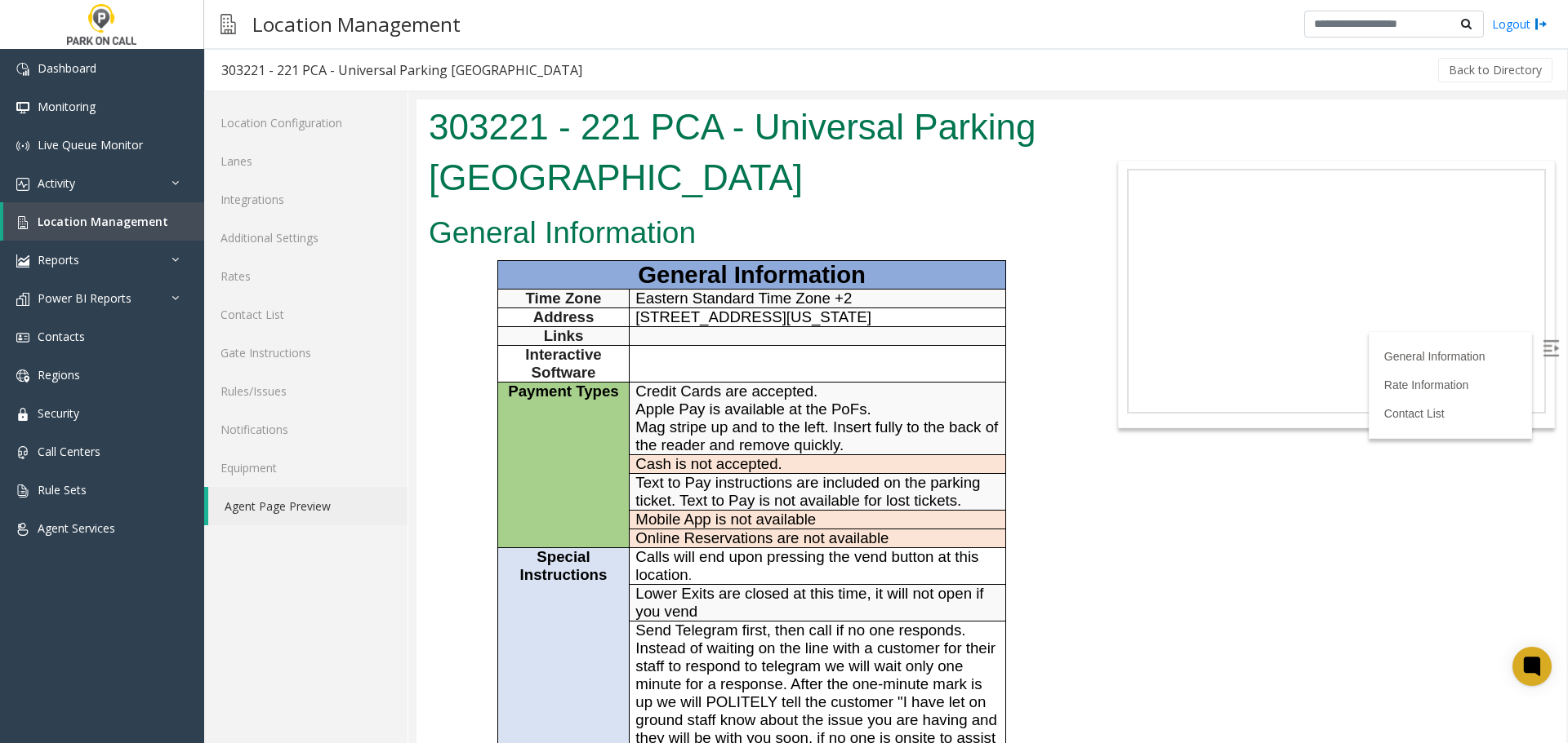
click at [1063, 573] on div "General Information Time Zone Eastern Standard Time Zone +2 Address 221 Peachtr…" at bounding box center [752, 577] width 646 height 634
click at [81, 225] on span "Location Management" at bounding box center [103, 221] width 131 height 15
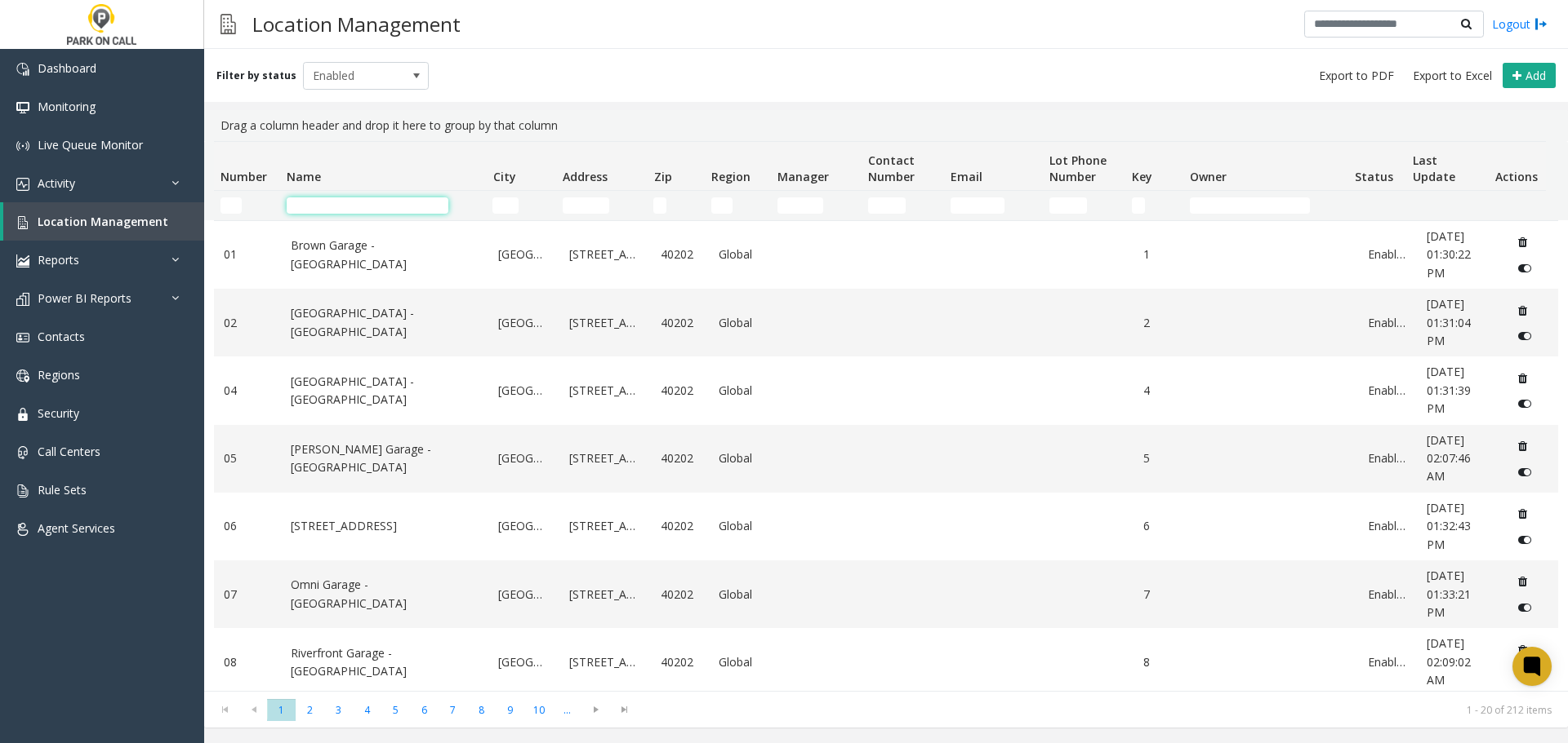
click at [333, 211] on input "Name Filter" at bounding box center [367, 205] width 161 height 16
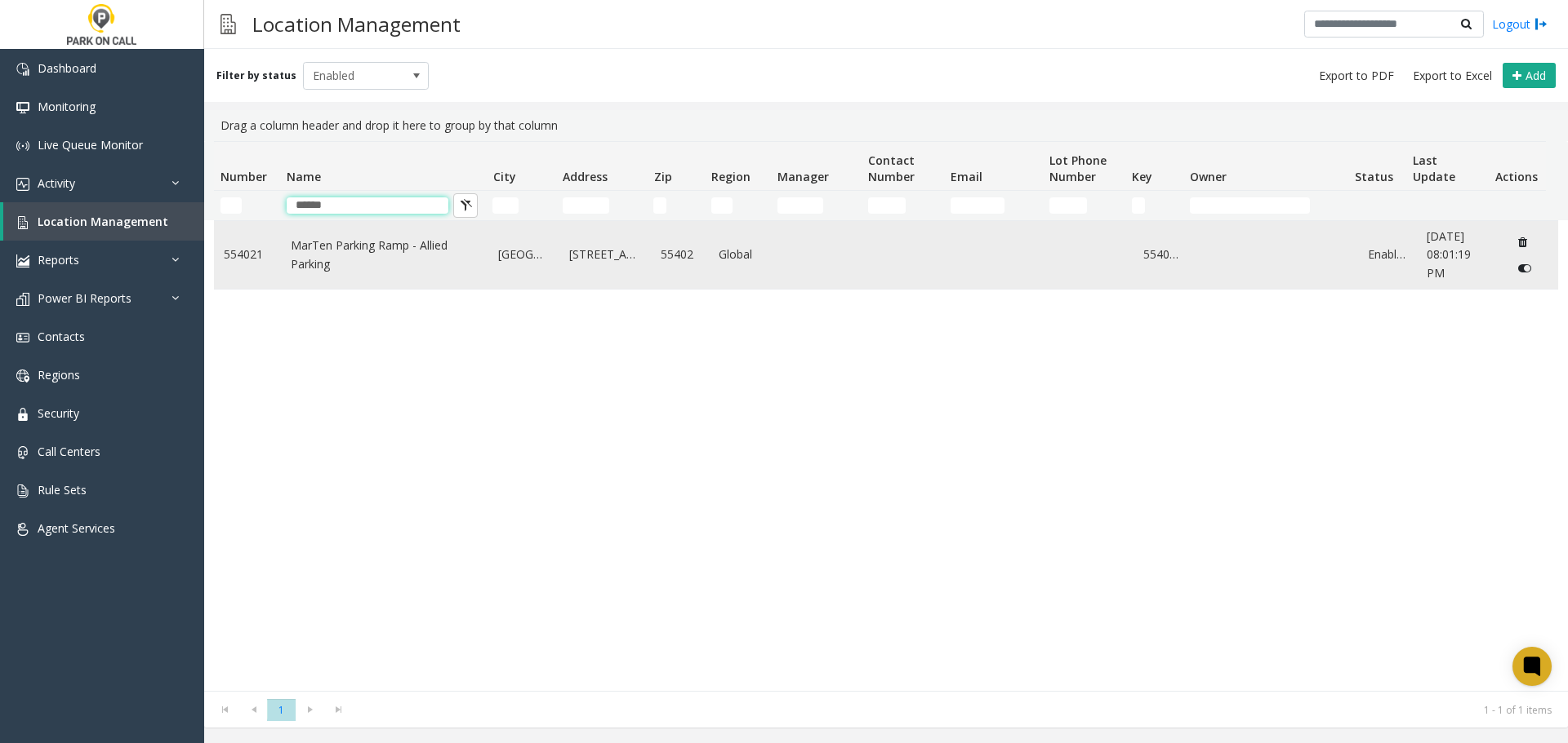
type input "******"
click at [363, 262] on link "MarTen Parking Ramp - Allied Parking" at bounding box center [385, 255] width 188 height 37
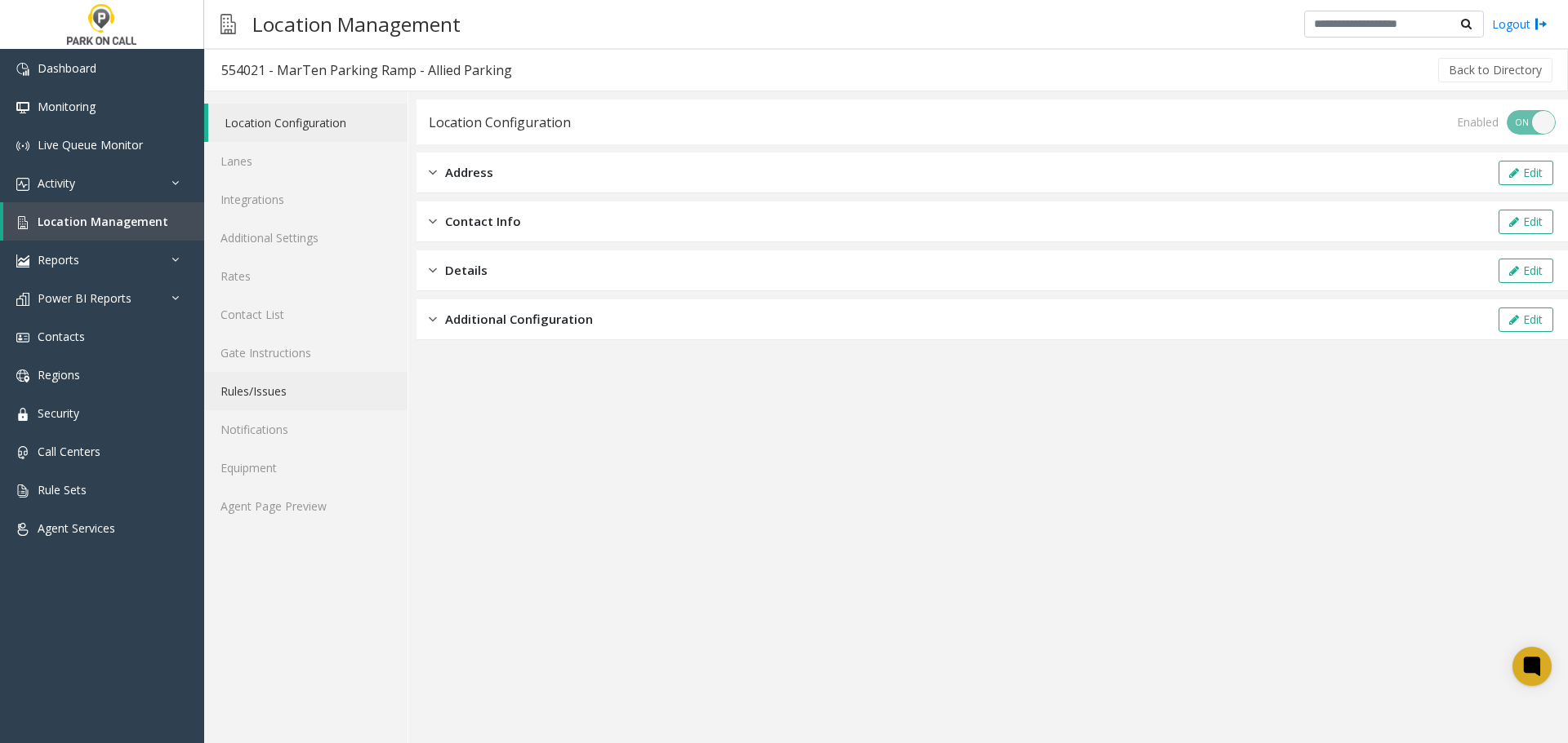
click at [255, 396] on link "Rules/Issues" at bounding box center [306, 391] width 204 height 39
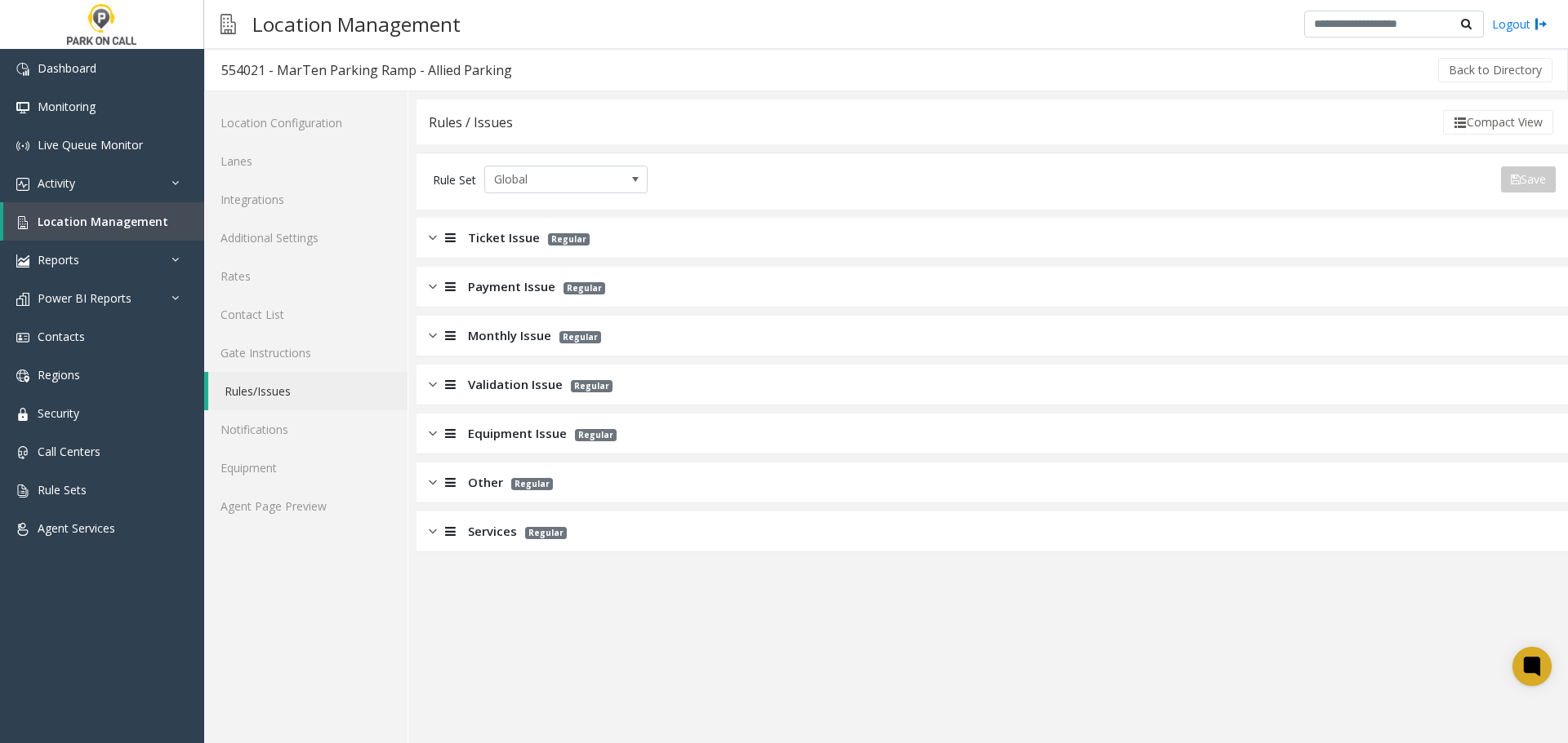
click at [536, 329] on span "Monthly Issue" at bounding box center [509, 335] width 83 height 19
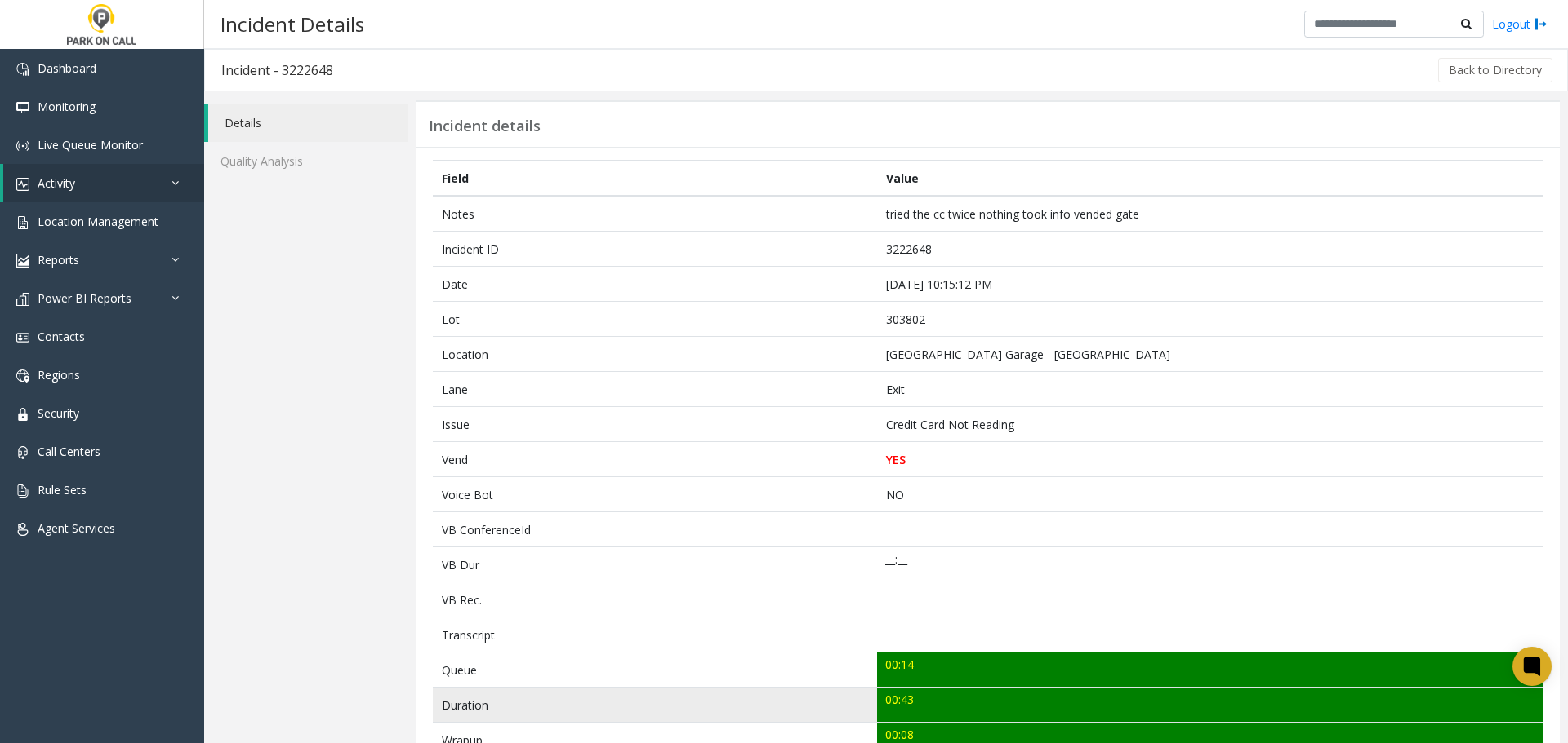
scroll to position [245, 0]
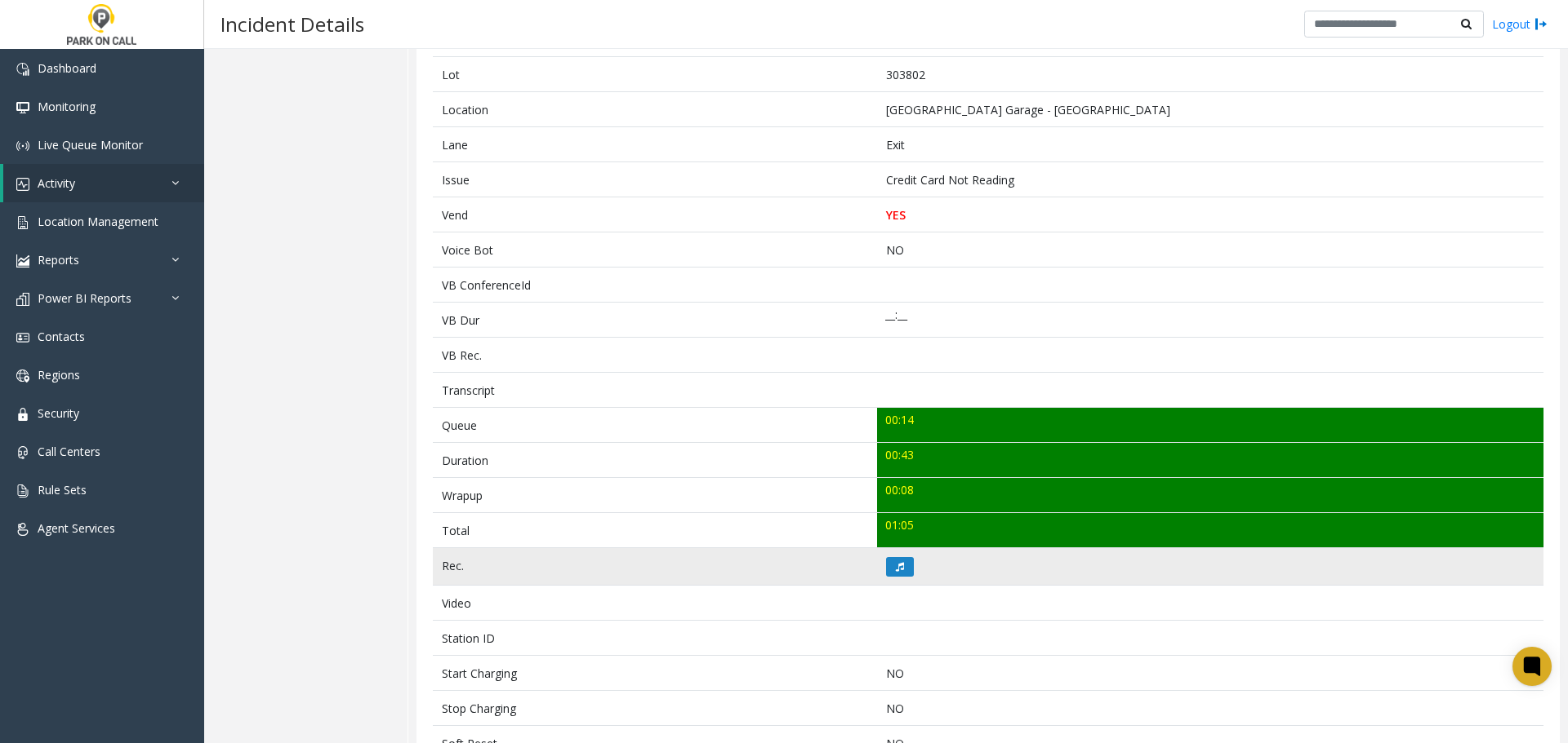
click at [890, 551] on td at bounding box center [1209, 567] width 666 height 38
click at [890, 560] on button at bounding box center [899, 567] width 28 height 20
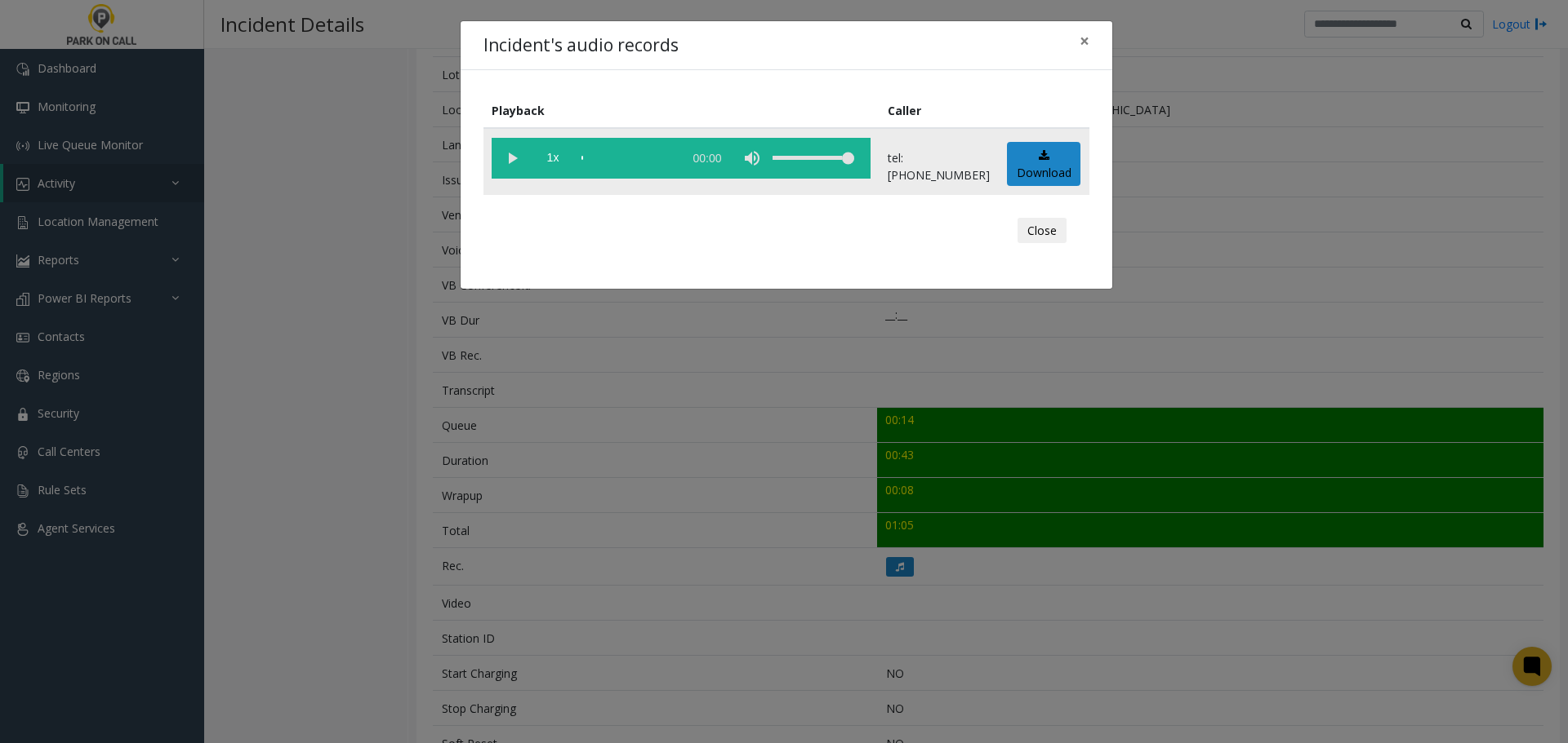
click at [518, 166] on vg-play-pause at bounding box center [511, 158] width 41 height 41
click at [587, 155] on div "scrub bar" at bounding box center [627, 158] width 93 height 41
click at [597, 157] on div "scrub bar" at bounding box center [627, 158] width 93 height 41
click at [677, 459] on div "Incident's audio records × Playback Caller 1x 00:46 tel:[PHONE_NUMBER] Download…" at bounding box center [784, 371] width 1568 height 743
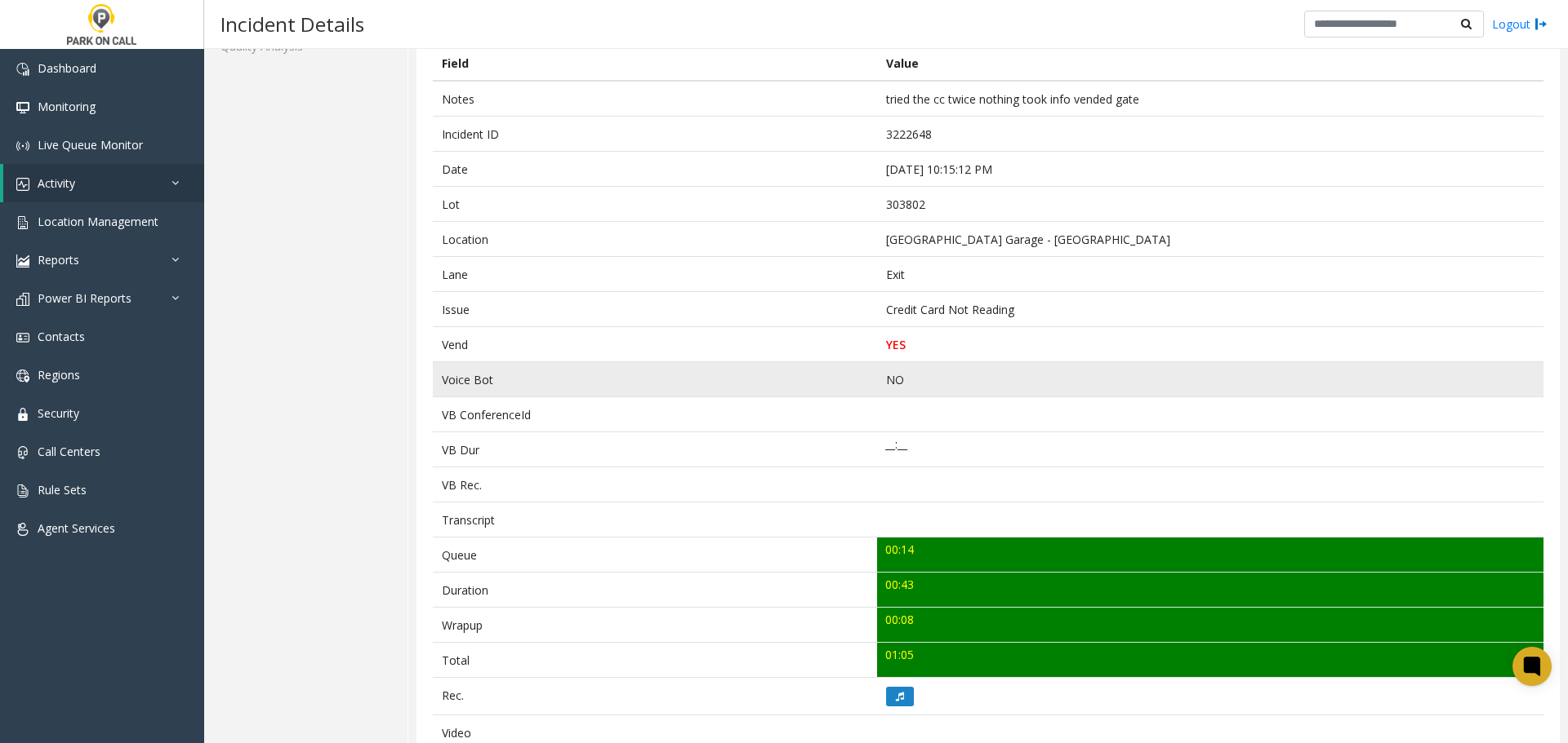
scroll to position [0, 0]
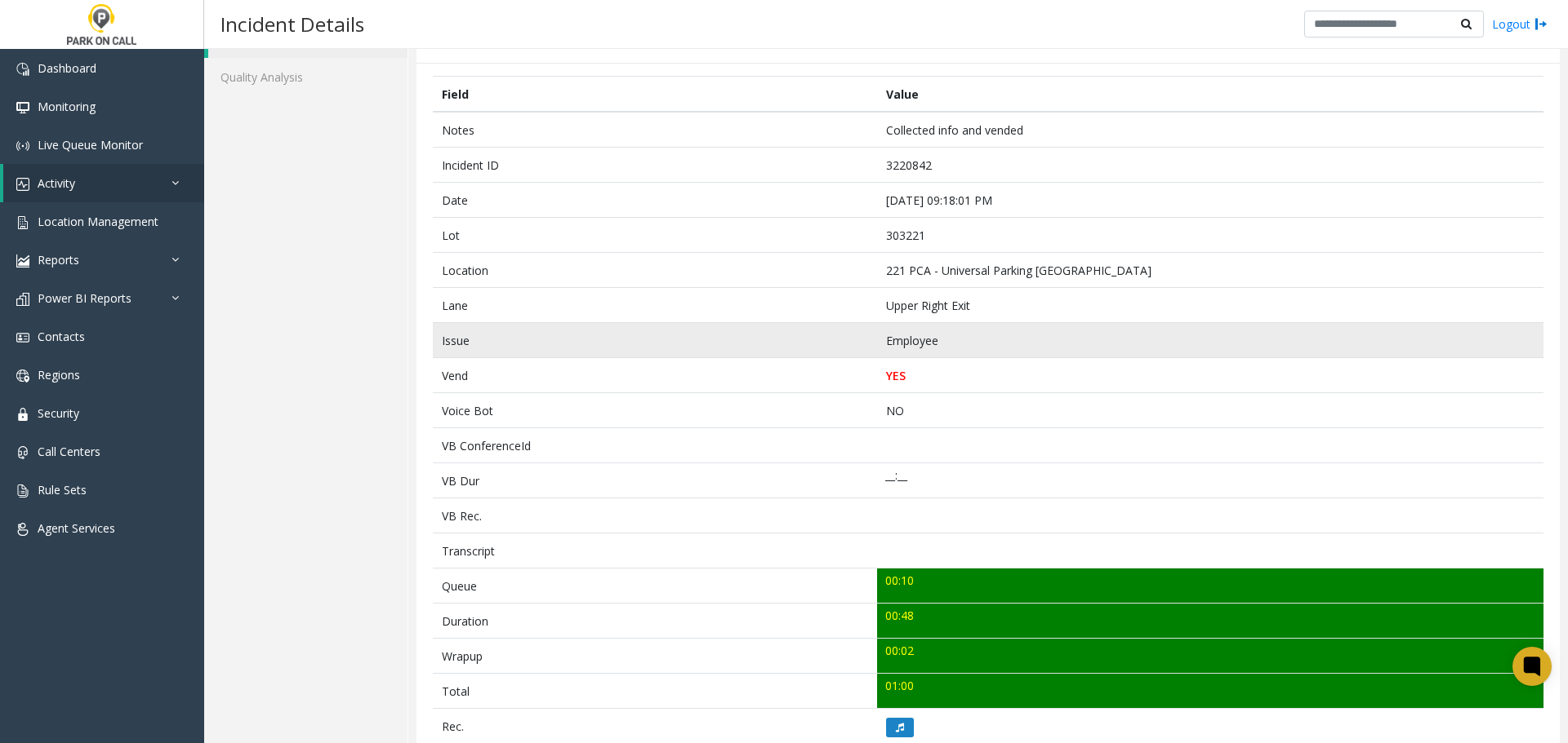
scroll to position [543, 0]
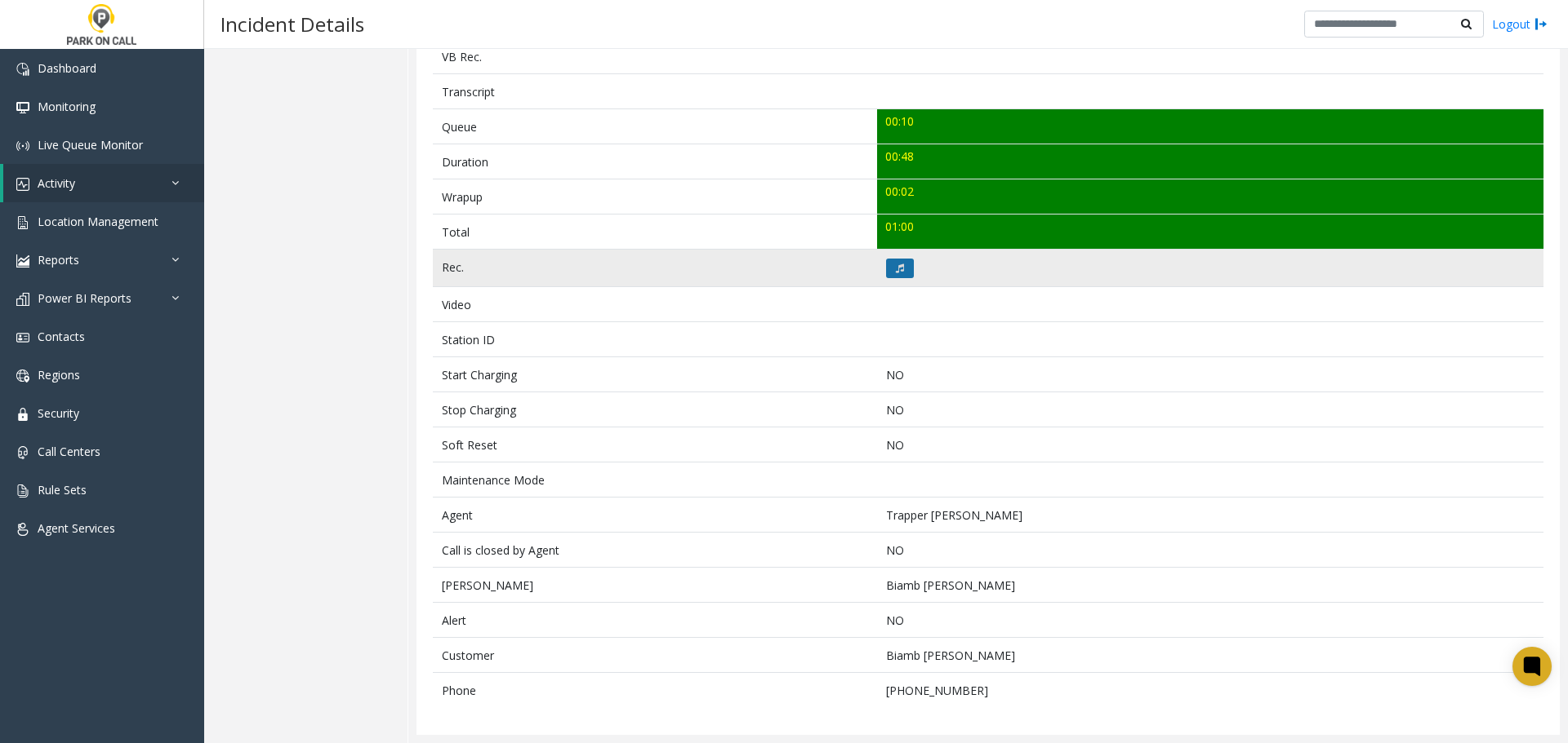
click at [890, 277] on button at bounding box center [899, 268] width 28 height 20
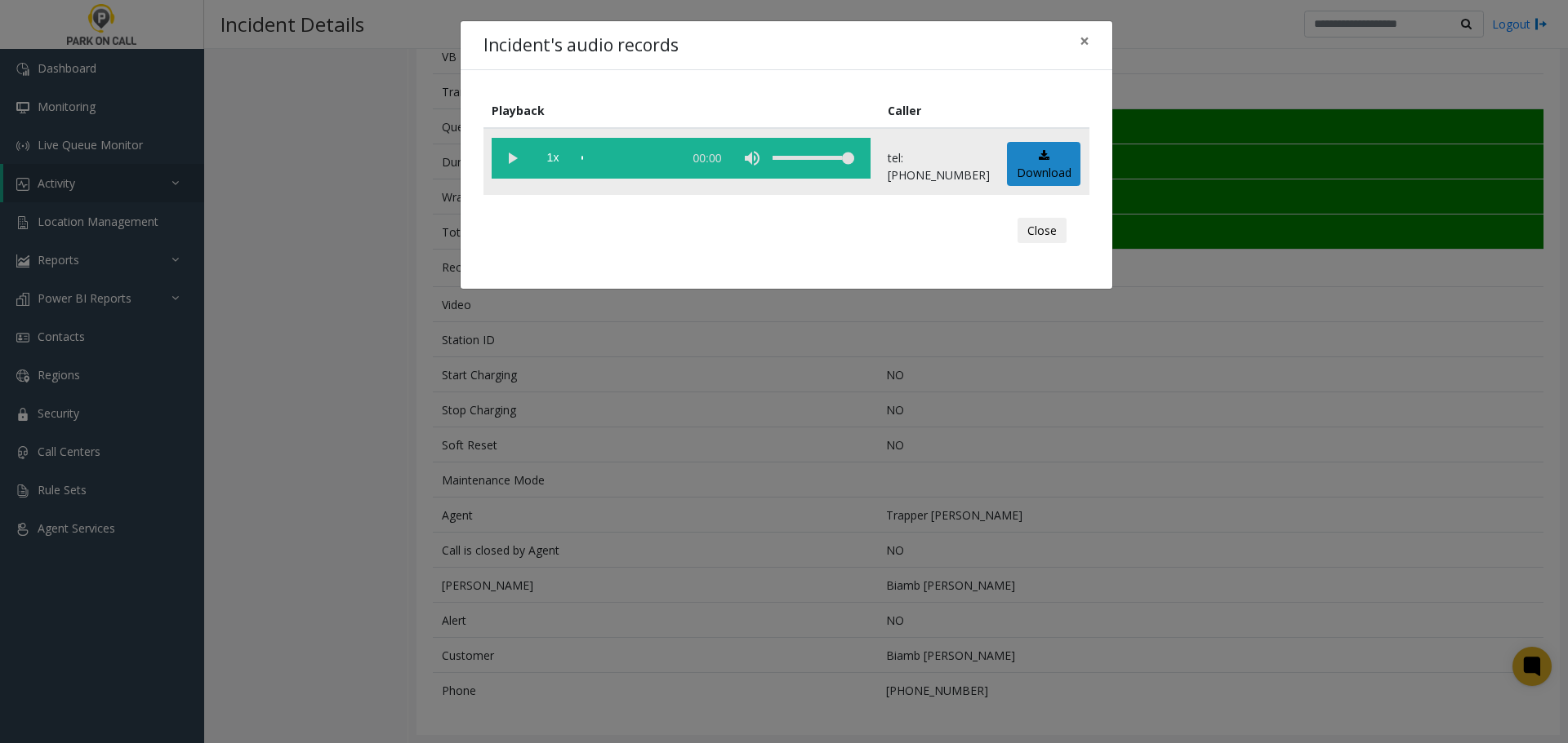
click at [516, 162] on vg-play-pause at bounding box center [511, 158] width 41 height 41
click at [508, 168] on vg-play-pause at bounding box center [511, 158] width 41 height 41
click at [542, 501] on div "Incident's audio records × Playback Caller 1x 00:51 tel:[PHONE_NUMBER] Download…" at bounding box center [784, 371] width 1568 height 743
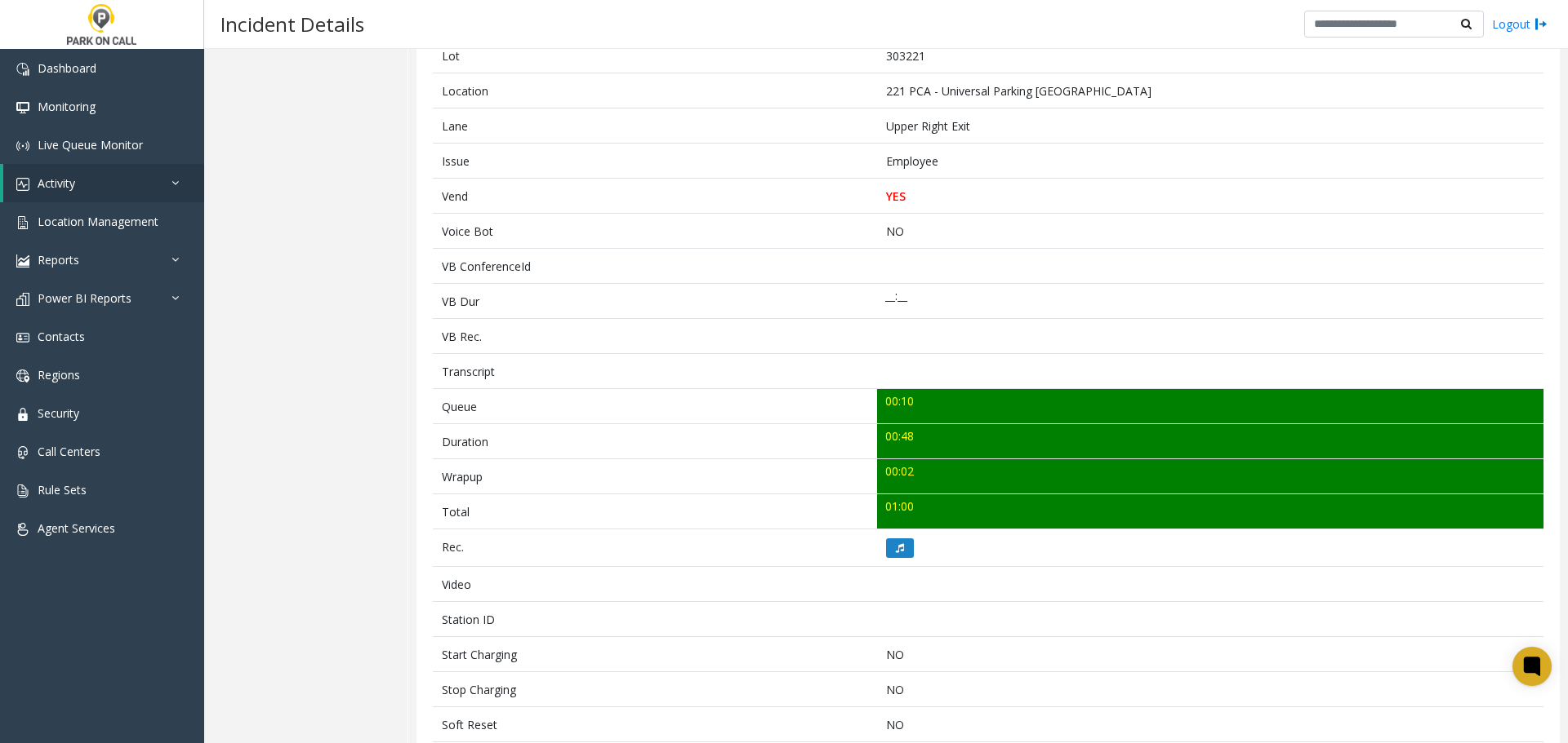
scroll to position [0, 0]
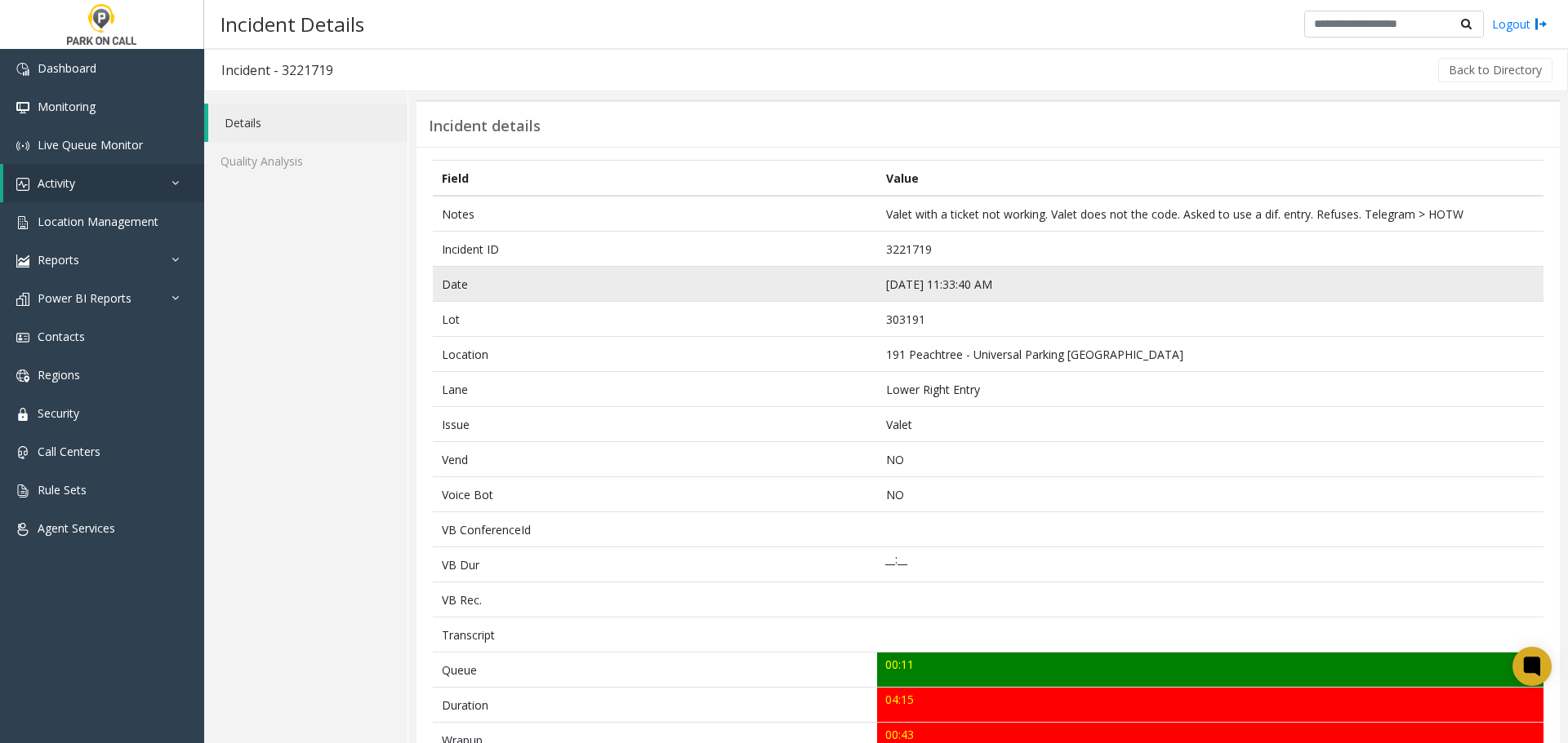
click at [1075, 292] on td "Aug 3 11:33:40 AM" at bounding box center [1209, 284] width 666 height 35
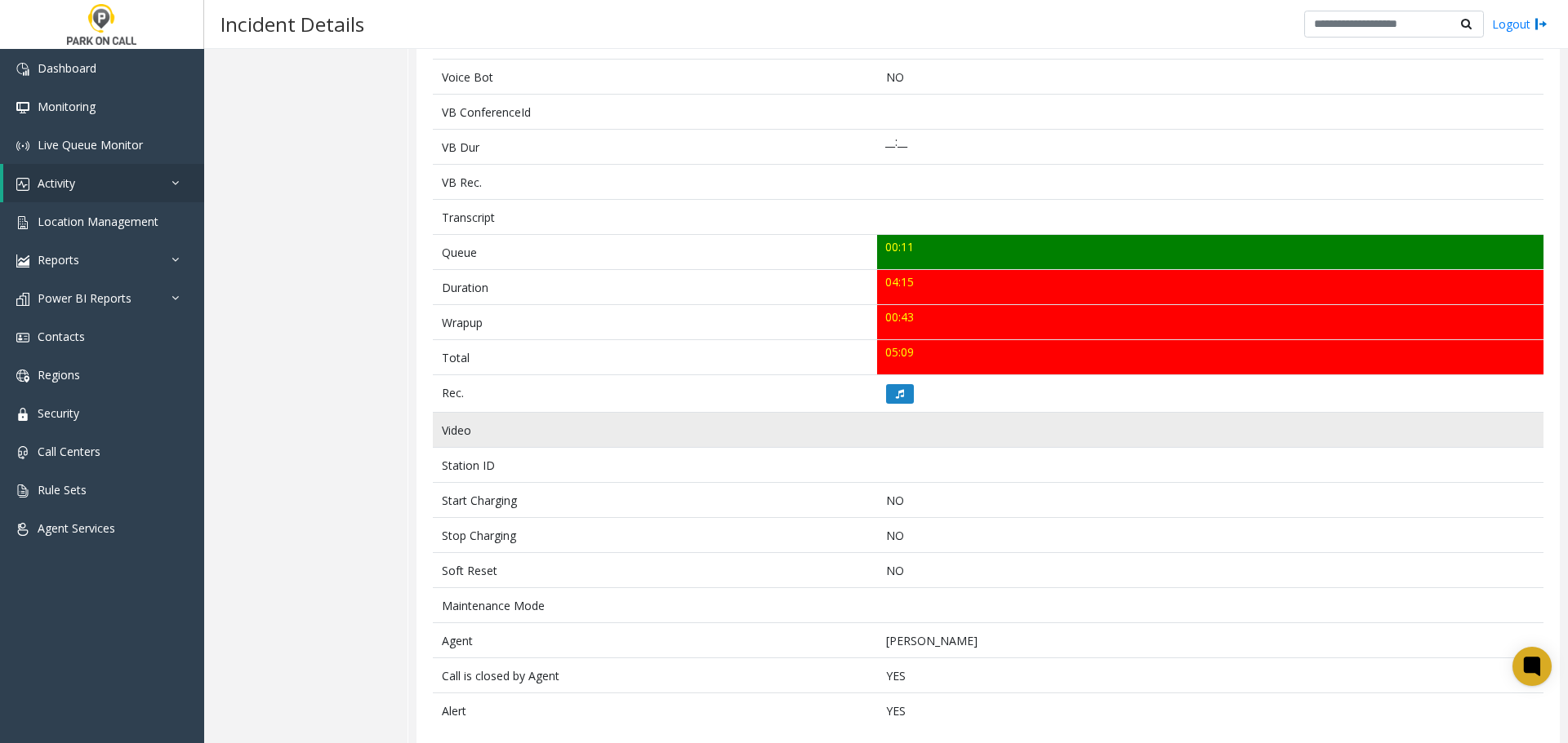
scroll to position [439, 0]
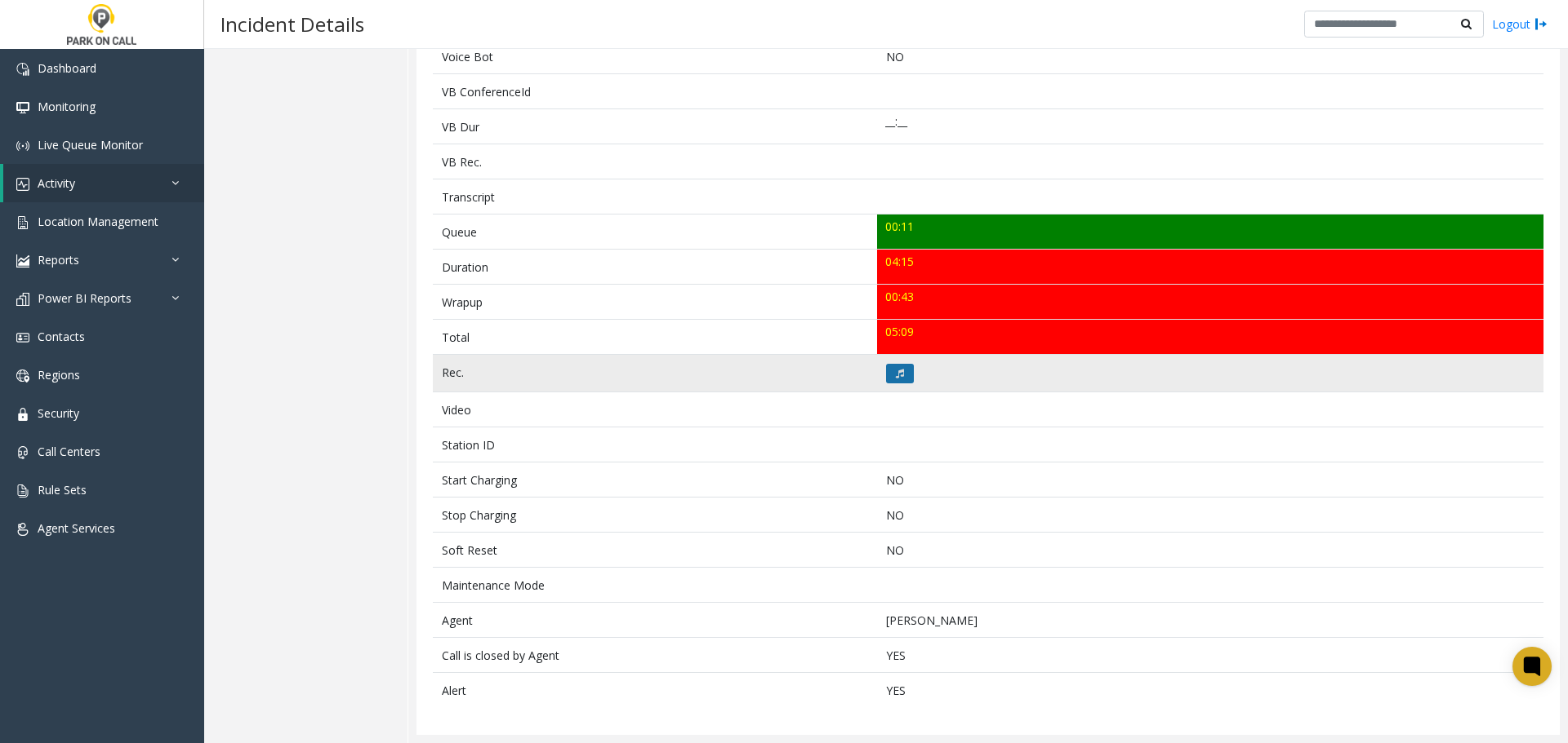
click at [890, 378] on button at bounding box center [899, 374] width 28 height 20
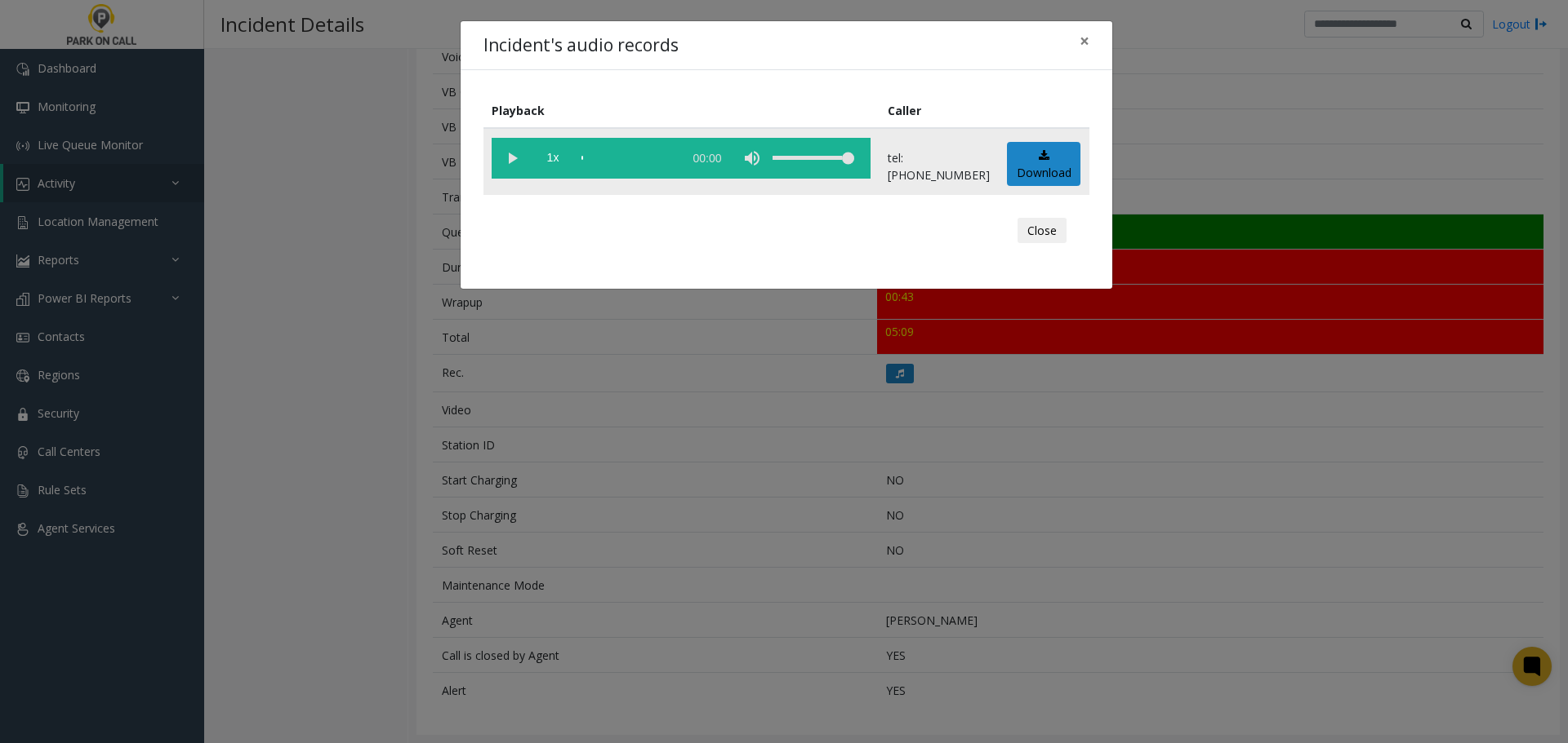
click at [516, 159] on vg-play-pause at bounding box center [511, 158] width 41 height 41
click at [483, 458] on div "Incident's audio records × Playback Caller 1x 04:20 tel:3031919004 Download Clo…" at bounding box center [784, 371] width 1568 height 743
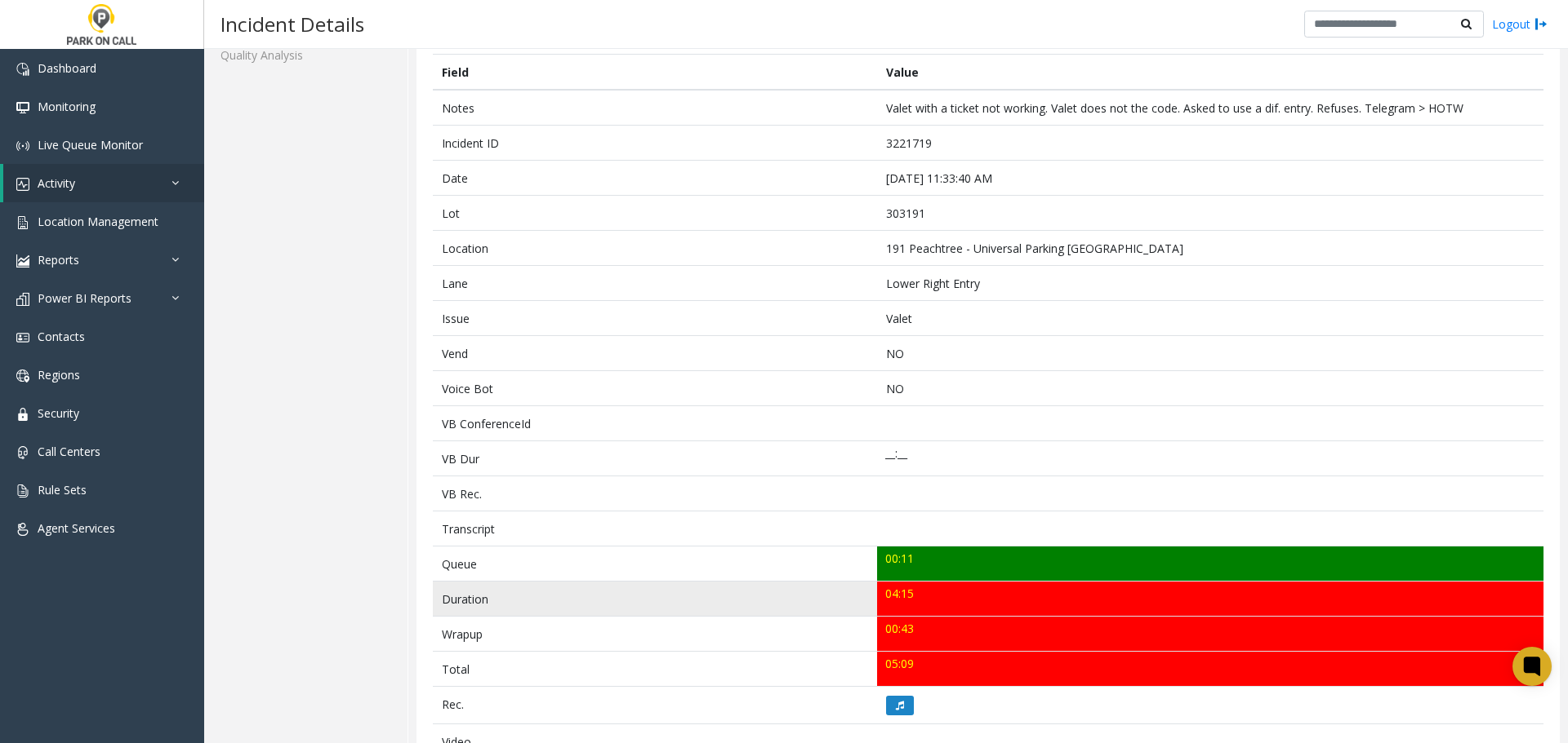
scroll to position [0, 0]
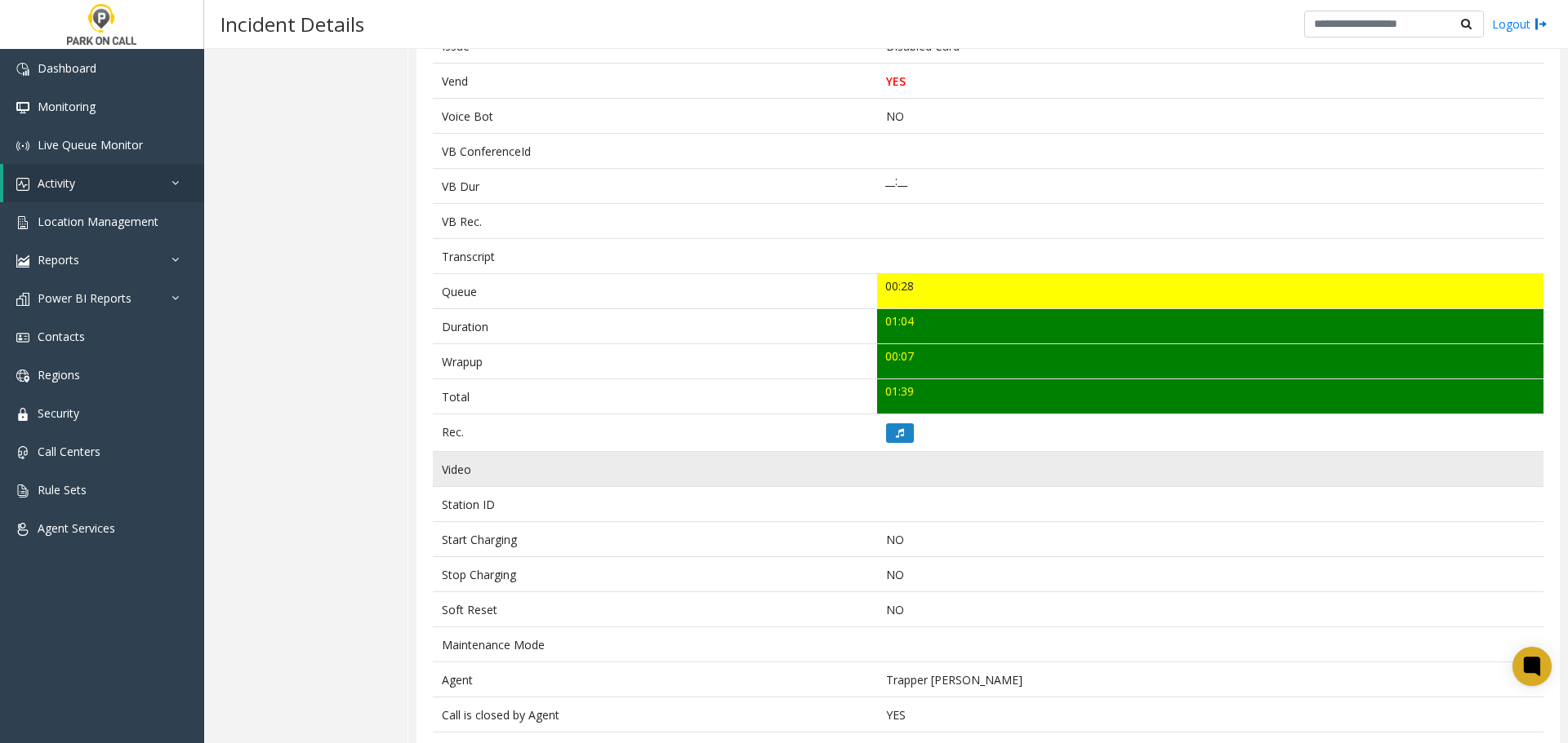
scroll to position [408, 0]
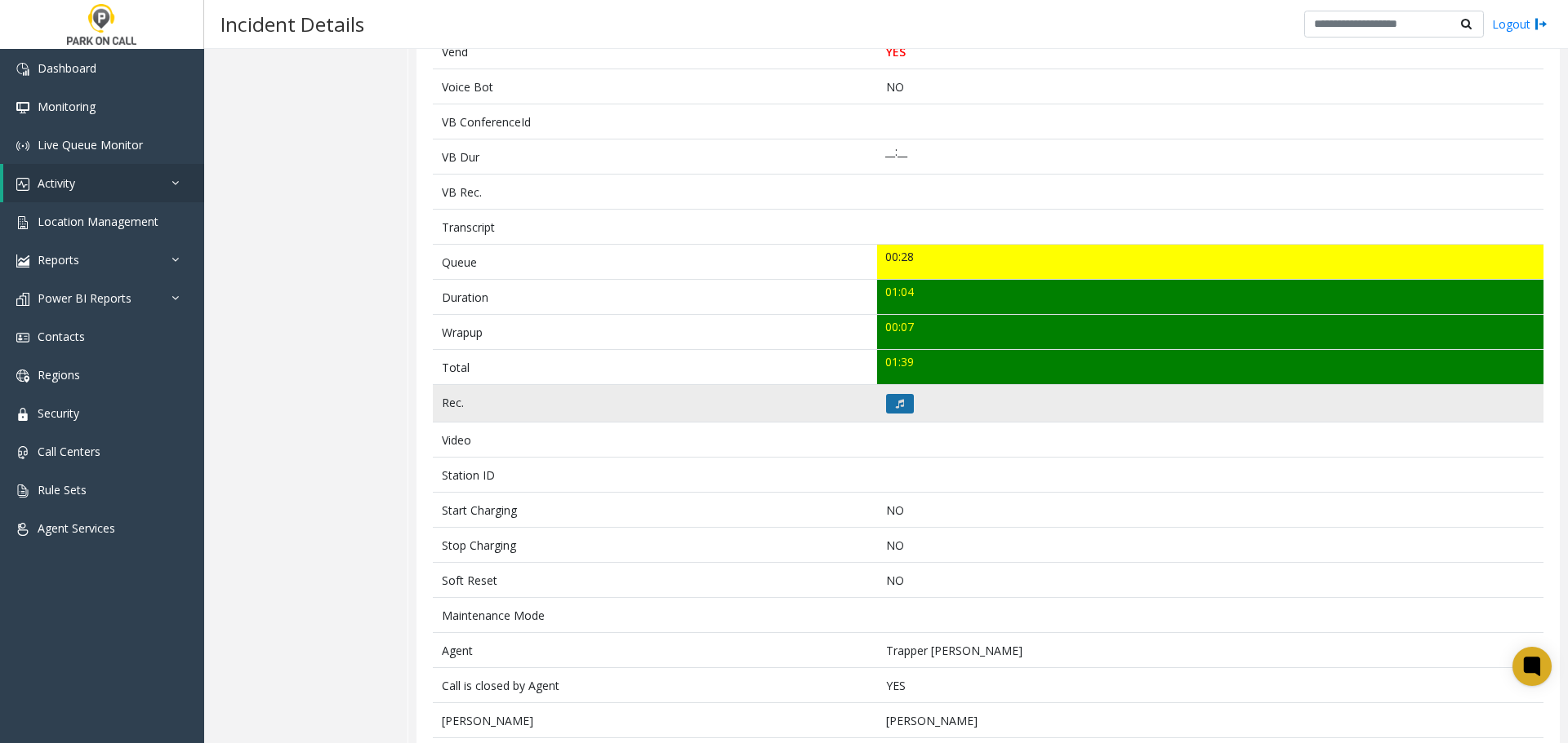
click at [899, 396] on button at bounding box center [899, 404] width 28 height 20
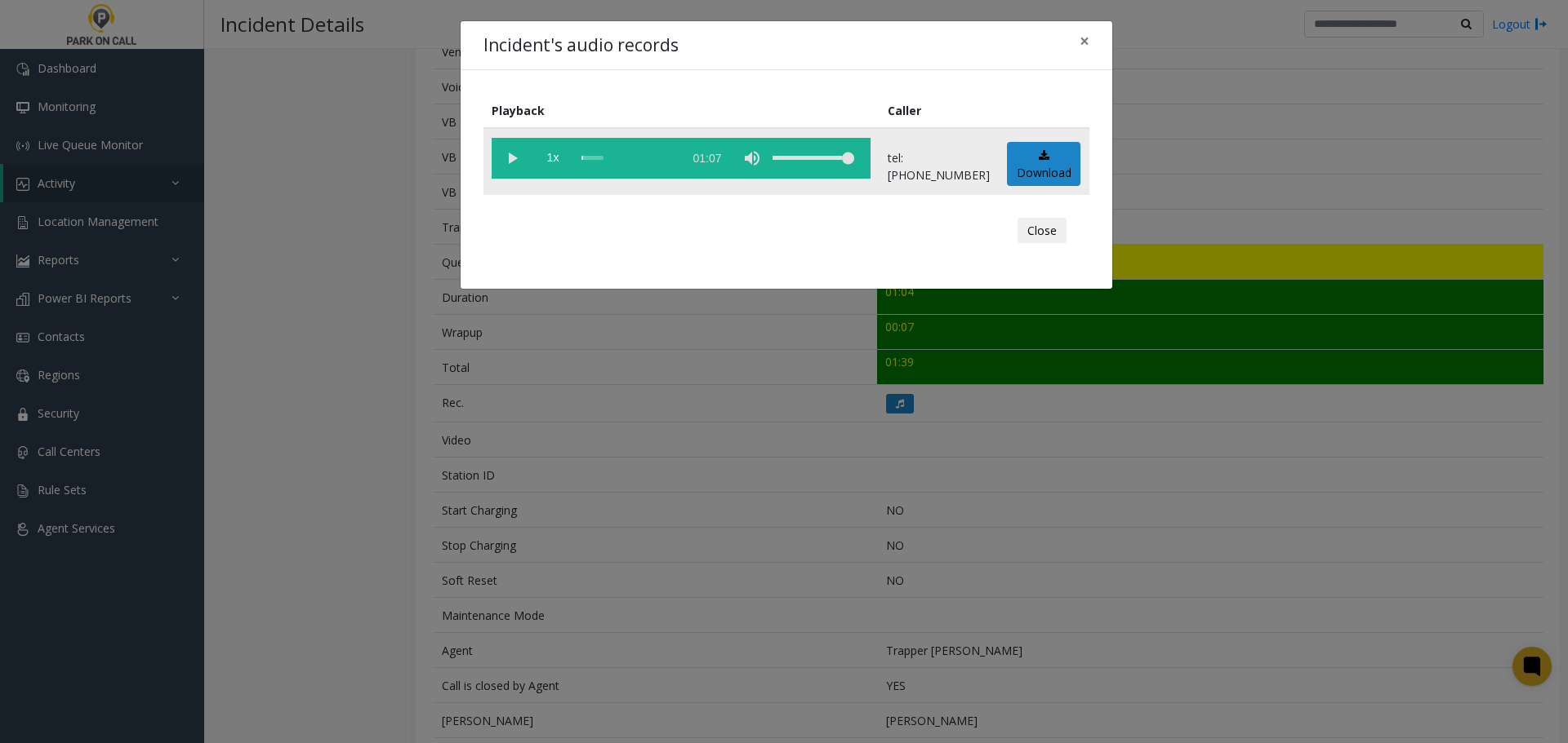
click at [527, 153] on vg-play-pause at bounding box center [511, 158] width 41 height 41
click at [676, 510] on div "Incident's audio records × Playback Caller 1x 01:07 tel:5540219001 Download Clo…" at bounding box center [784, 371] width 1568 height 743
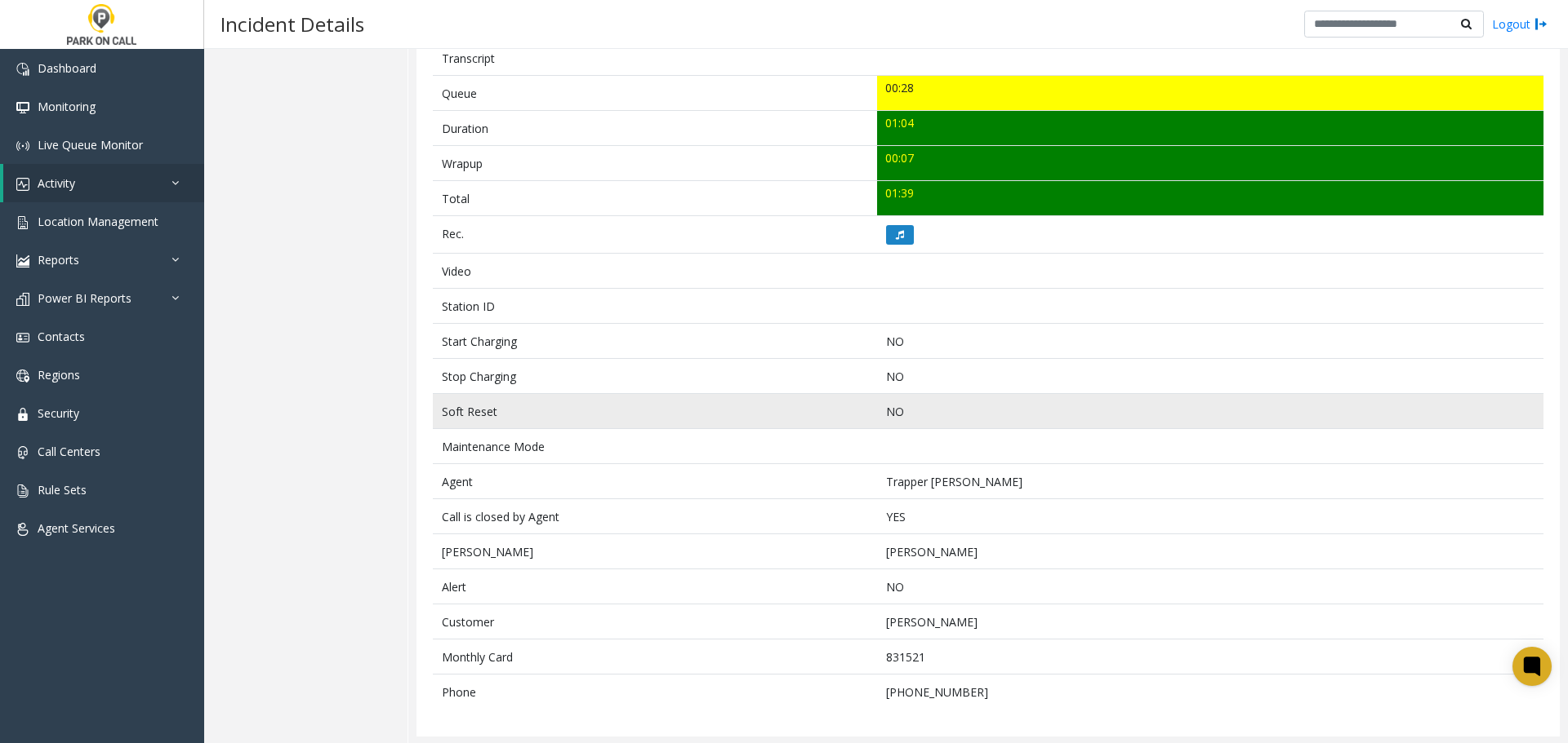
scroll to position [578, 0]
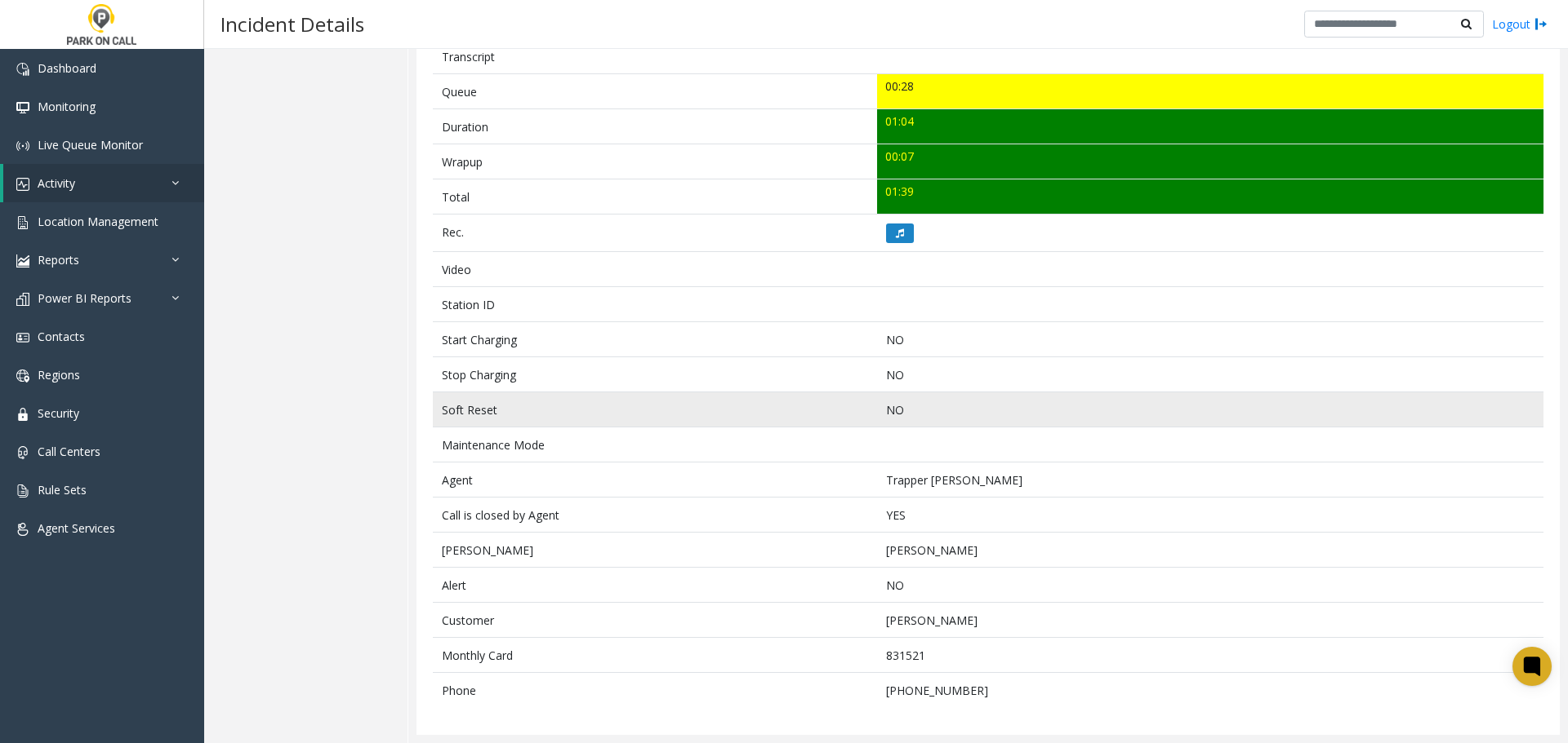
click at [708, 426] on td "Soft Reset" at bounding box center [654, 410] width 444 height 35
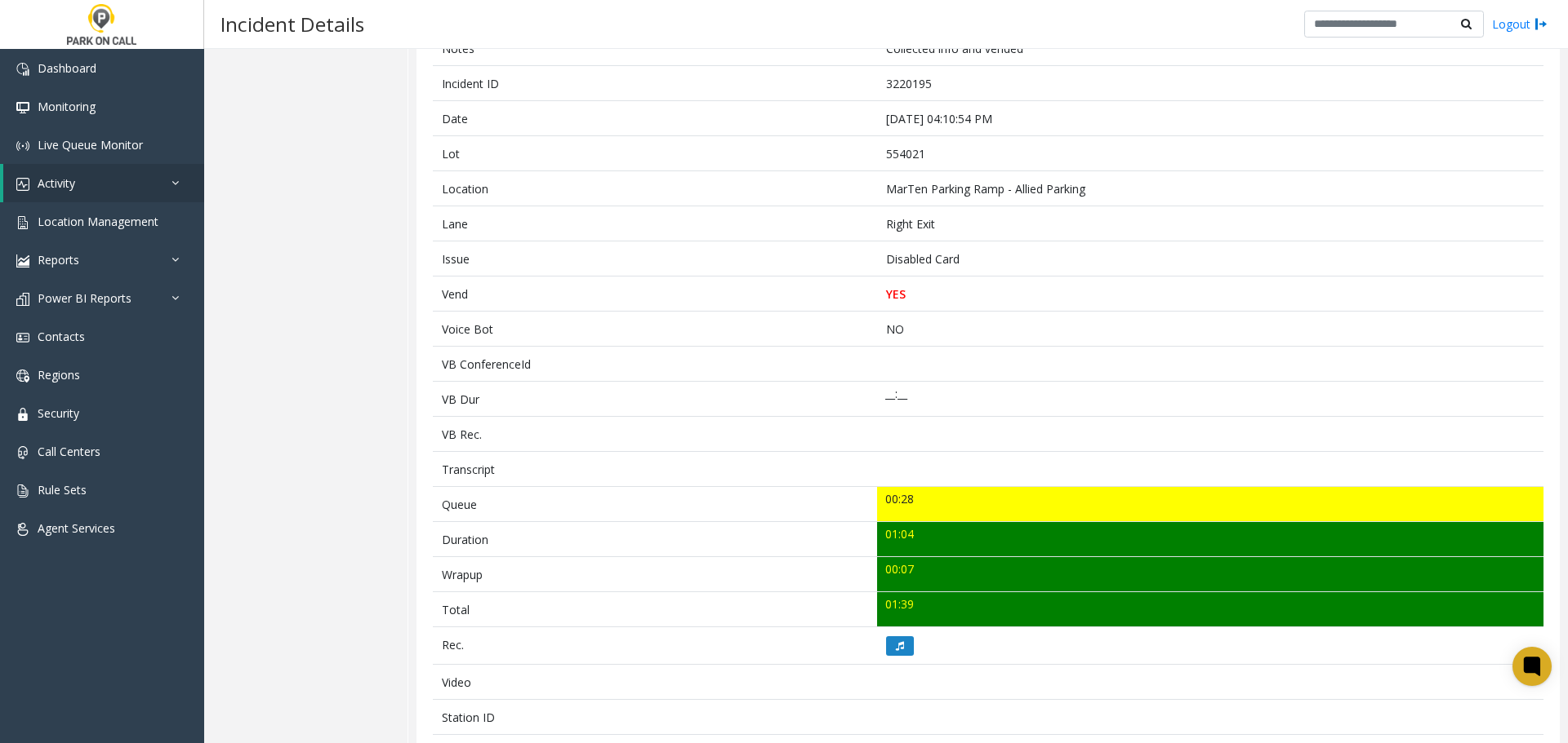
scroll to position [0, 0]
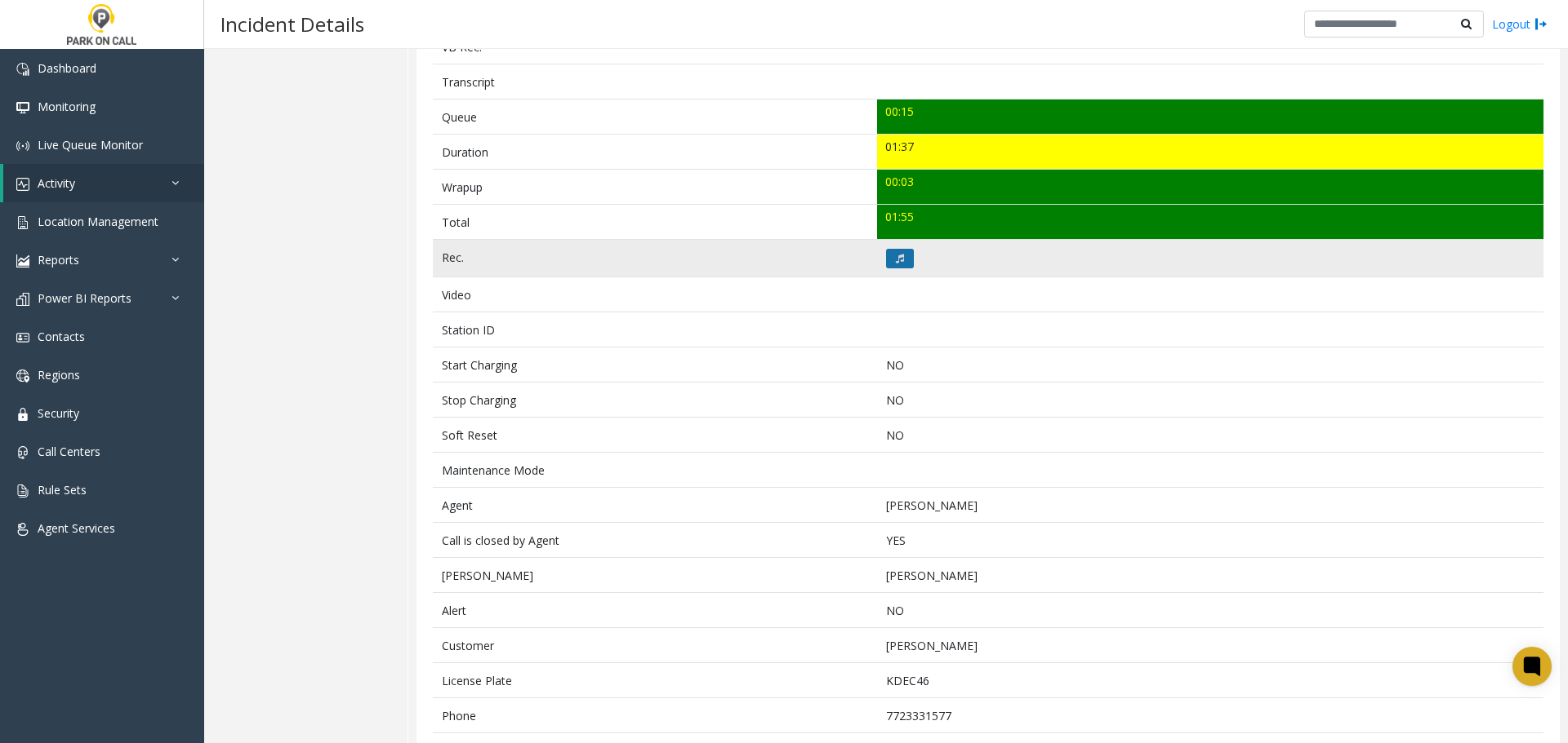
scroll to position [613, 0]
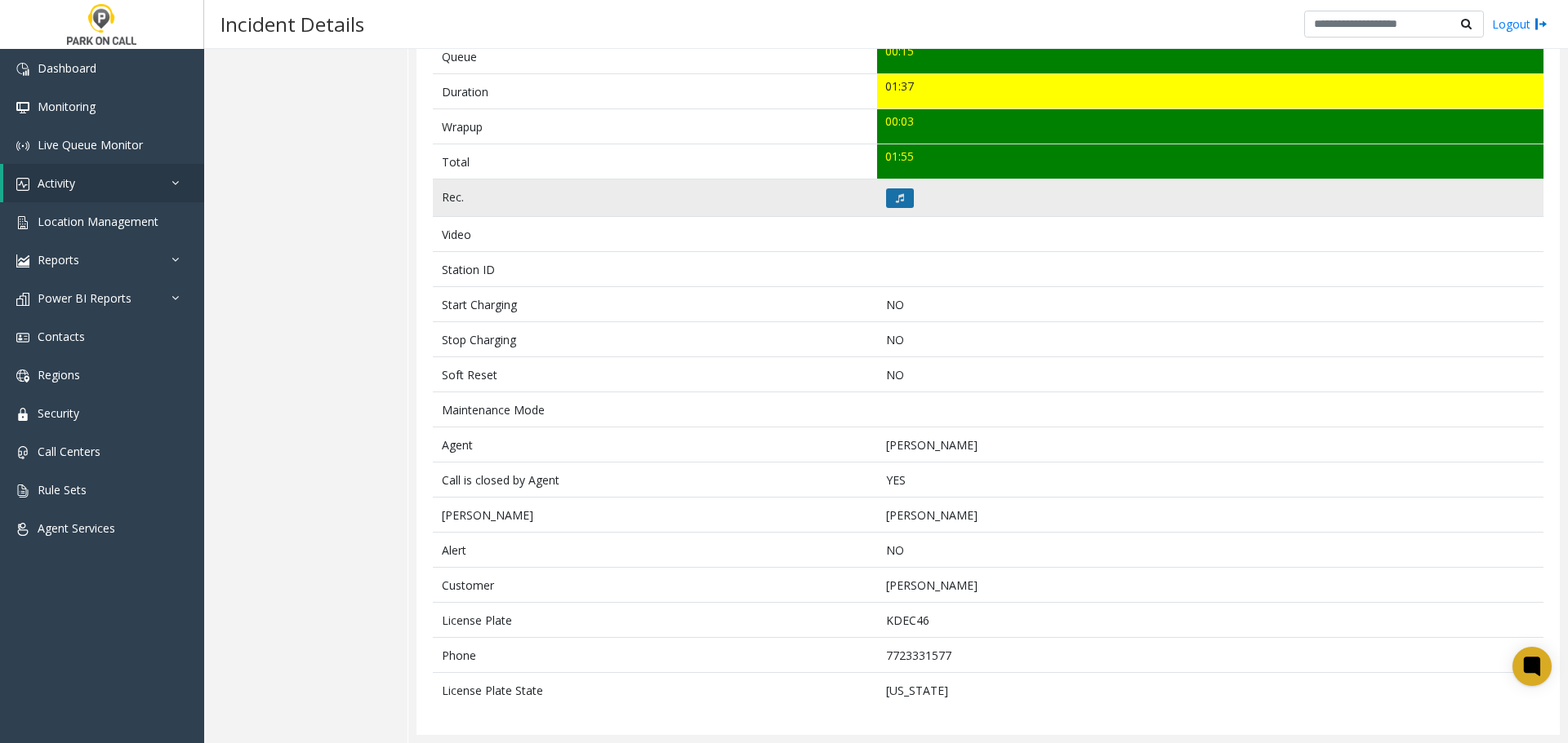
click at [896, 195] on icon at bounding box center [899, 198] width 8 height 10
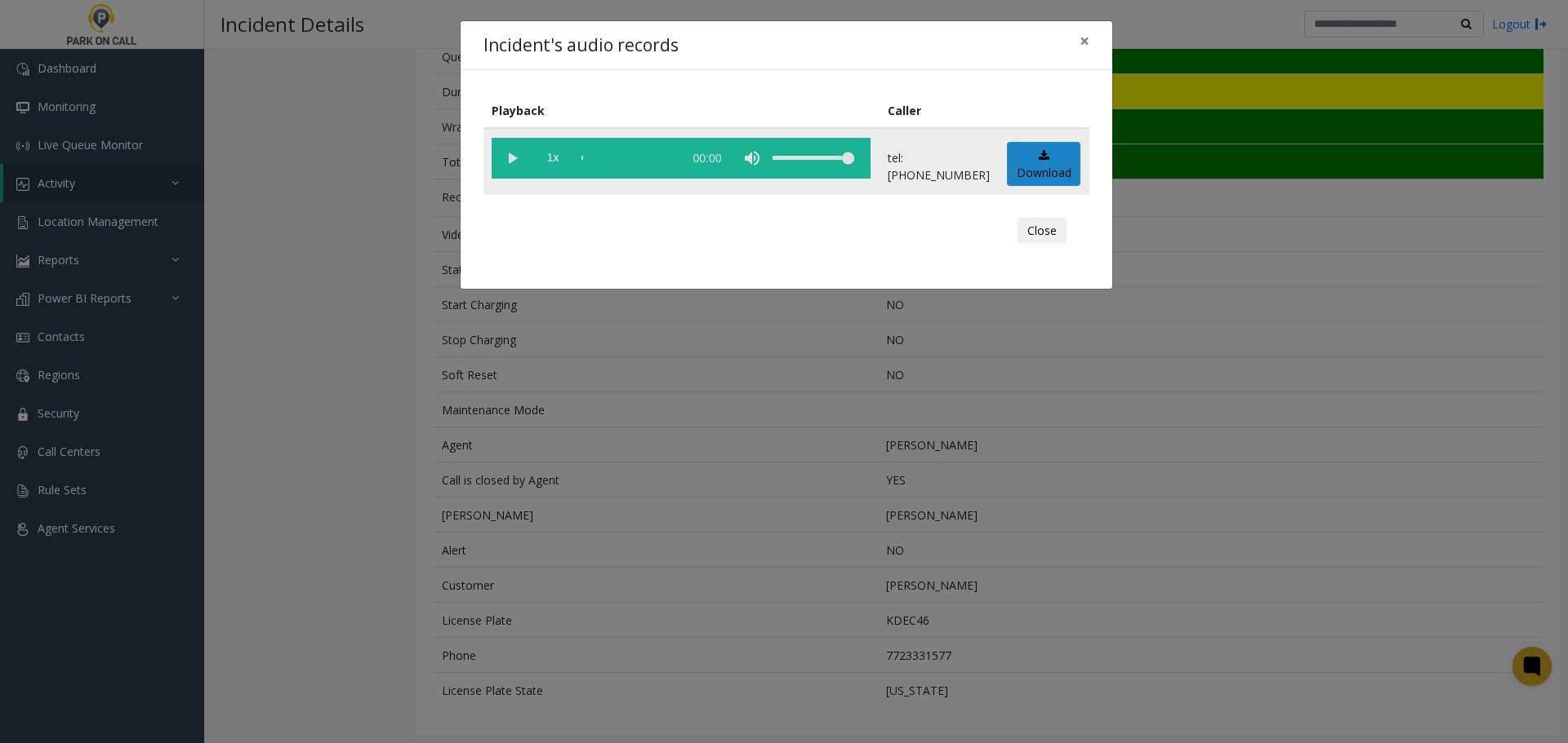
click at [513, 152] on vg-play-pause at bounding box center [511, 158] width 41 height 41
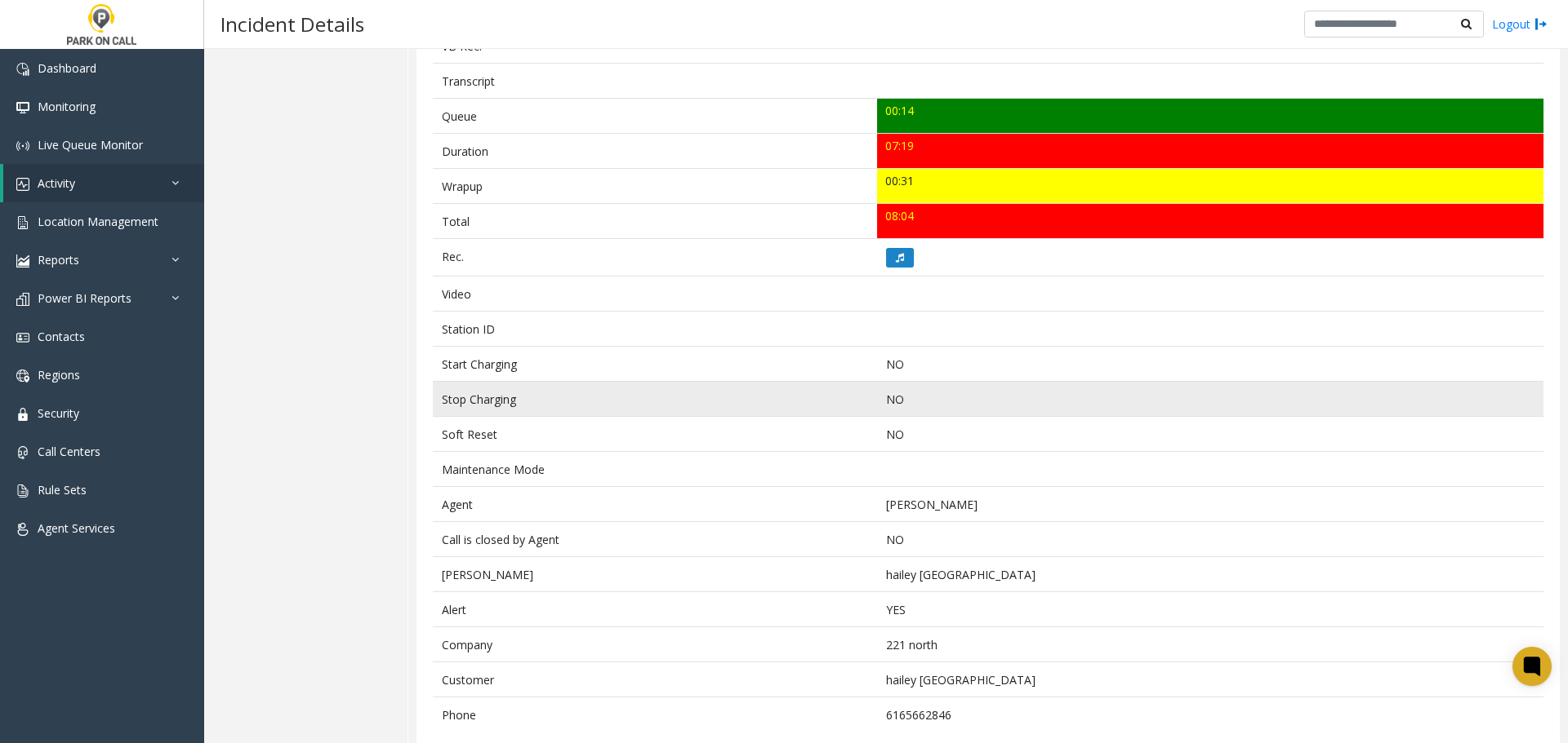
scroll to position [595, 0]
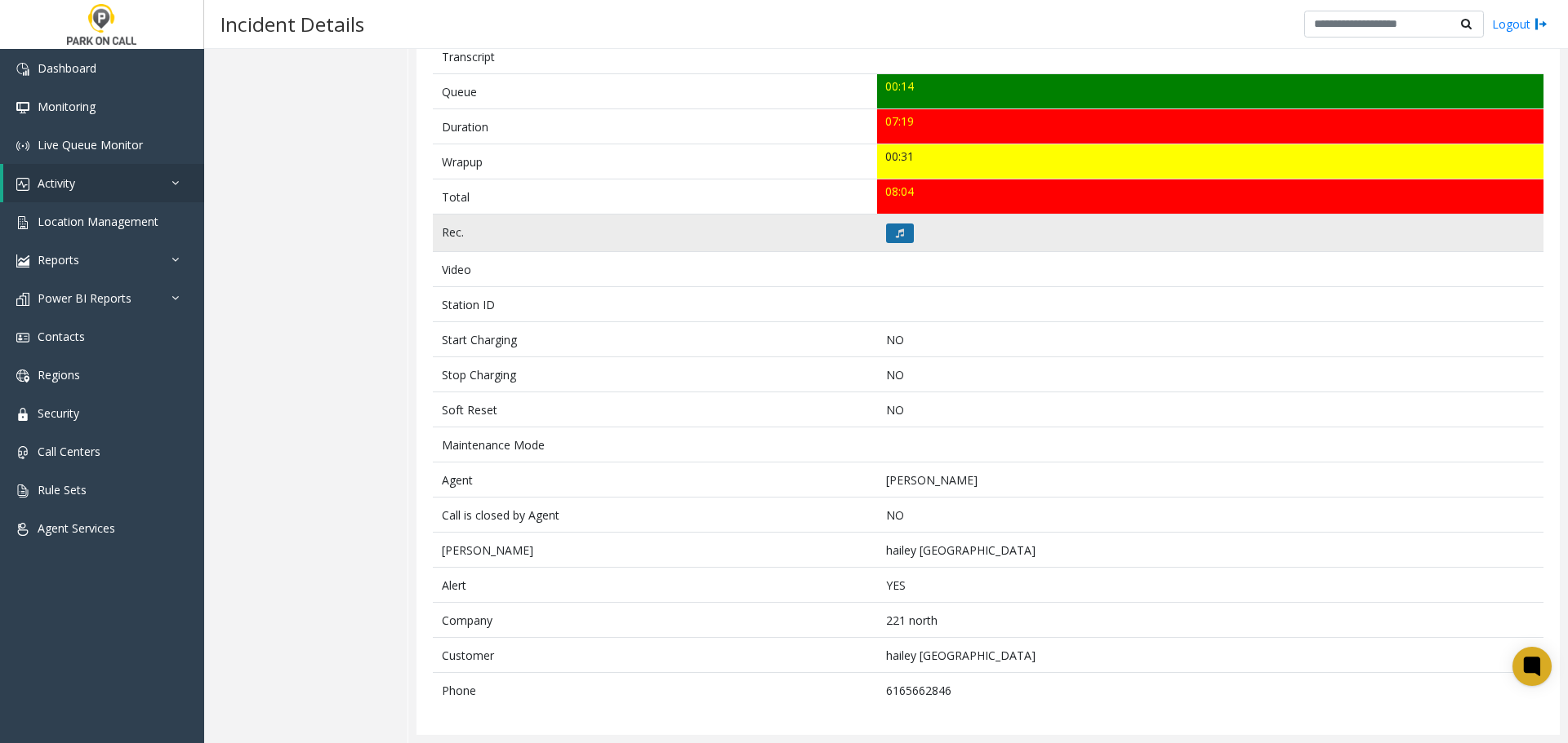
click at [890, 239] on button at bounding box center [899, 233] width 28 height 20
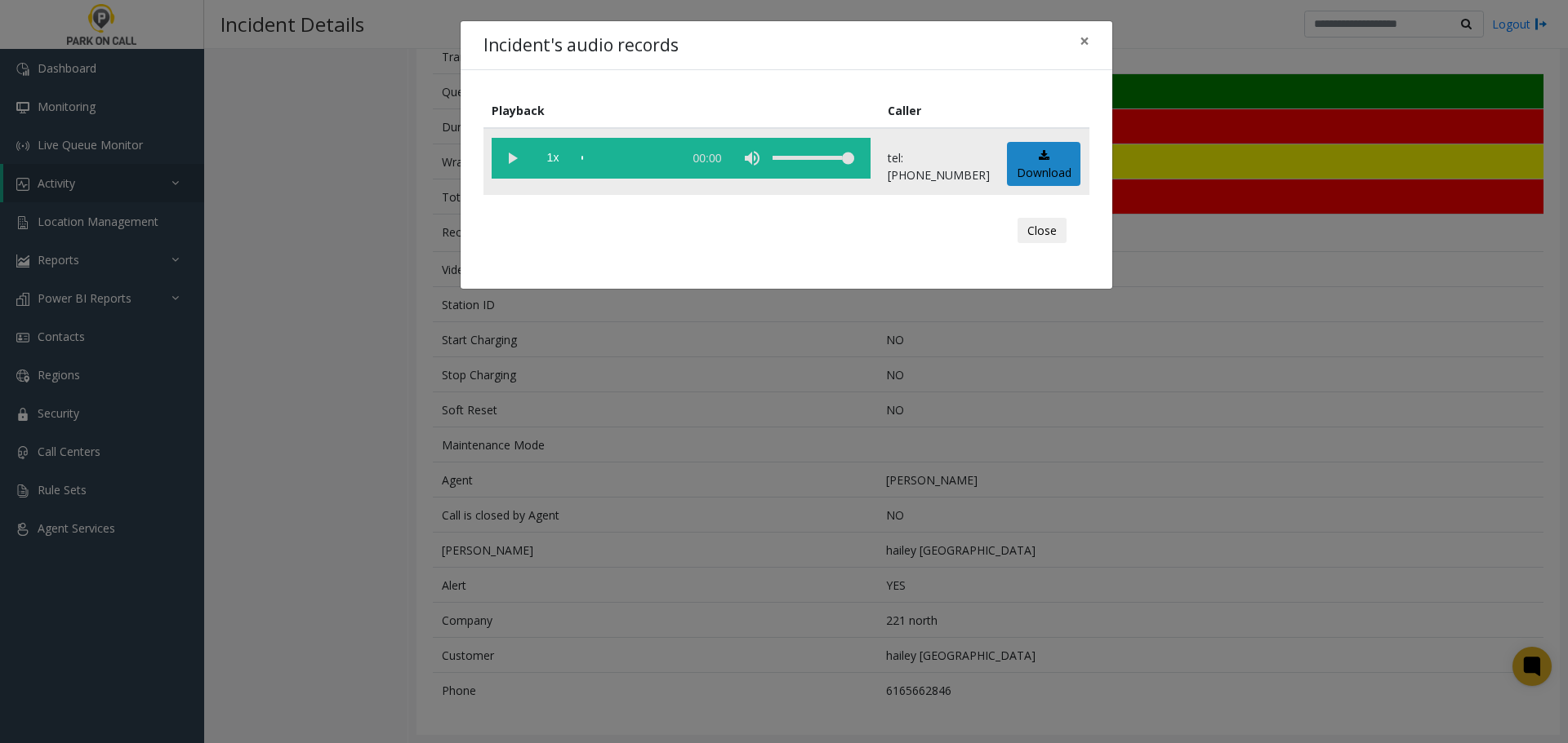
click at [516, 159] on vg-play-pause at bounding box center [511, 158] width 41 height 41
click at [508, 165] on vg-play-pause at bounding box center [511, 158] width 41 height 41
